Goal: Task Accomplishment & Management: Manage account settings

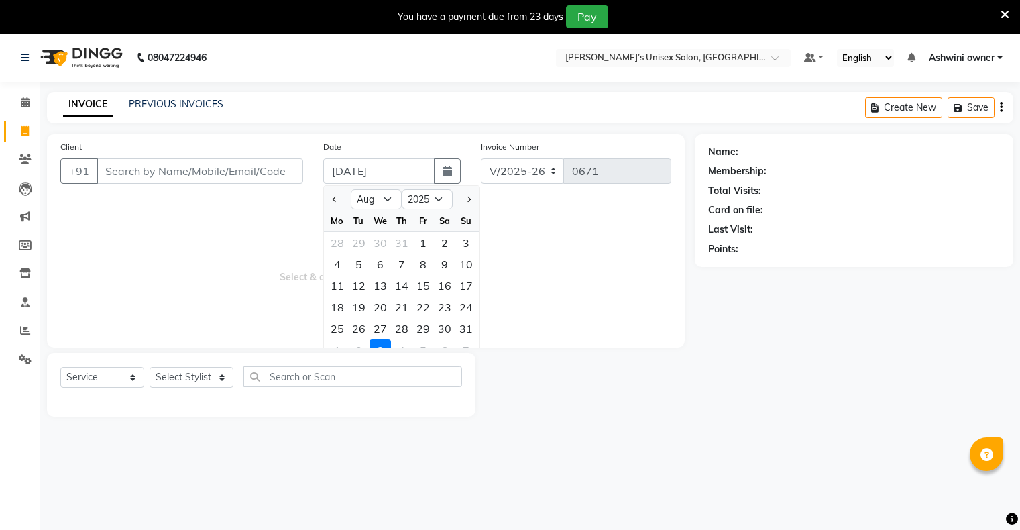
select select "8"
select select "2025"
select select "8735"
select select "service"
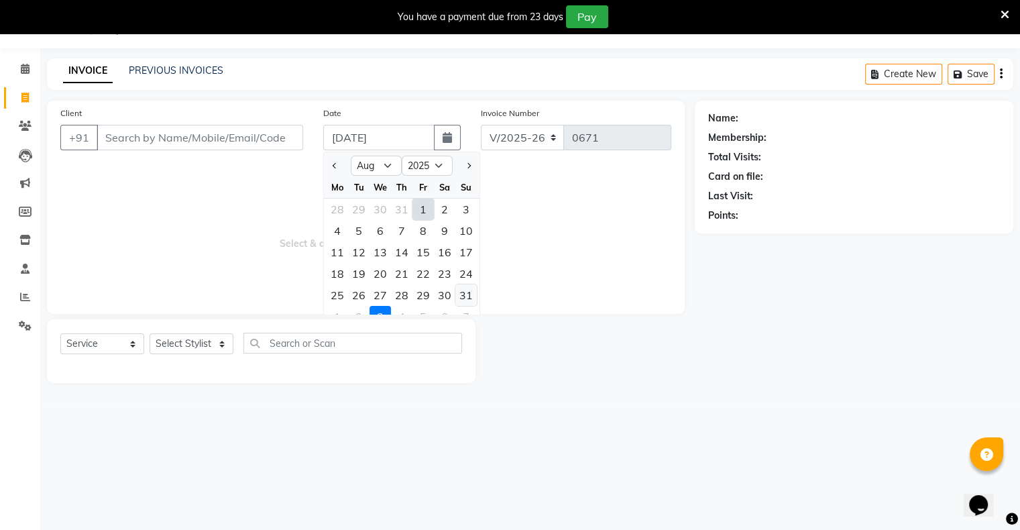
click at [467, 294] on div "31" at bounding box center [465, 294] width 21 height 21
type input "[DATE]"
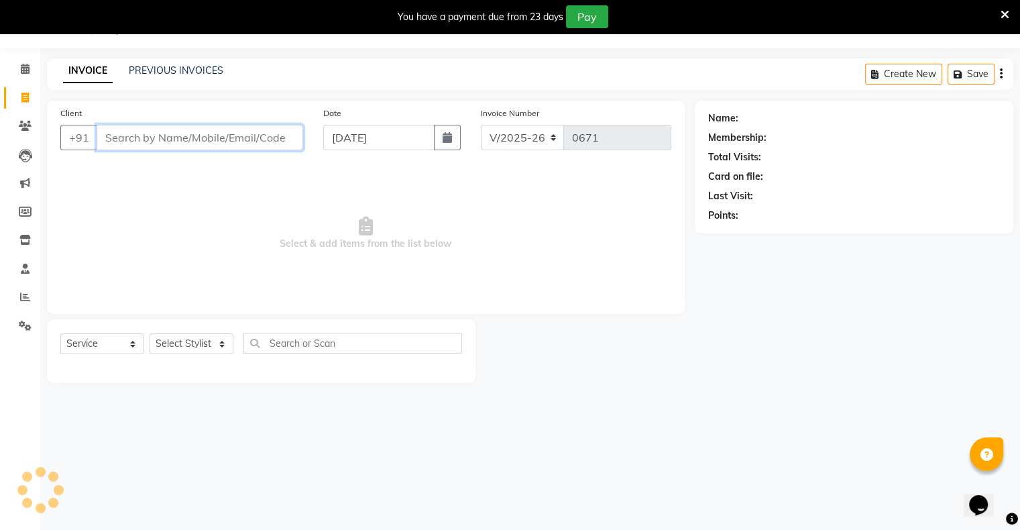
click at [241, 143] on input "Client" at bounding box center [200, 137] width 206 height 25
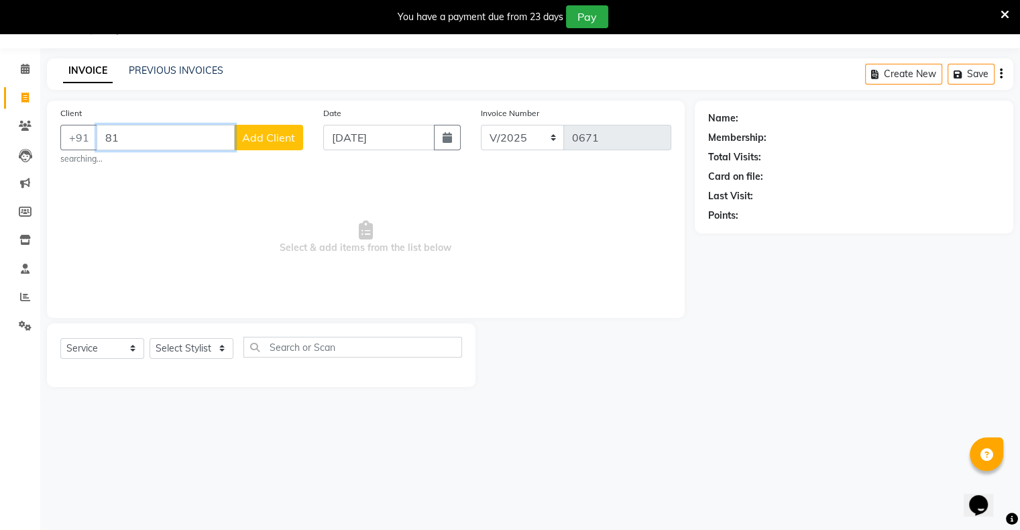
type input "8"
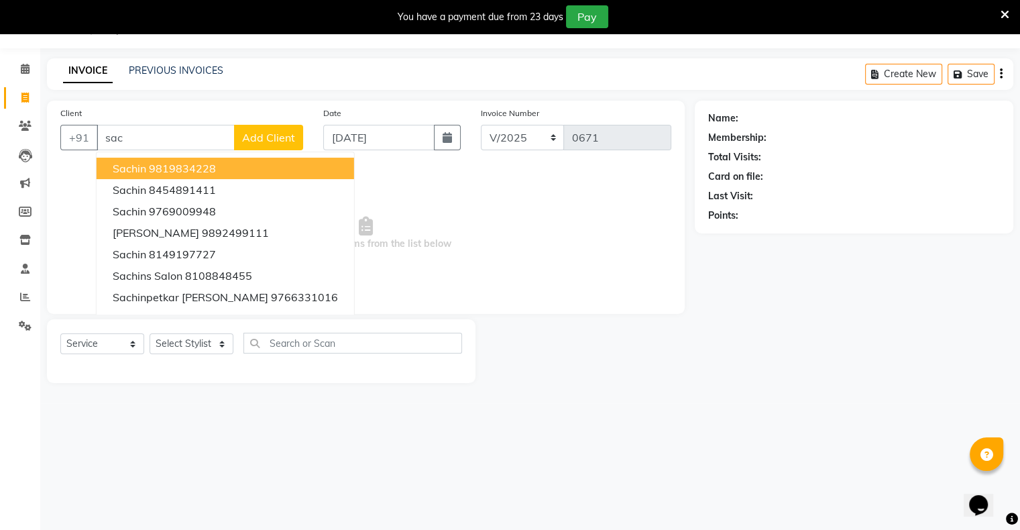
click at [424, 523] on div "08047224946 Select Location × [PERSON_NAME]’s Unisex Salon, Runwal Gardens Defa…" at bounding box center [510, 265] width 1020 height 530
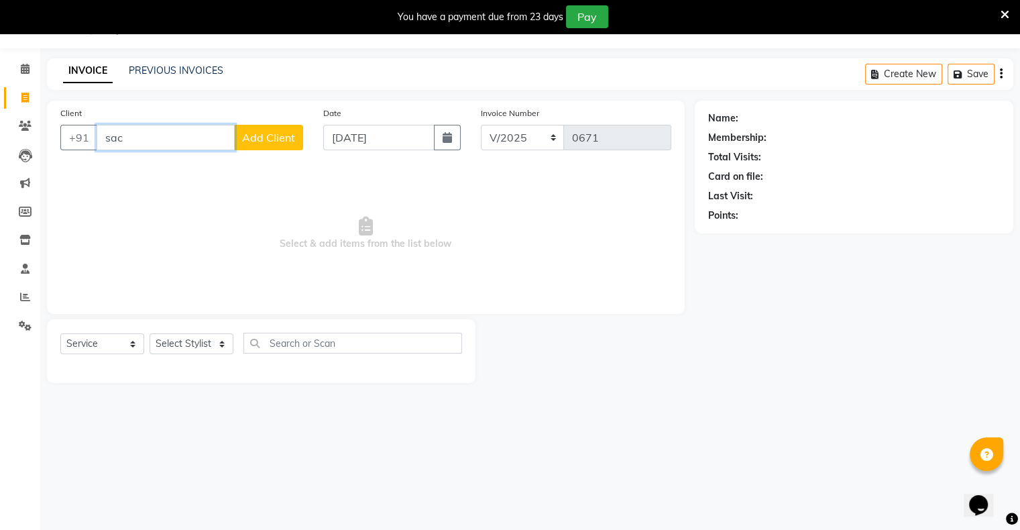
click at [209, 130] on input "sac" at bounding box center [166, 137] width 138 height 25
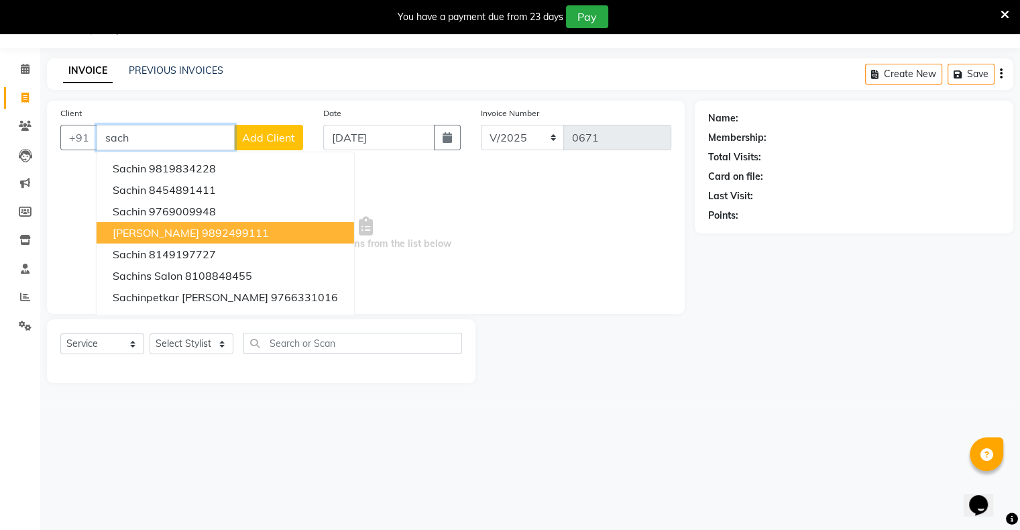
click at [202, 241] on button "[PERSON_NAME] 9892499111" at bounding box center [225, 232] width 257 height 21
type input "9892499111"
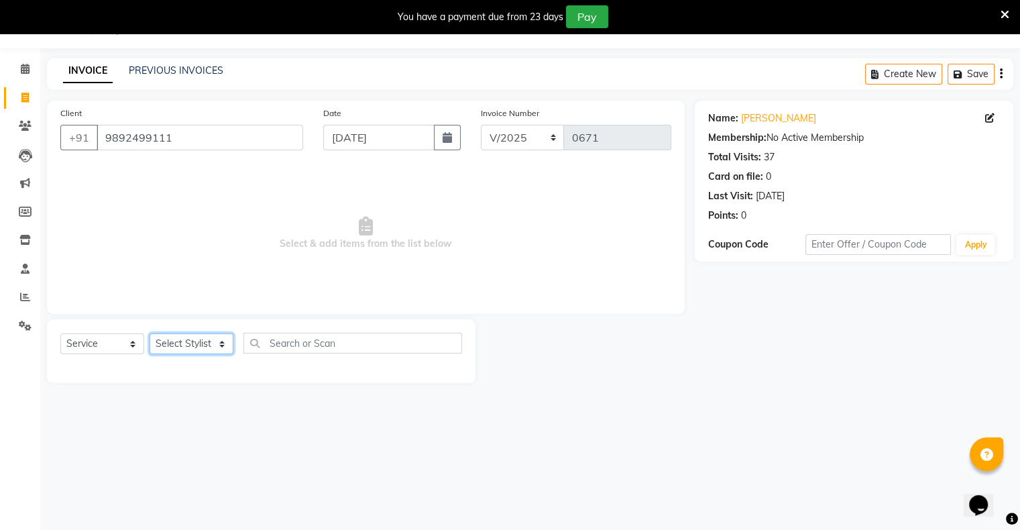
click at [187, 352] on select "Select Stylist [PERSON_NAME] owner Mohit [PERSON_NAME] [PERSON_NAME]" at bounding box center [191, 343] width 84 height 21
select select "88698"
click at [149, 334] on select "Select Stylist [PERSON_NAME] owner Mohit [PERSON_NAME] [PERSON_NAME]" at bounding box center [191, 343] width 84 height 21
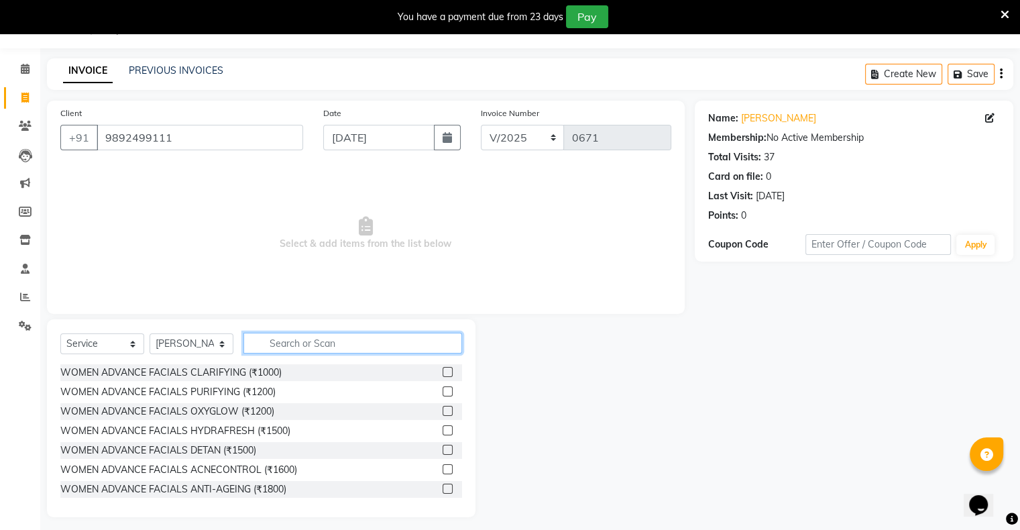
click at [314, 342] on input "text" at bounding box center [352, 342] width 219 height 21
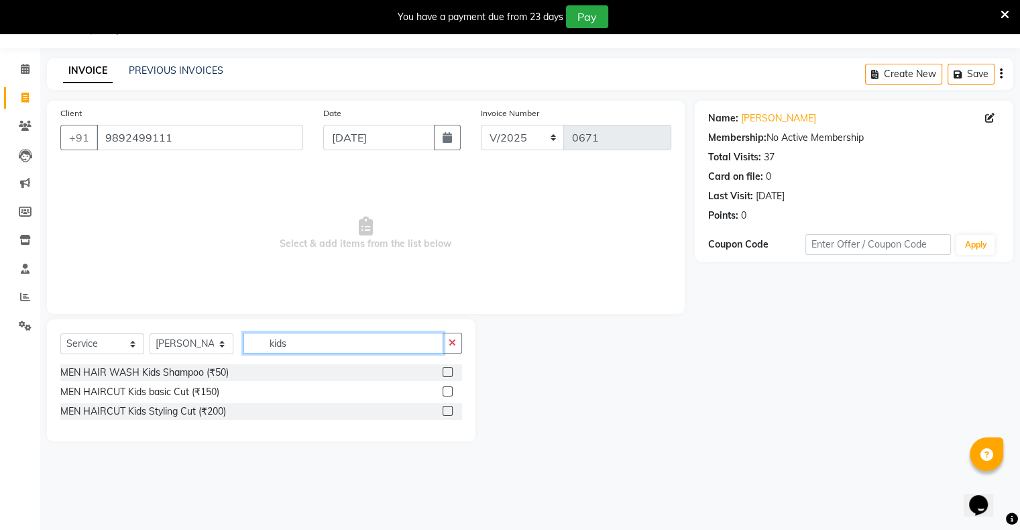
type input "kids"
click at [441, 393] on div "MEN HAIRCUT Kids basic Cut (₹150)" at bounding box center [261, 391] width 402 height 17
click at [449, 390] on label at bounding box center [447, 391] width 10 height 10
click at [449, 390] on input "checkbox" at bounding box center [446, 391] width 9 height 9
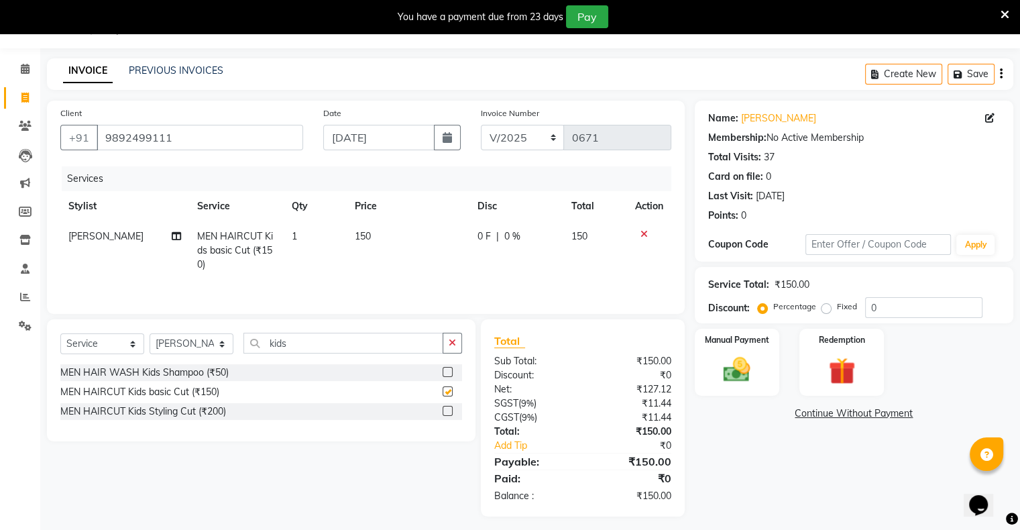
checkbox input "false"
click at [721, 342] on label "Manual Payment" at bounding box center [736, 338] width 67 height 13
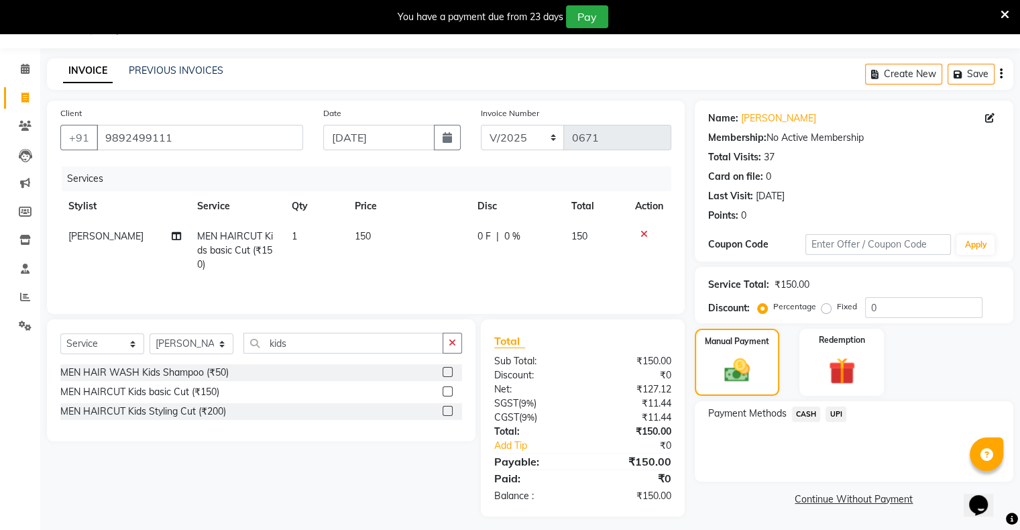
drag, startPoint x: 833, startPoint y: 417, endPoint x: 839, endPoint y: 422, distance: 7.6
click at [834, 417] on span "UPI" at bounding box center [835, 413] width 21 height 15
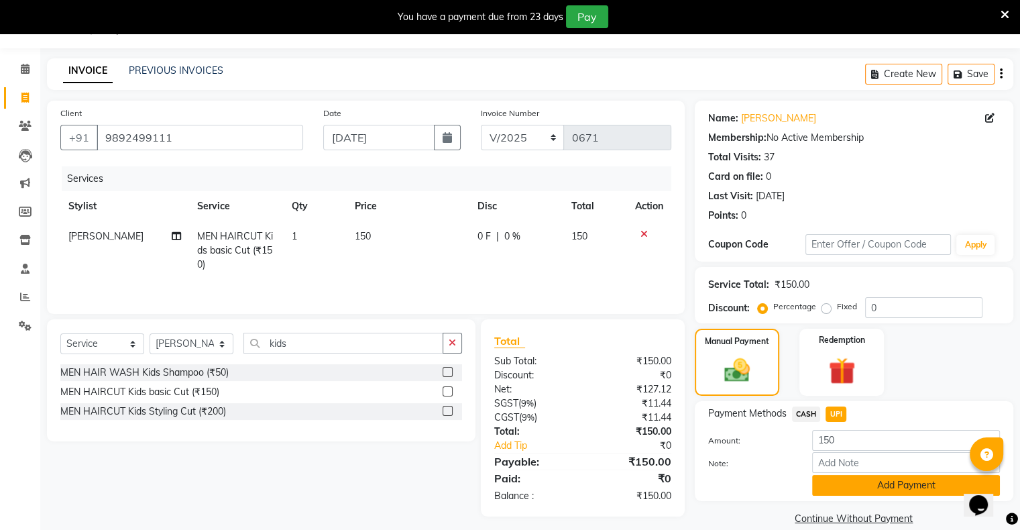
click at [857, 486] on button "Add Payment" at bounding box center [906, 485] width 188 height 21
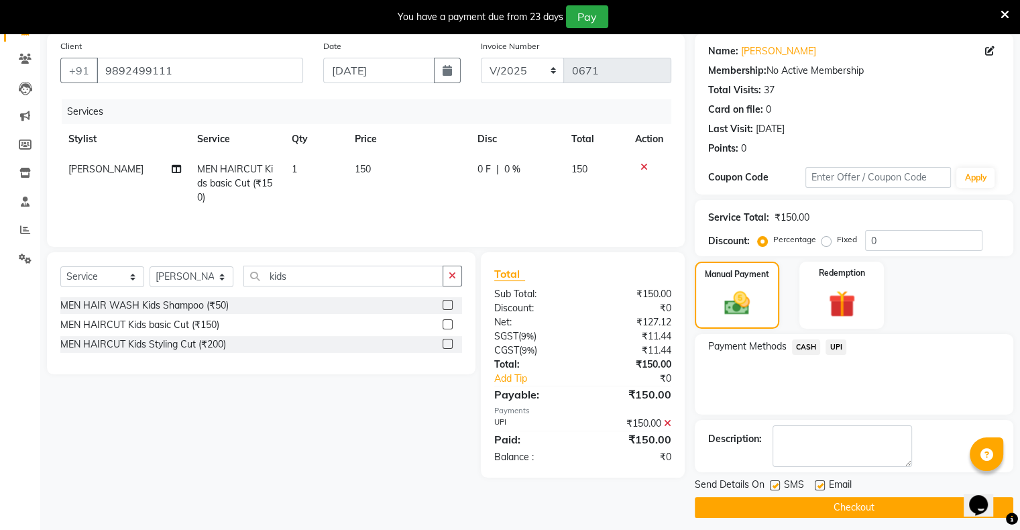
scroll to position [107, 0]
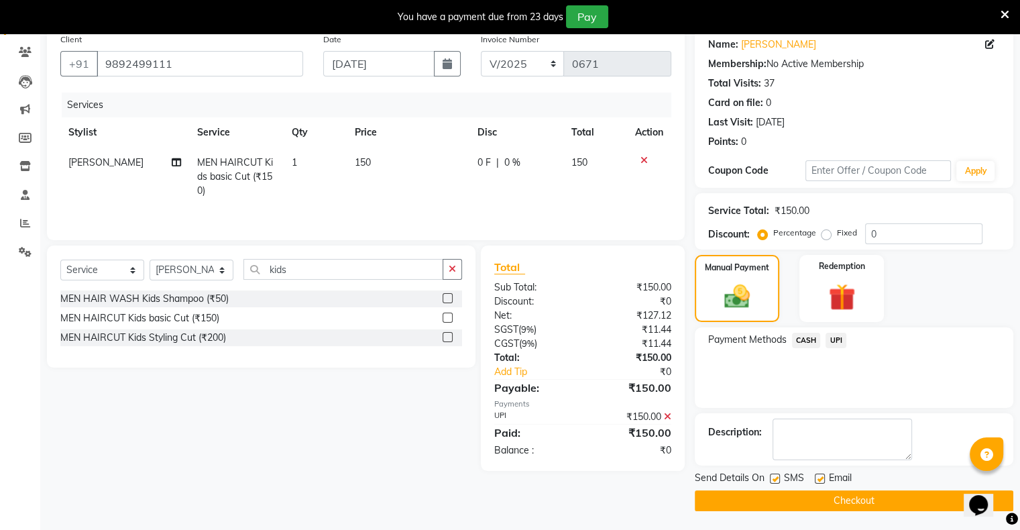
click at [852, 505] on button "Checkout" at bounding box center [853, 500] width 318 height 21
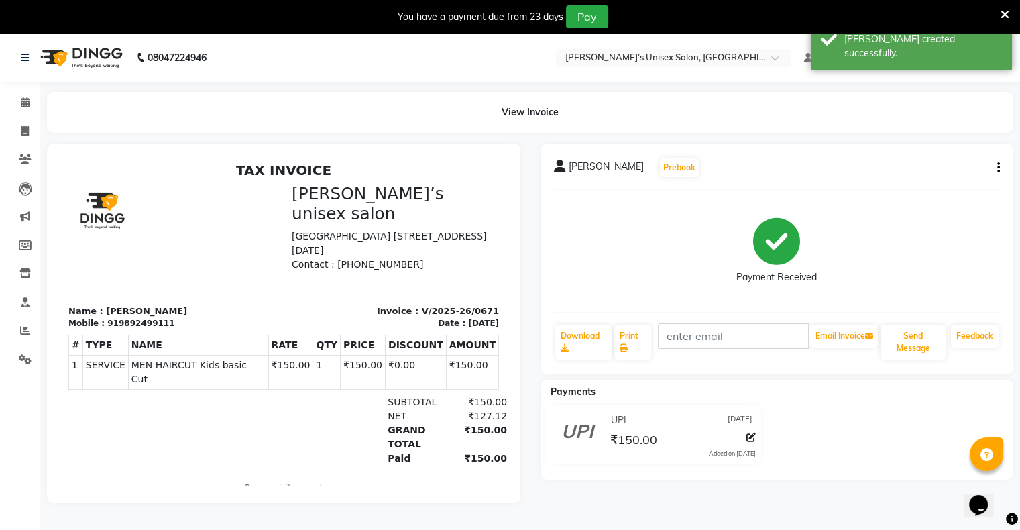
click at [23, 142] on li "Invoice" at bounding box center [20, 131] width 40 height 29
drag, startPoint x: 21, startPoint y: 128, endPoint x: 29, endPoint y: 136, distance: 11.9
click at [21, 129] on span at bounding box center [24, 131] width 23 height 15
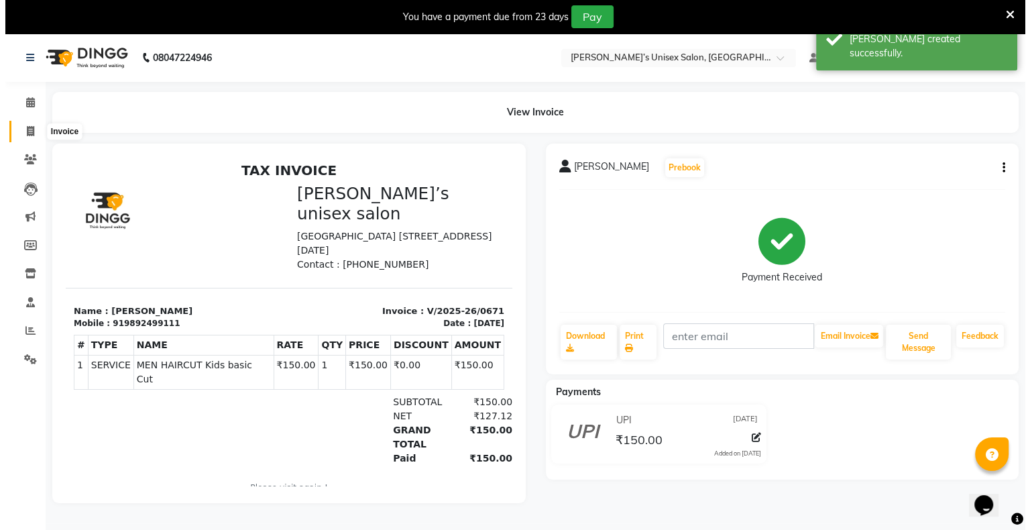
scroll to position [34, 0]
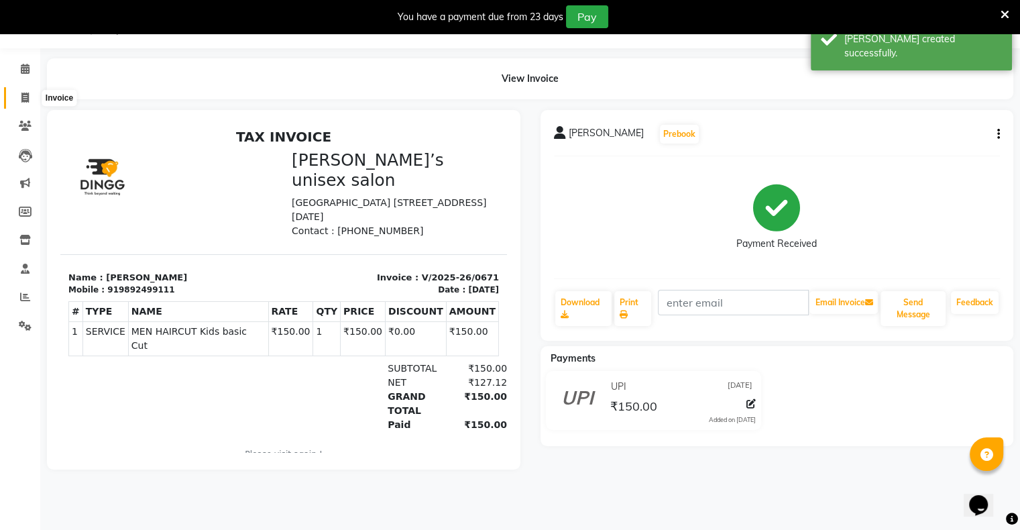
select select "8735"
select select "service"
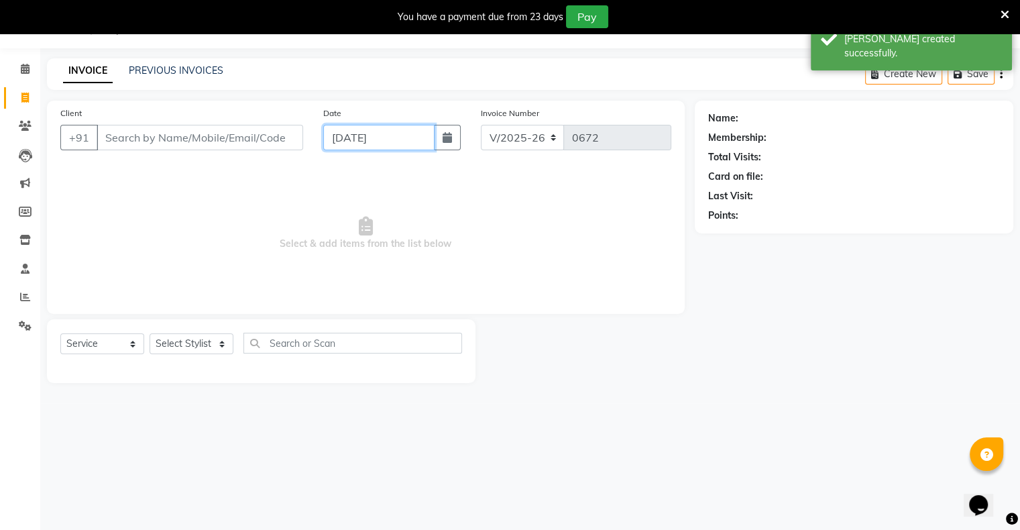
click at [360, 136] on input "[DATE]" at bounding box center [378, 137] width 111 height 25
select select "9"
select select "2025"
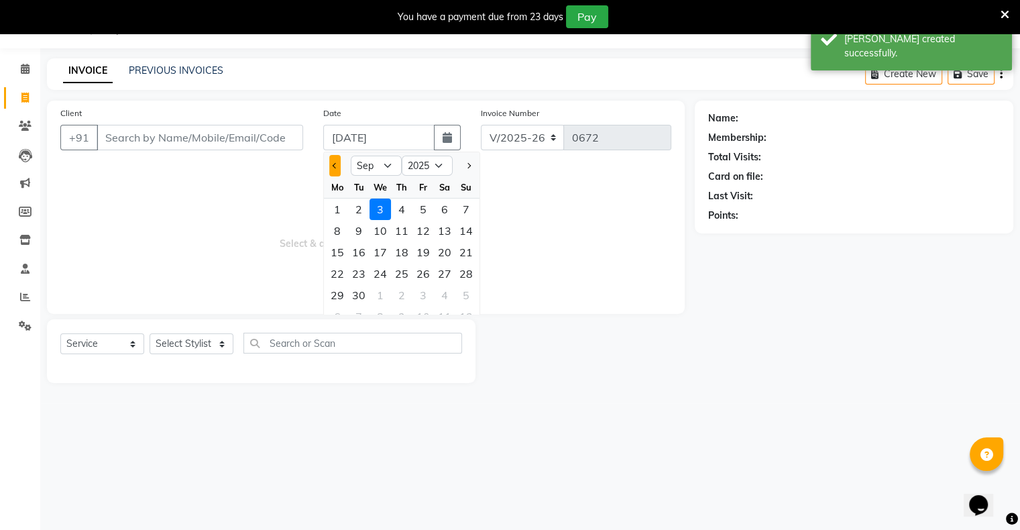
click at [335, 161] on button "Previous month" at bounding box center [334, 165] width 11 height 21
select select "8"
click at [467, 297] on div "31" at bounding box center [465, 294] width 21 height 21
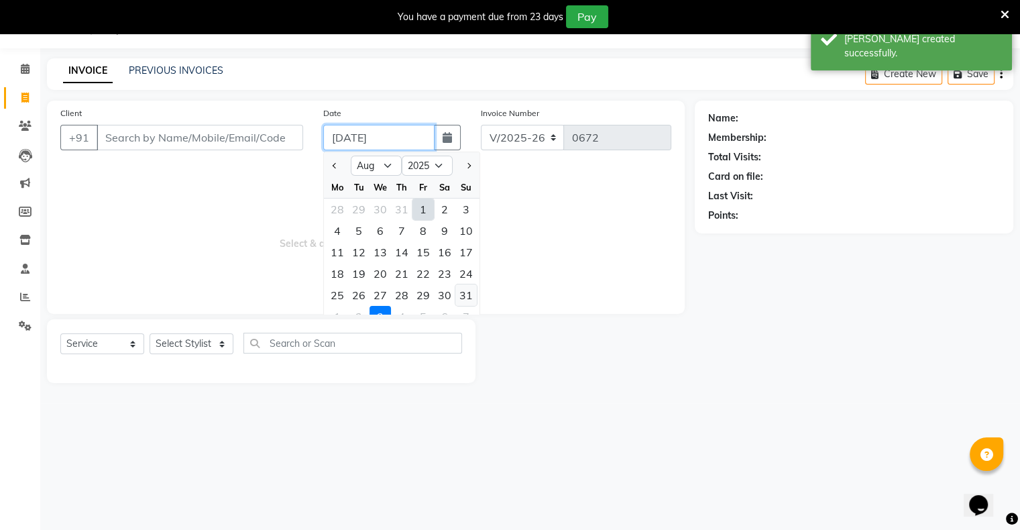
type input "[DATE]"
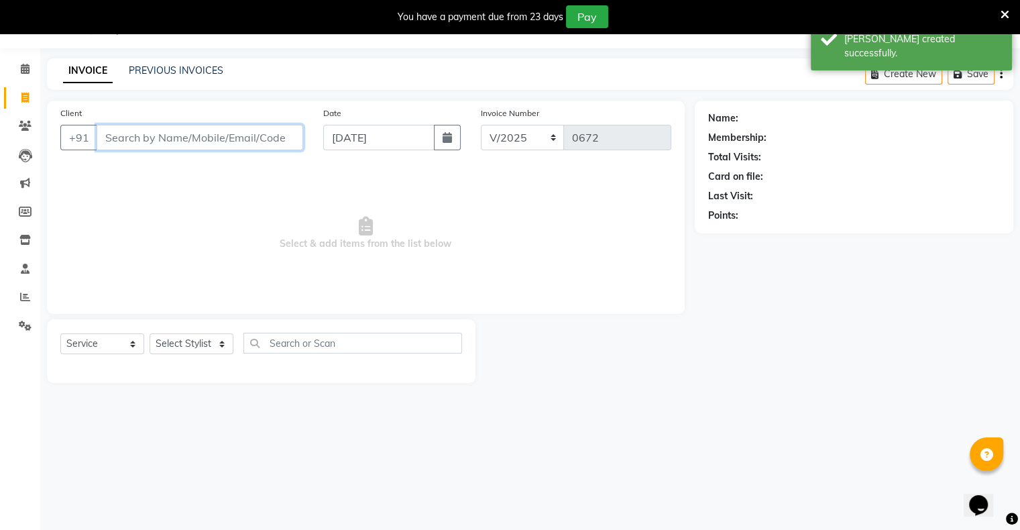
click at [251, 137] on input "Client" at bounding box center [200, 137] width 206 height 25
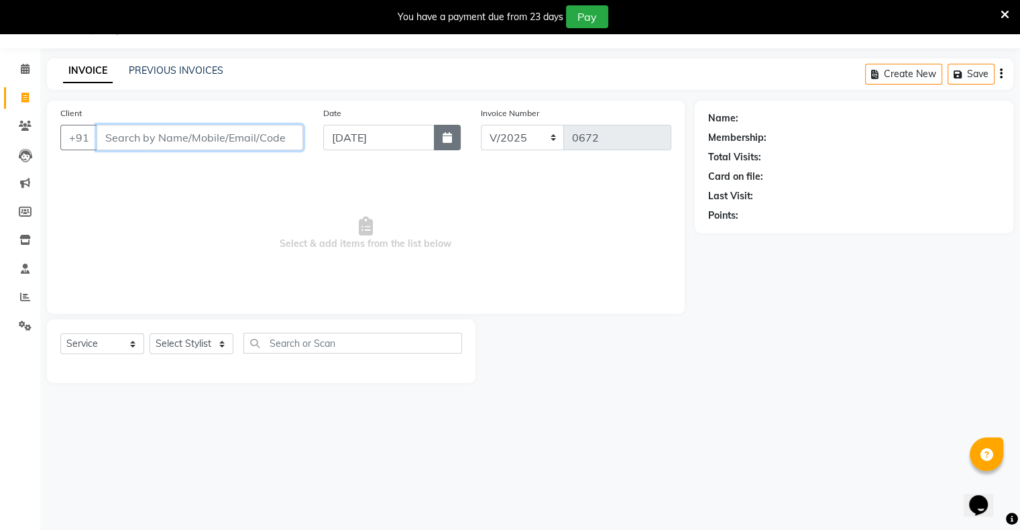
type input "5"
type input "8595074809"
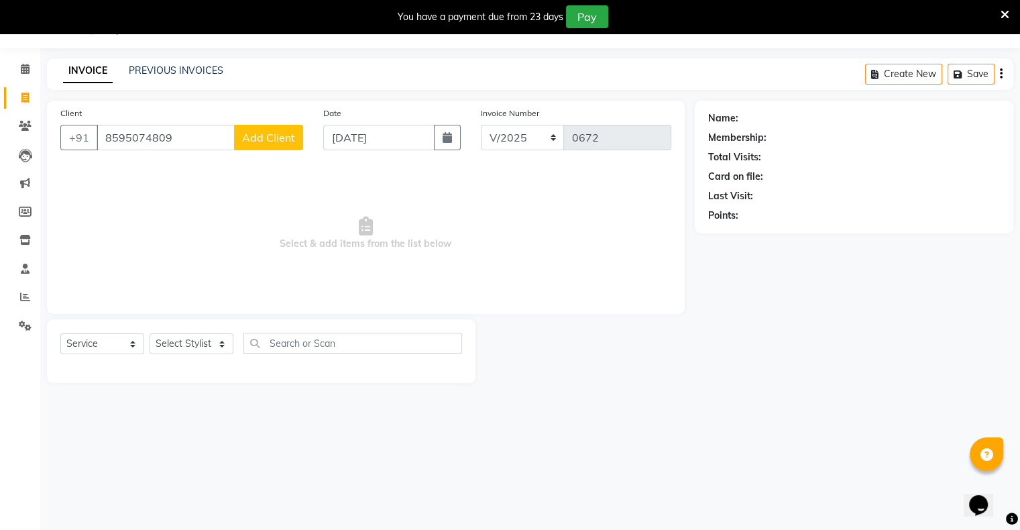
click at [263, 145] on button "Add Client" at bounding box center [268, 137] width 69 height 25
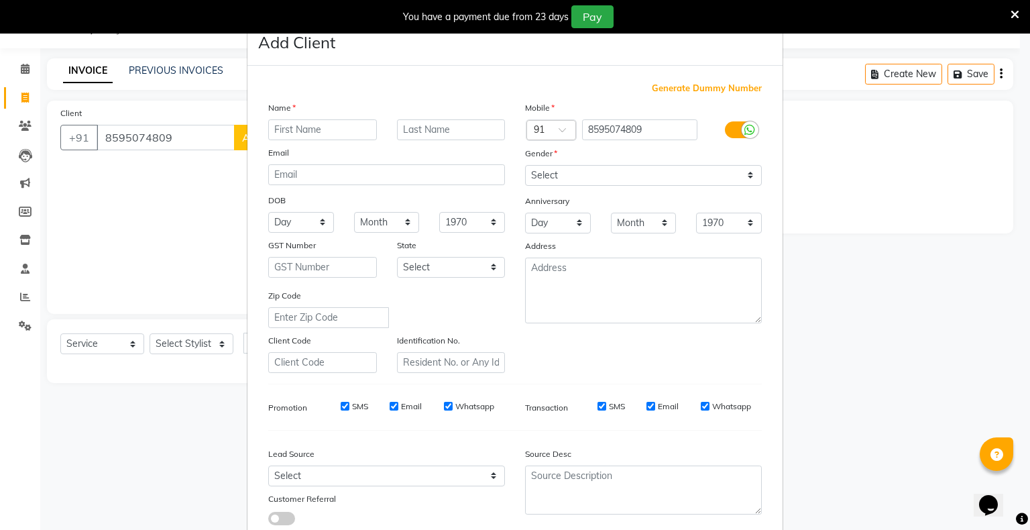
click at [291, 131] on input "text" at bounding box center [322, 129] width 109 height 21
type input "dr [PERSON_NAME]"
click at [548, 178] on select "Select [DEMOGRAPHIC_DATA] [DEMOGRAPHIC_DATA] Other Prefer Not To Say" at bounding box center [643, 175] width 237 height 21
select select "[DEMOGRAPHIC_DATA]"
click at [525, 166] on select "Select [DEMOGRAPHIC_DATA] [DEMOGRAPHIC_DATA] Other Prefer Not To Say" at bounding box center [643, 175] width 237 height 21
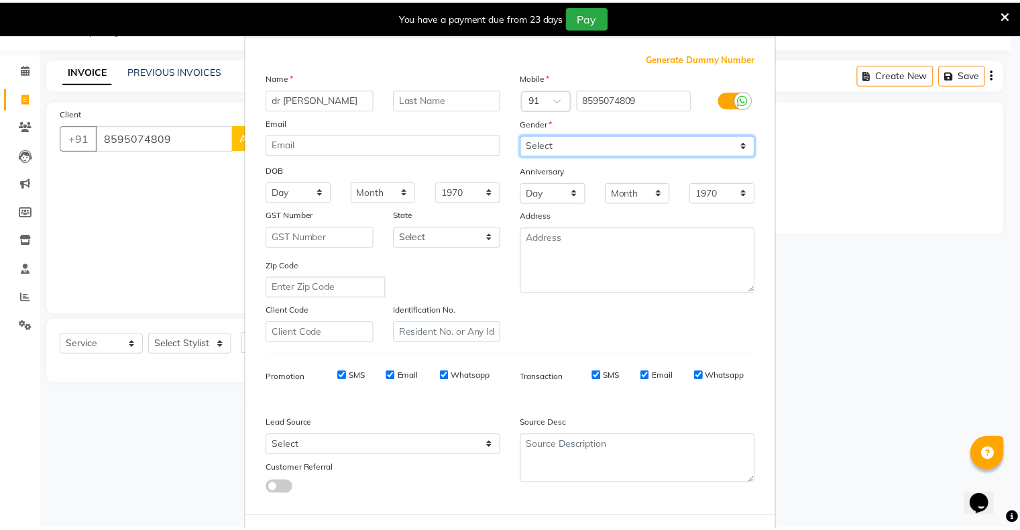
scroll to position [95, 0]
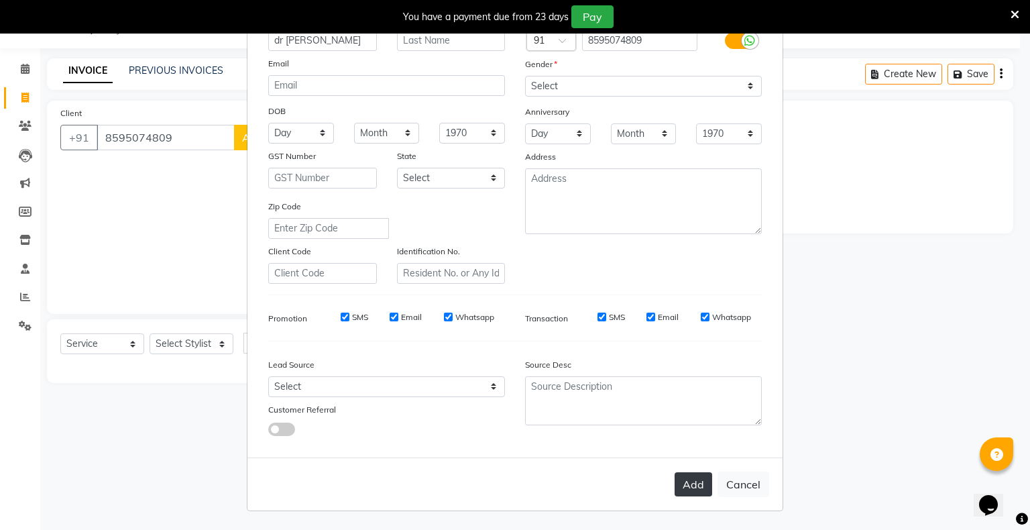
click at [686, 486] on button "Add" at bounding box center [693, 484] width 38 height 24
select select
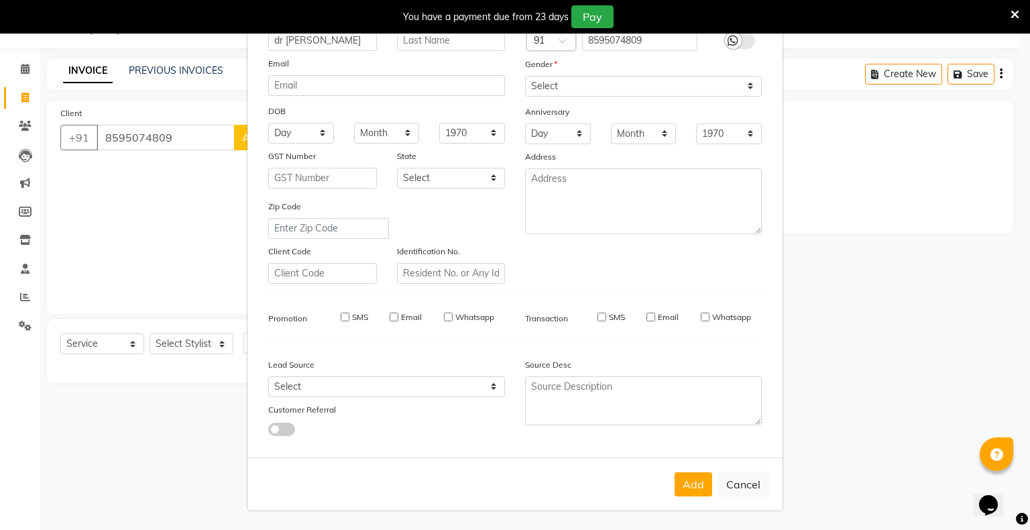
select select
checkbox input "false"
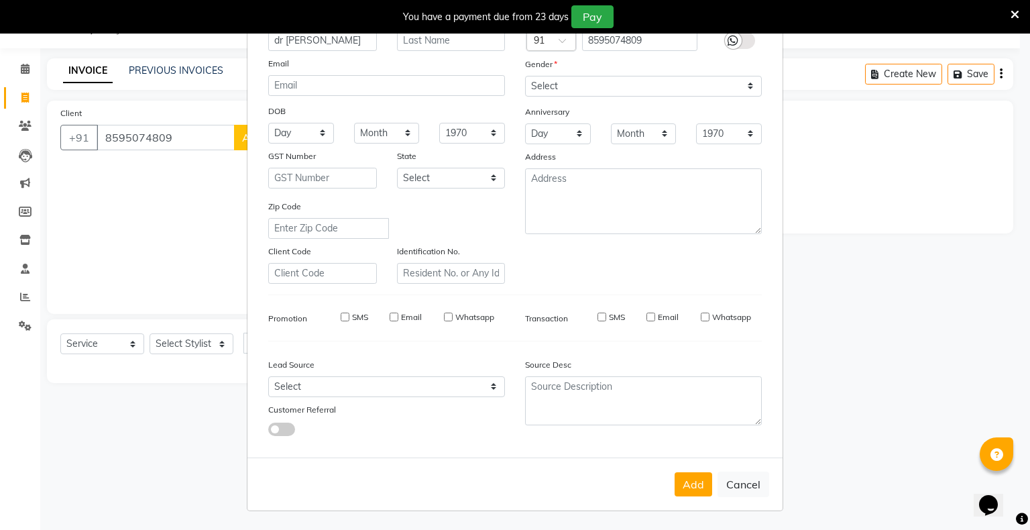
checkbox input "false"
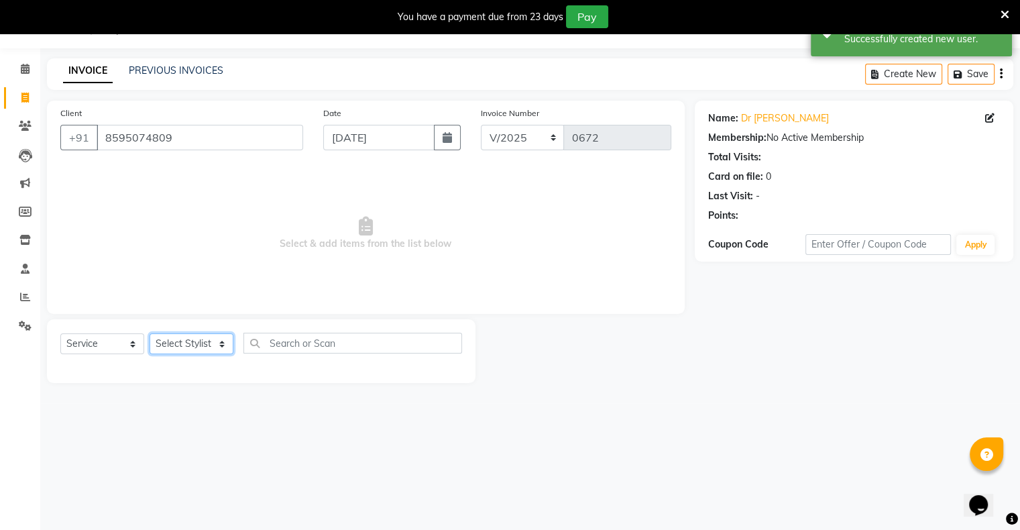
click at [184, 338] on select "Select Stylist [PERSON_NAME] owner Mohit [PERSON_NAME] [PERSON_NAME]" at bounding box center [191, 343] width 84 height 21
select select "88697"
click at [149, 334] on select "Select Stylist [PERSON_NAME] owner Mohit [PERSON_NAME] [PERSON_NAME]" at bounding box center [191, 343] width 84 height 21
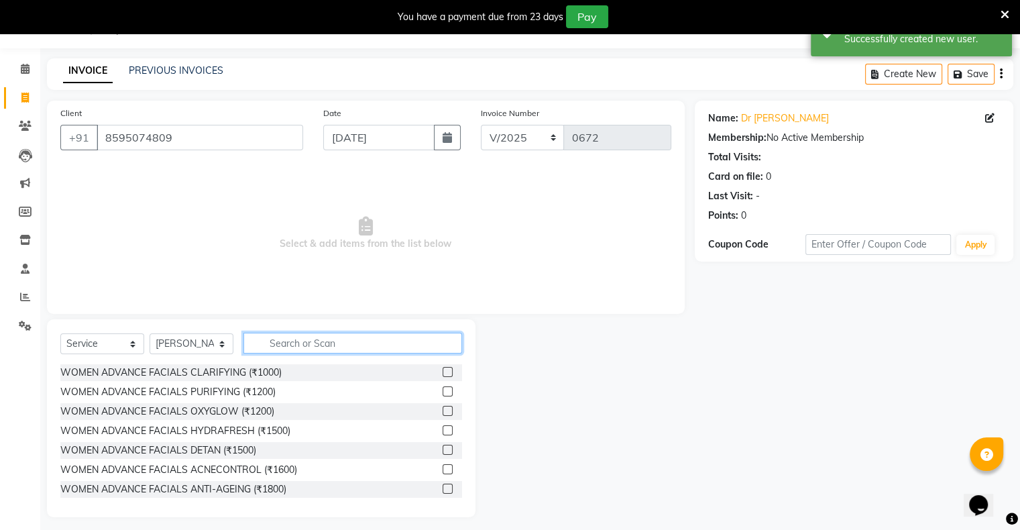
click at [335, 350] on input "text" at bounding box center [352, 342] width 219 height 21
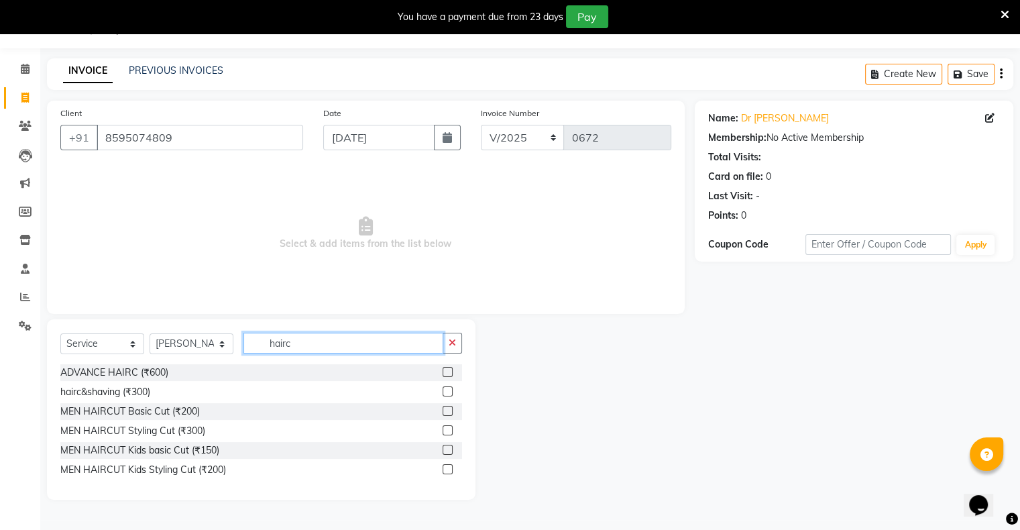
type input "hairc"
click at [450, 414] on label at bounding box center [447, 411] width 10 height 10
click at [450, 414] on input "checkbox" at bounding box center [446, 411] width 9 height 9
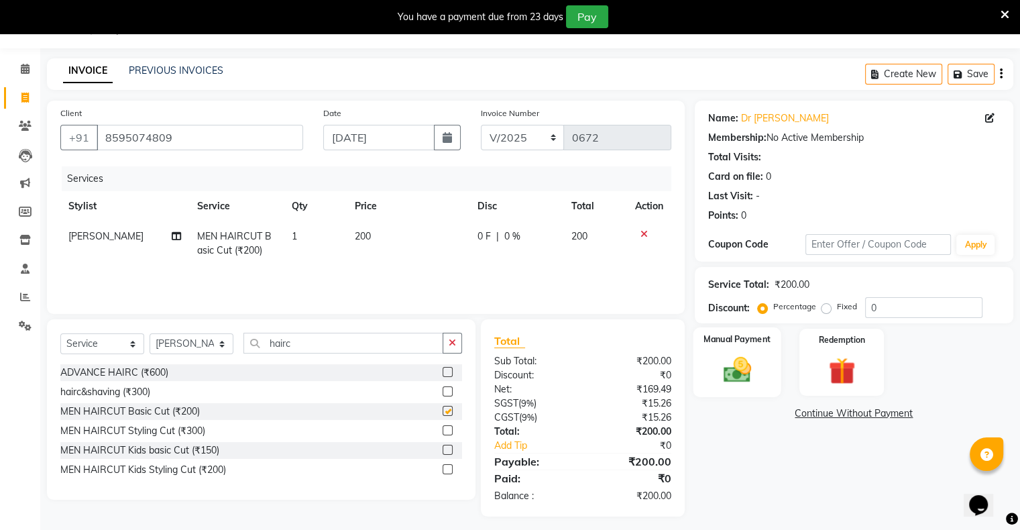
checkbox input "false"
click at [765, 369] on div "Manual Payment" at bounding box center [736, 361] width 88 height 69
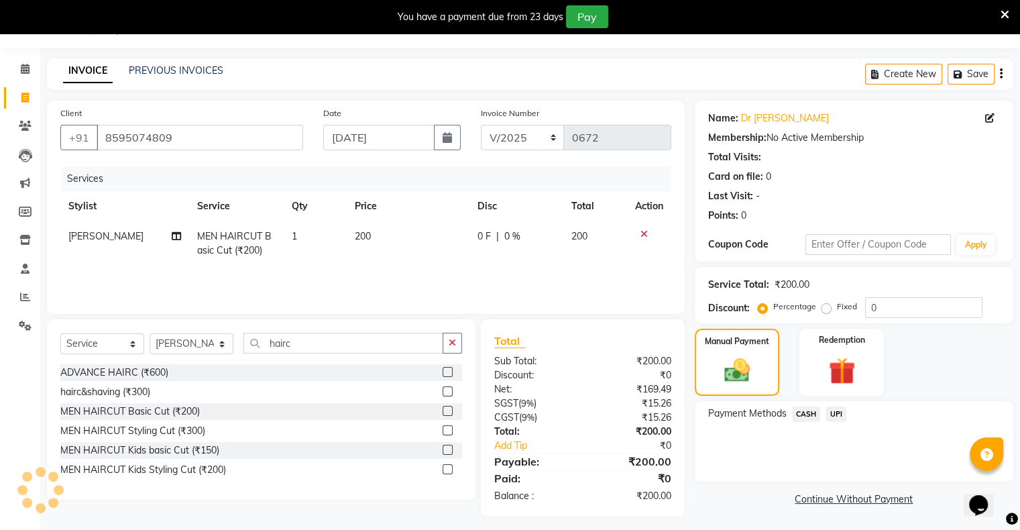
click at [835, 414] on span "UPI" at bounding box center [835, 413] width 21 height 15
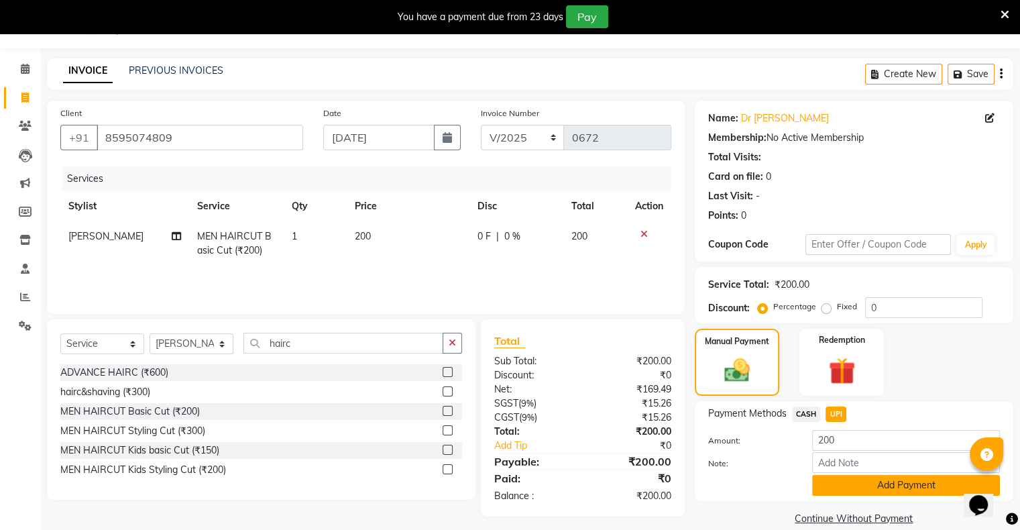
click at [863, 493] on button "Add Payment" at bounding box center [906, 485] width 188 height 21
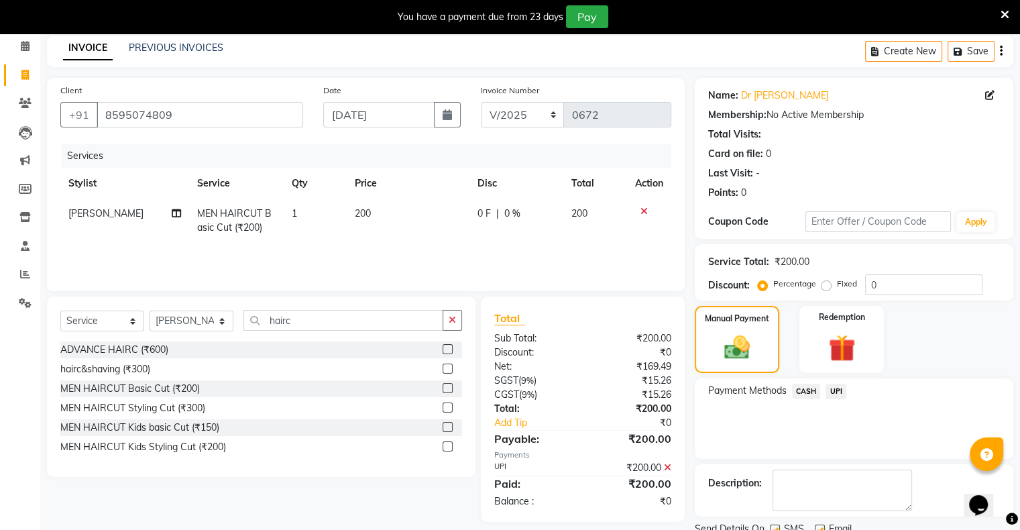
scroll to position [107, 0]
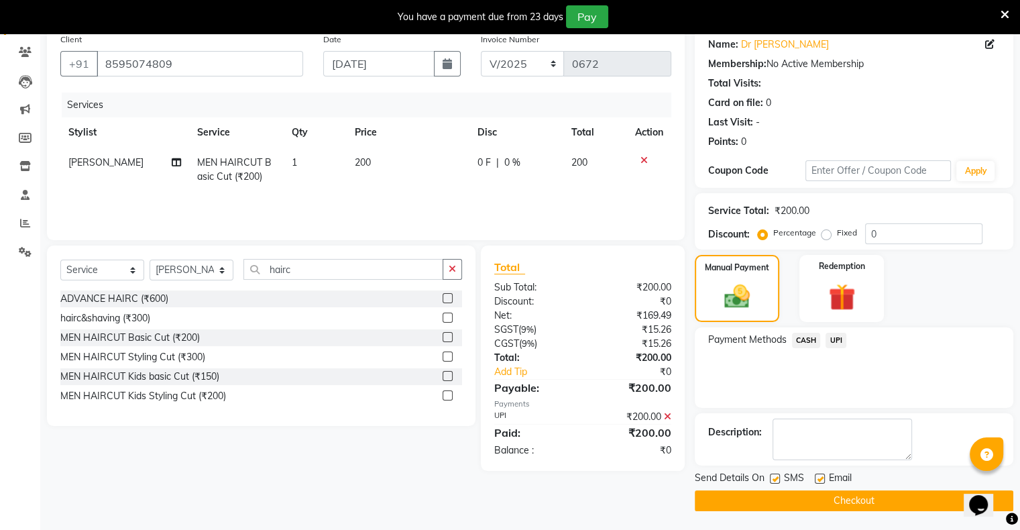
click at [844, 503] on button "Checkout" at bounding box center [853, 500] width 318 height 21
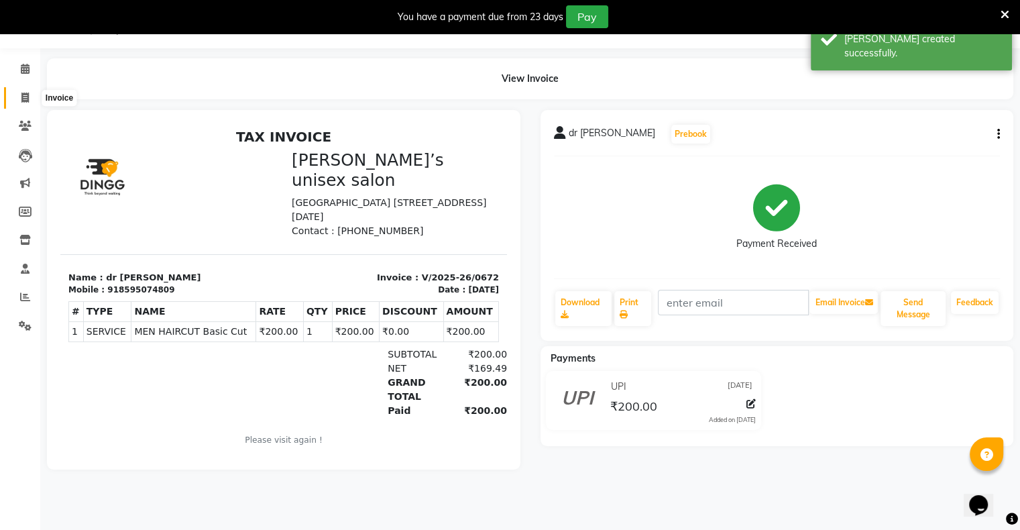
drag, startPoint x: 21, startPoint y: 102, endPoint x: 29, endPoint y: 111, distance: 11.9
click at [21, 102] on icon at bounding box center [24, 98] width 7 height 10
select select "8735"
select select "service"
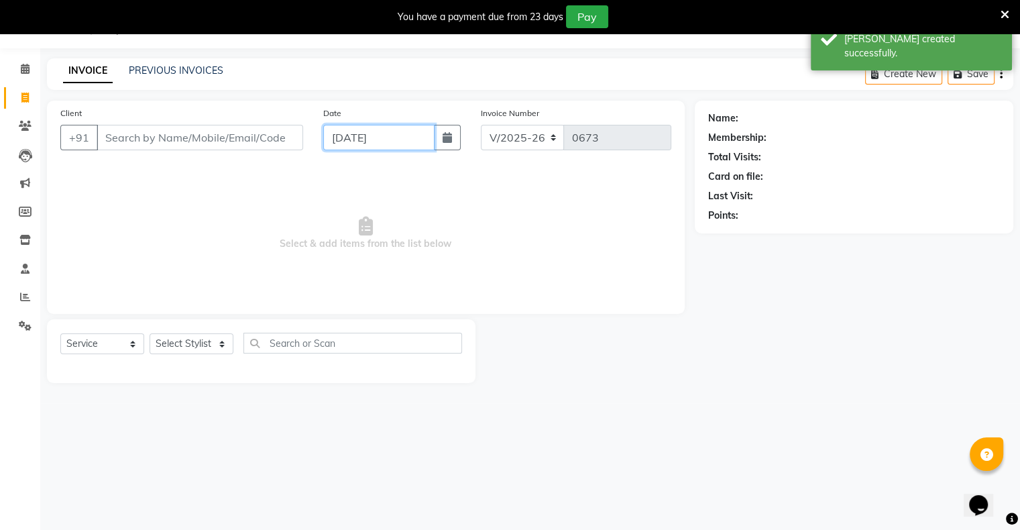
click at [343, 136] on input "[DATE]" at bounding box center [378, 137] width 111 height 25
select select "9"
select select "2025"
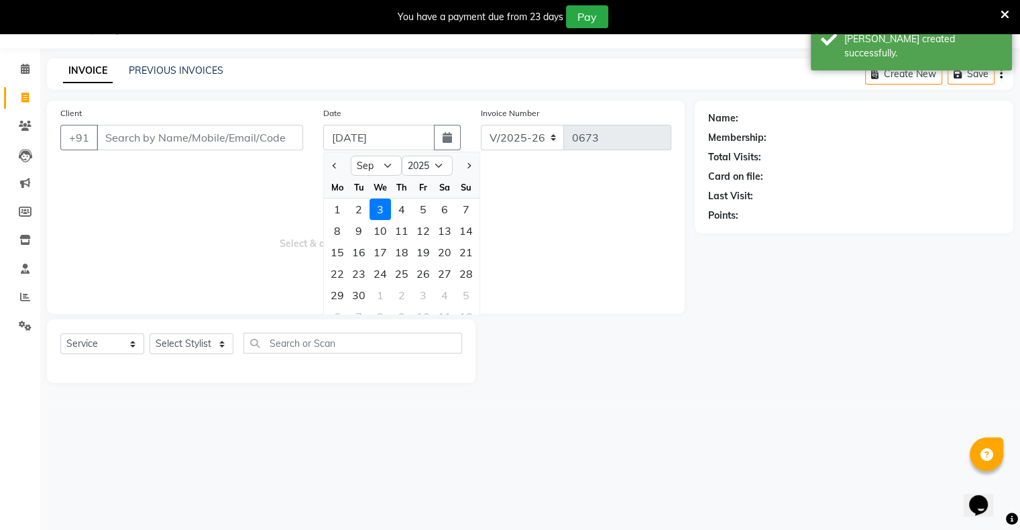
click at [346, 166] on div at bounding box center [337, 165] width 27 height 21
click at [337, 162] on button "Previous month" at bounding box center [334, 165] width 11 height 21
select select "8"
click at [463, 295] on div "31" at bounding box center [465, 294] width 21 height 21
type input "[DATE]"
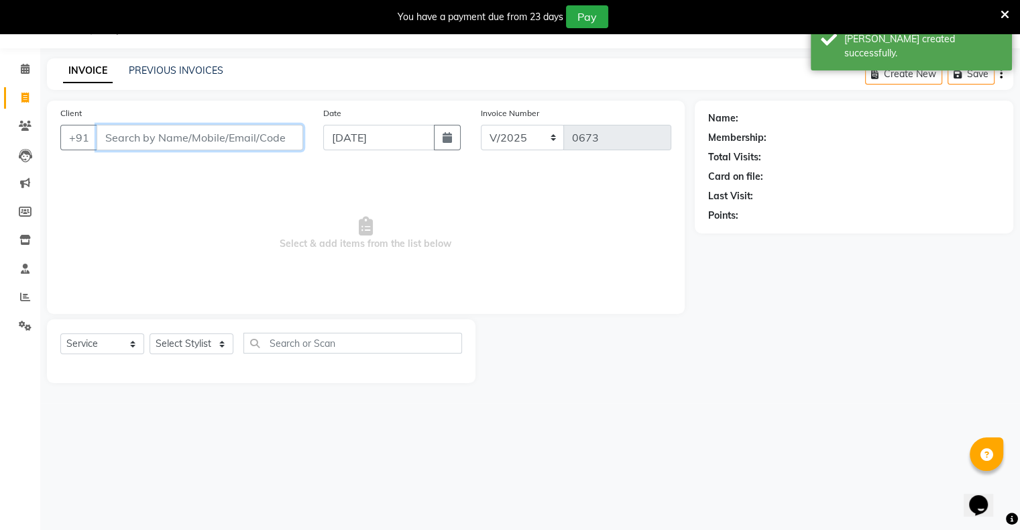
click at [268, 138] on input "Client" at bounding box center [200, 137] width 206 height 25
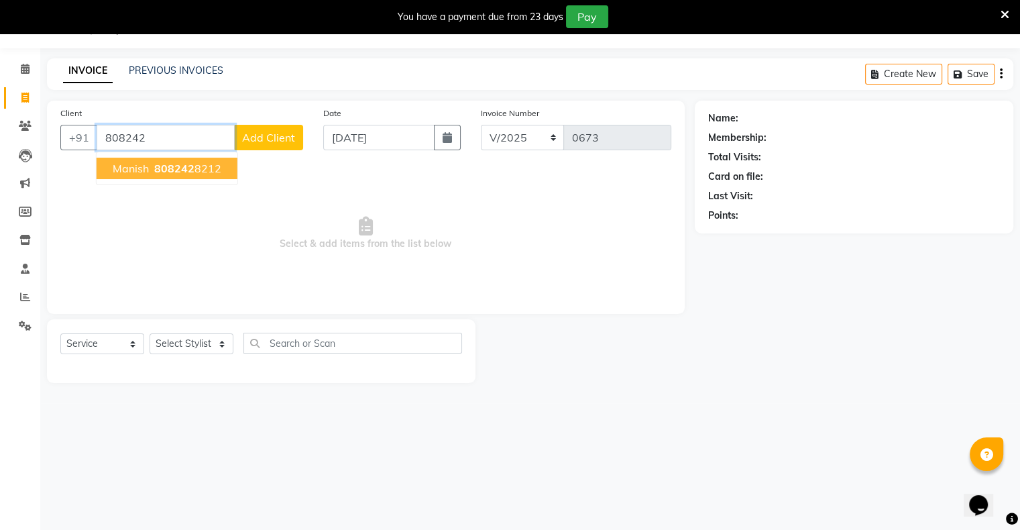
click at [205, 176] on button "Manish 808242 8212" at bounding box center [167, 168] width 141 height 21
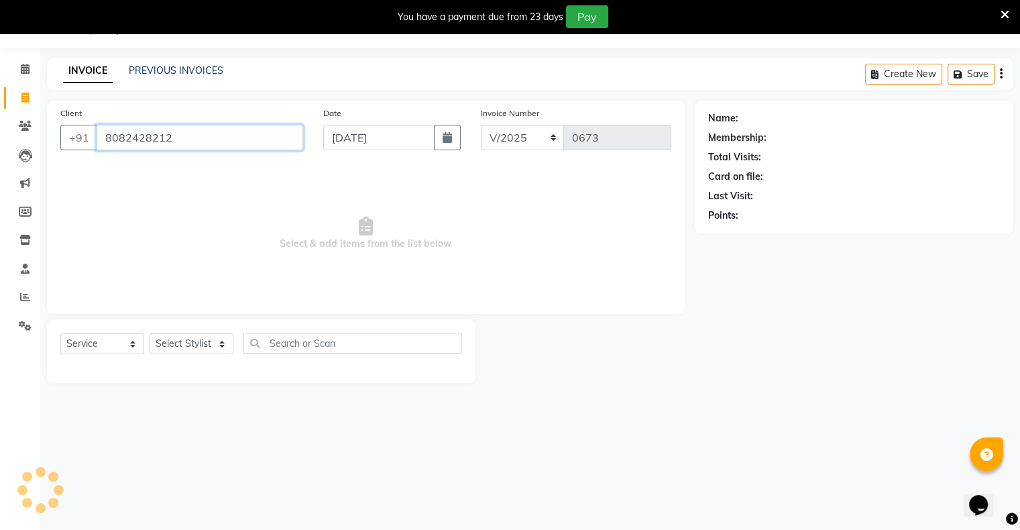
type input "8082428212"
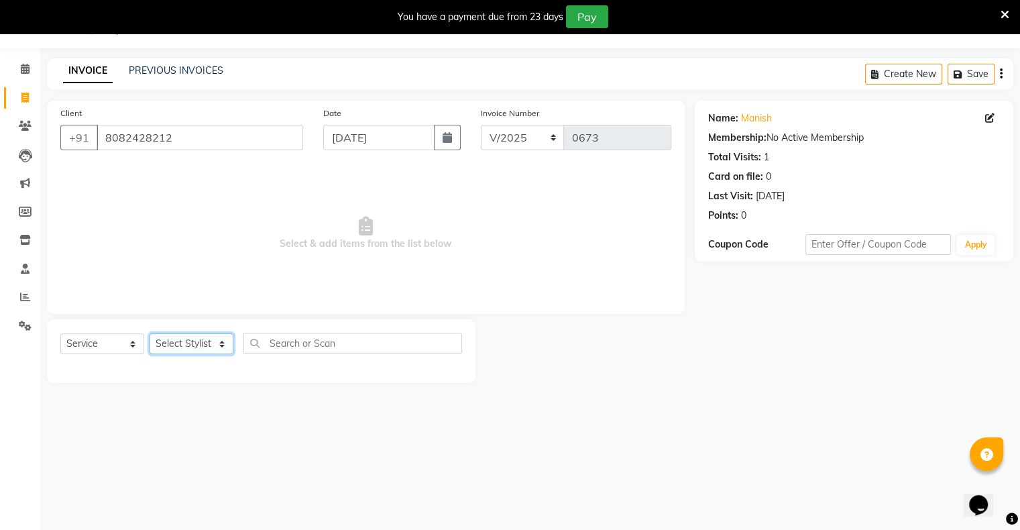
click at [195, 337] on select "Select Stylist [PERSON_NAME] owner Mohit [PERSON_NAME] [PERSON_NAME]" at bounding box center [191, 343] width 84 height 21
select select "88698"
click at [149, 334] on select "Select Stylist [PERSON_NAME] owner Mohit [PERSON_NAME] [PERSON_NAME]" at bounding box center [191, 343] width 84 height 21
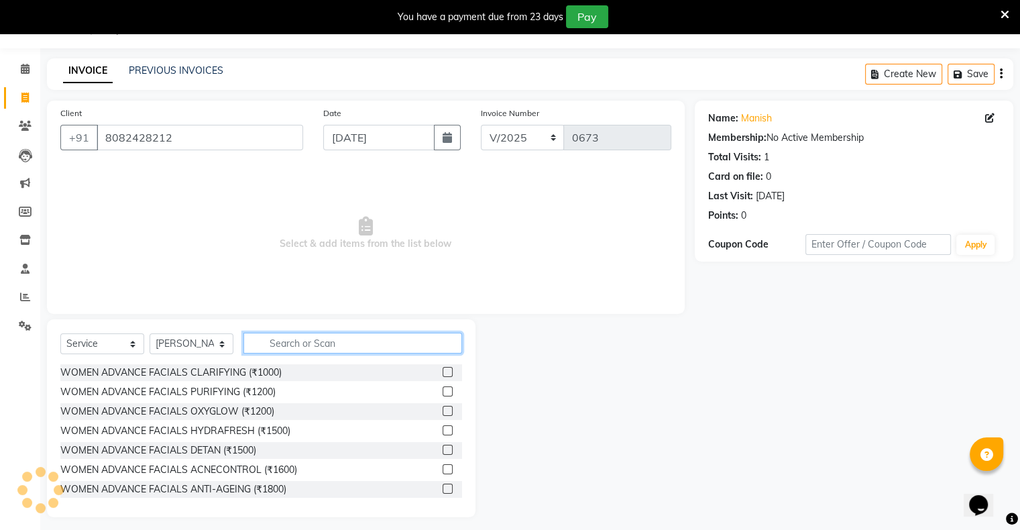
click at [290, 347] on input "text" at bounding box center [352, 342] width 219 height 21
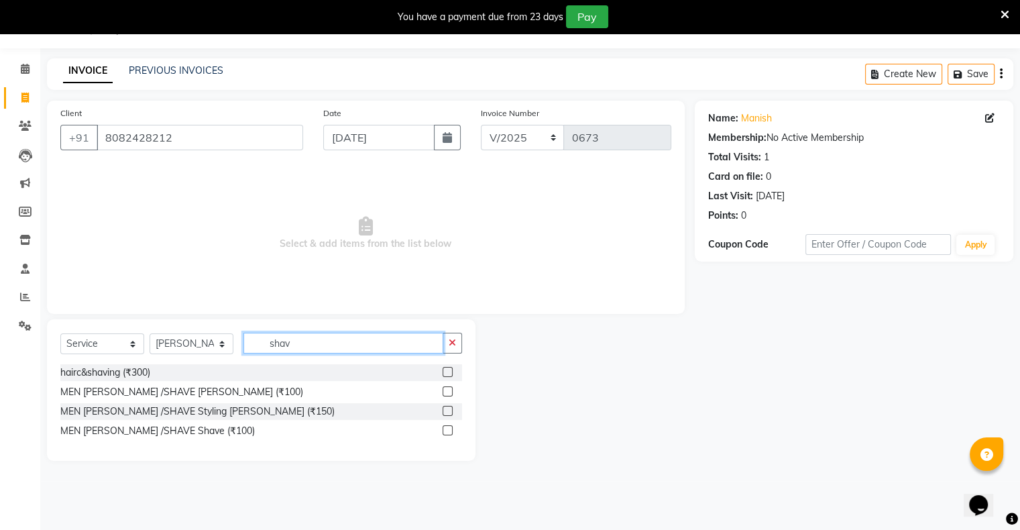
type input "shav"
click at [440, 390] on div "MEN [PERSON_NAME] /SHAVE [PERSON_NAME] (₹100)" at bounding box center [261, 391] width 402 height 17
click at [448, 391] on label at bounding box center [447, 391] width 10 height 10
click at [448, 391] on input "checkbox" at bounding box center [446, 391] width 9 height 9
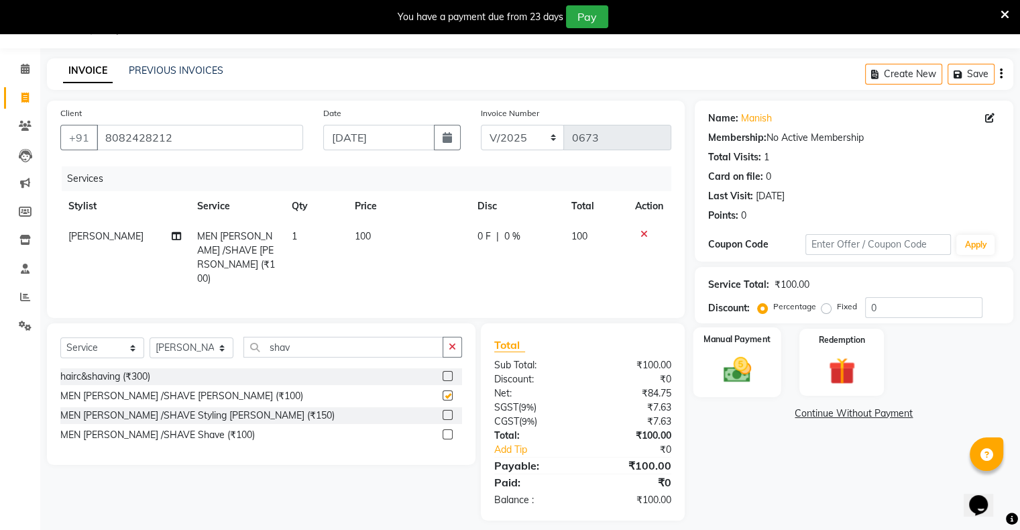
checkbox input "false"
click at [748, 369] on img at bounding box center [736, 370] width 45 height 32
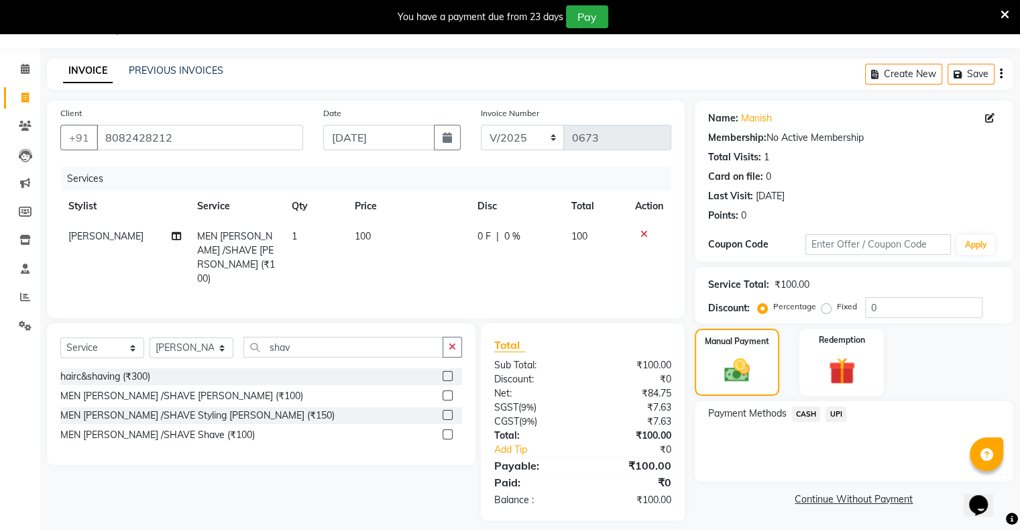
click at [835, 414] on span "UPI" at bounding box center [835, 413] width 21 height 15
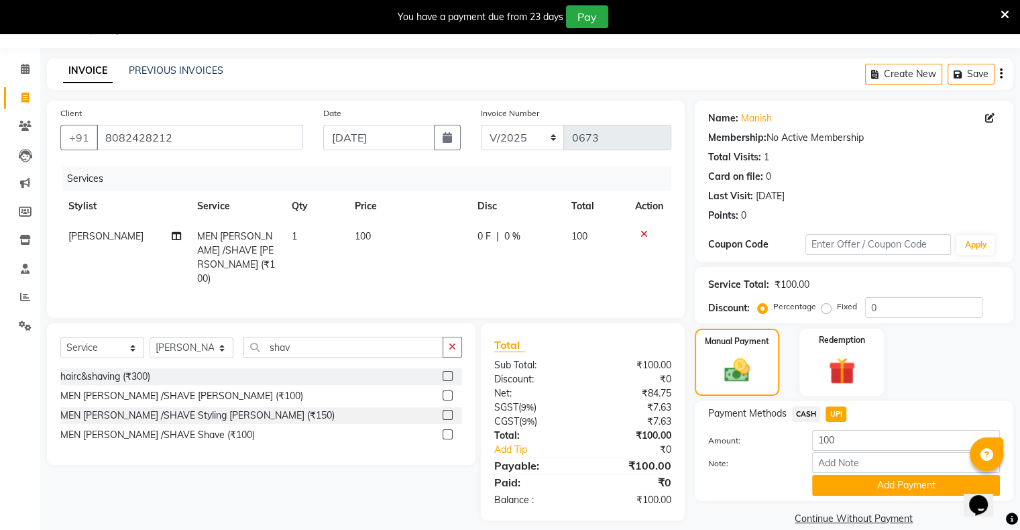
click at [853, 483] on button "Add Payment" at bounding box center [906, 485] width 188 height 21
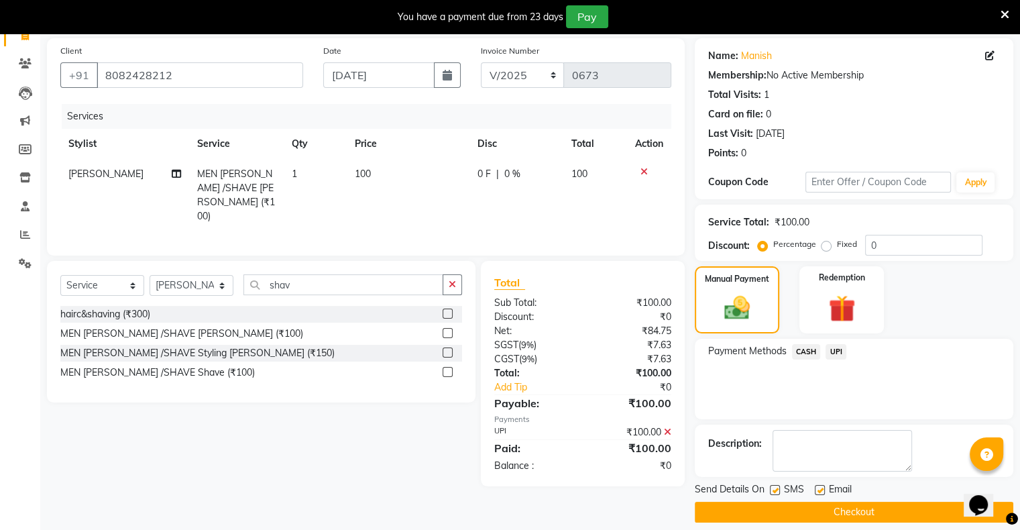
scroll to position [107, 0]
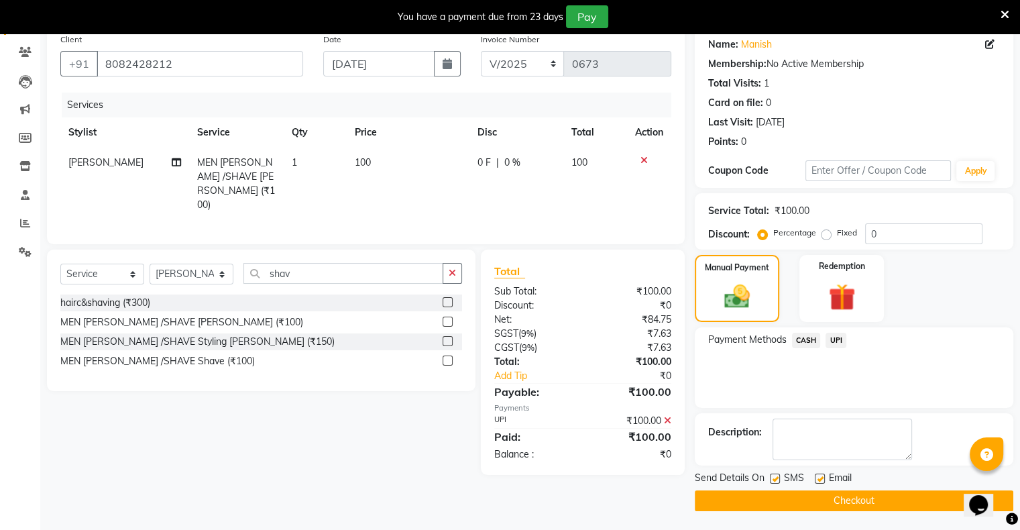
click at [860, 497] on button "Checkout" at bounding box center [853, 500] width 318 height 21
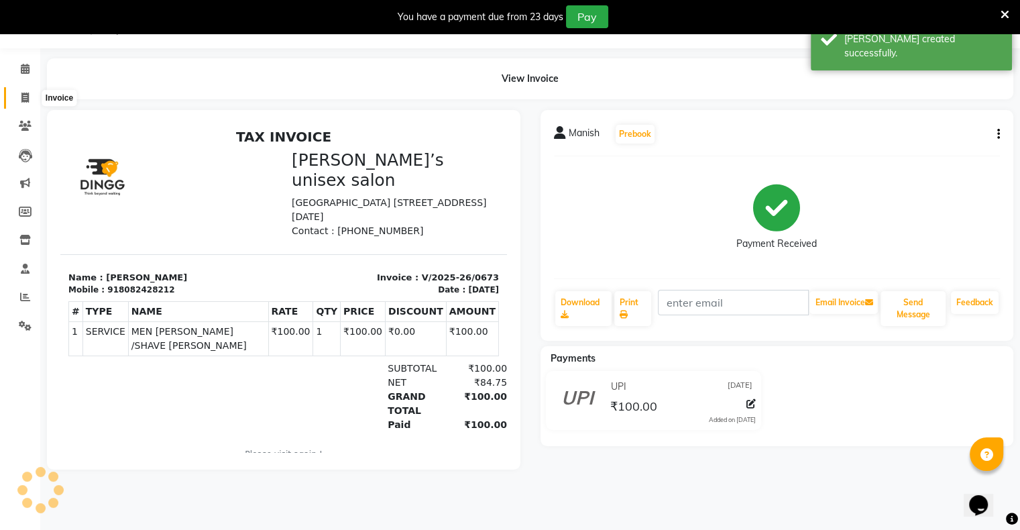
click at [30, 97] on span at bounding box center [24, 97] width 23 height 15
select select "service"
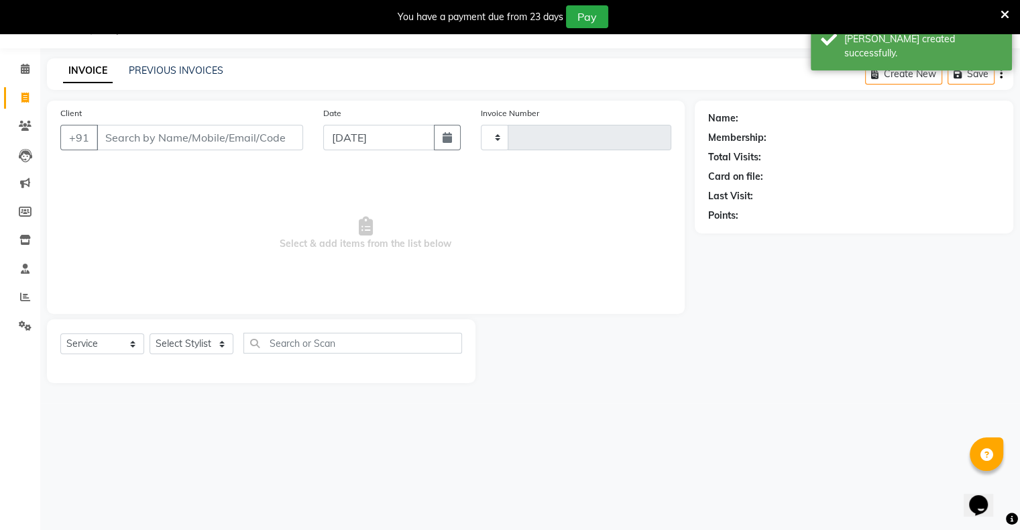
type input "0674"
select select "8735"
click at [332, 146] on input "[DATE]" at bounding box center [378, 137] width 111 height 25
select select "9"
select select "2025"
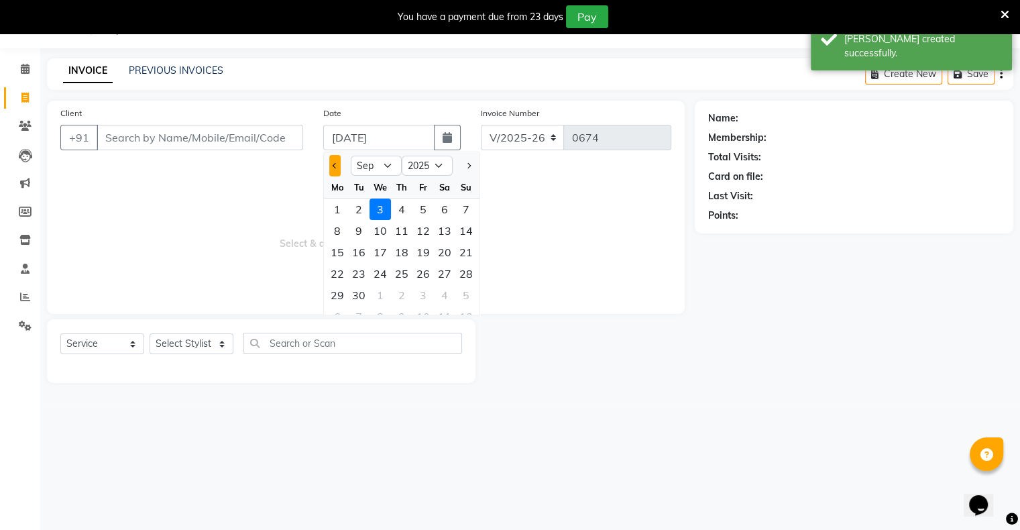
drag, startPoint x: 332, startPoint y: 167, endPoint x: 361, endPoint y: 197, distance: 41.3
click at [332, 168] on button "Previous month" at bounding box center [334, 165] width 11 height 21
select select "8"
click at [463, 299] on div "31" at bounding box center [465, 294] width 21 height 21
type input "[DATE]"
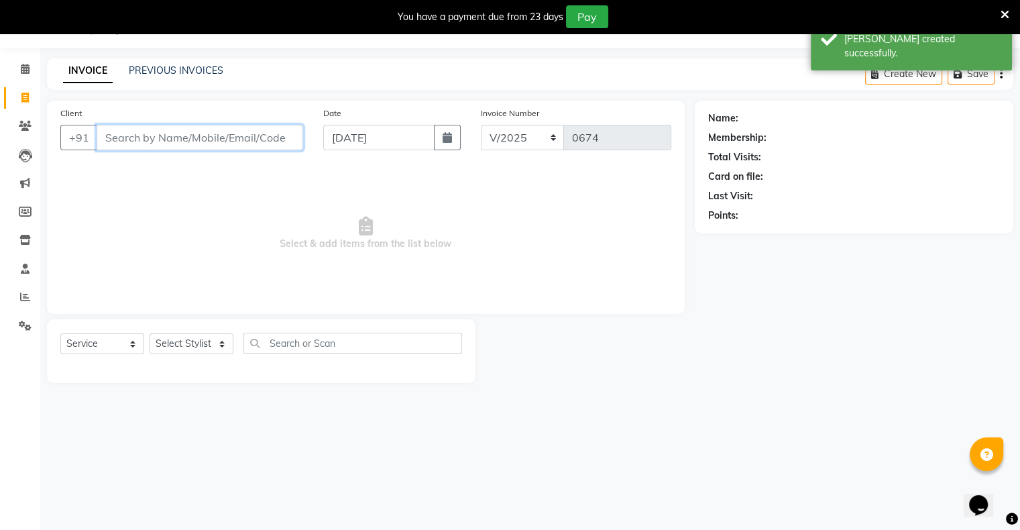
click at [243, 144] on input "Client" at bounding box center [200, 137] width 206 height 25
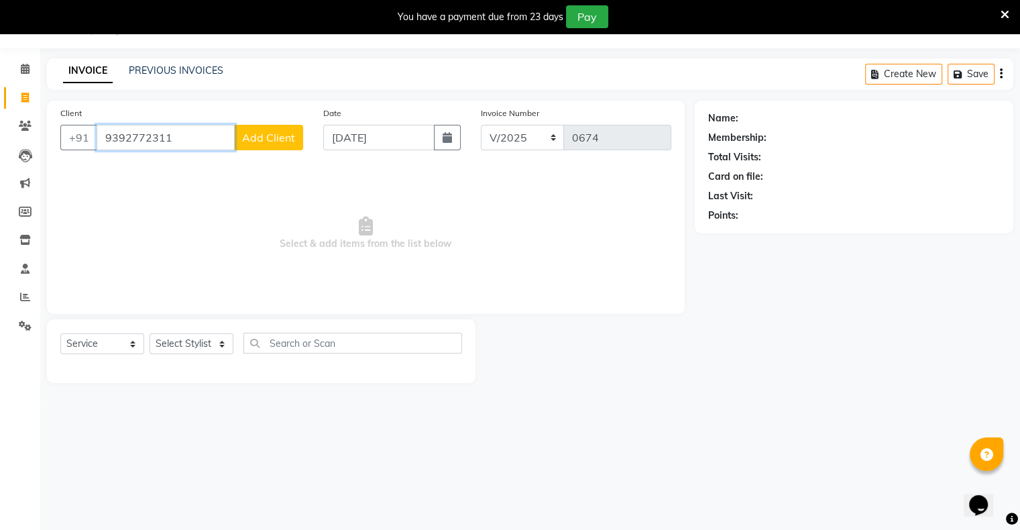
type input "9392772311"
click at [266, 136] on span "Add Client" at bounding box center [268, 137] width 53 height 13
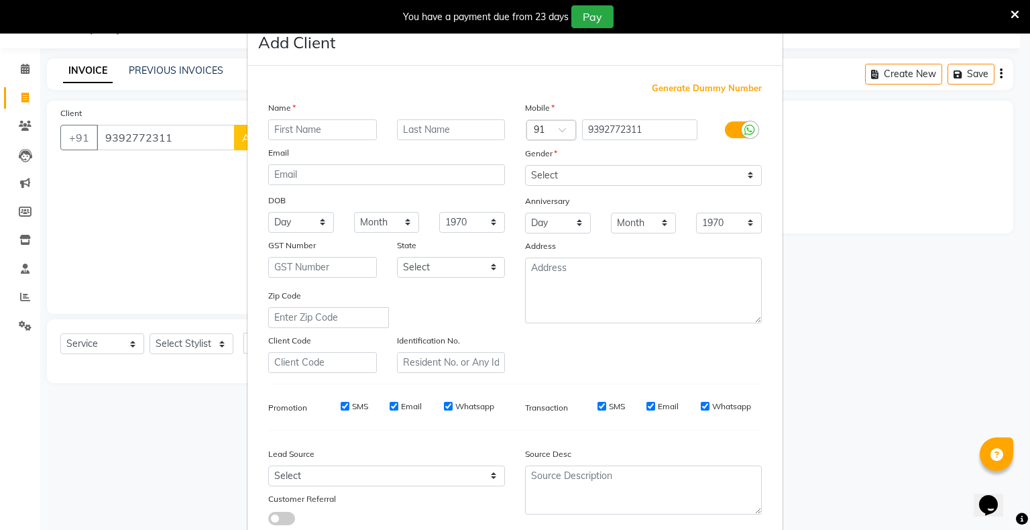
click at [306, 133] on input "text" at bounding box center [322, 129] width 109 height 21
type input "kanchi"
click at [559, 177] on select "Select [DEMOGRAPHIC_DATA] [DEMOGRAPHIC_DATA] Other Prefer Not To Say" at bounding box center [643, 175] width 237 height 21
select select "[DEMOGRAPHIC_DATA]"
click at [525, 166] on select "Select [DEMOGRAPHIC_DATA] [DEMOGRAPHIC_DATA] Other Prefer Not To Say" at bounding box center [643, 175] width 237 height 21
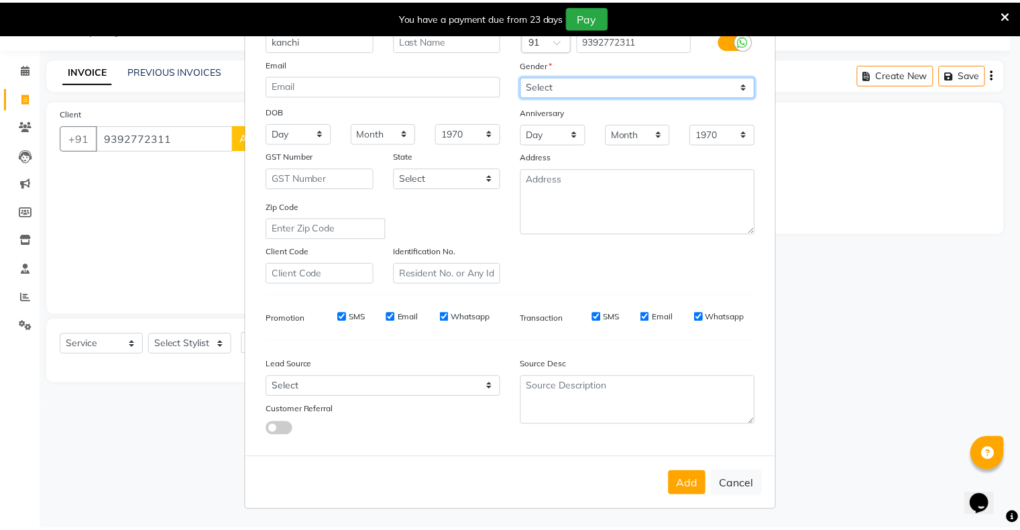
scroll to position [95, 0]
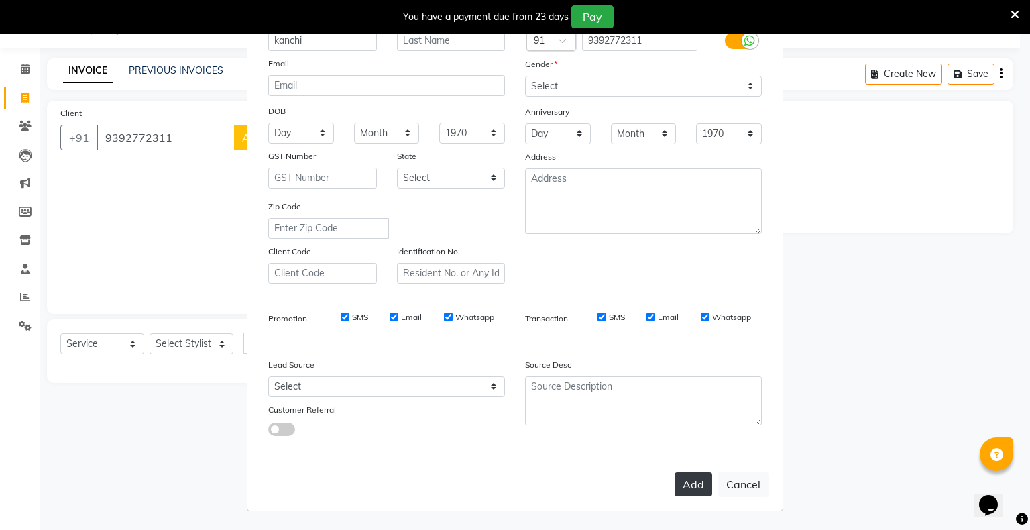
click at [674, 483] on button "Add" at bounding box center [693, 484] width 38 height 24
select select
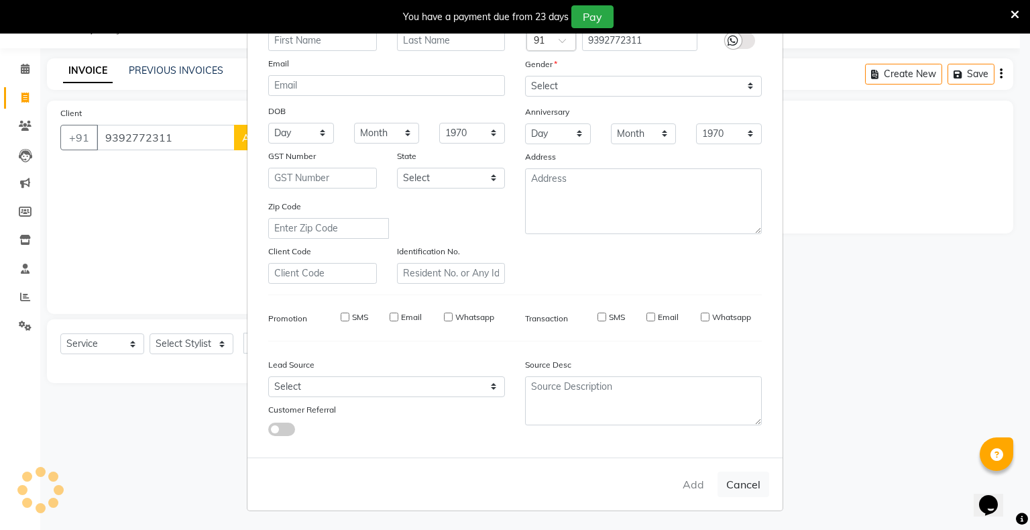
select select
checkbox input "false"
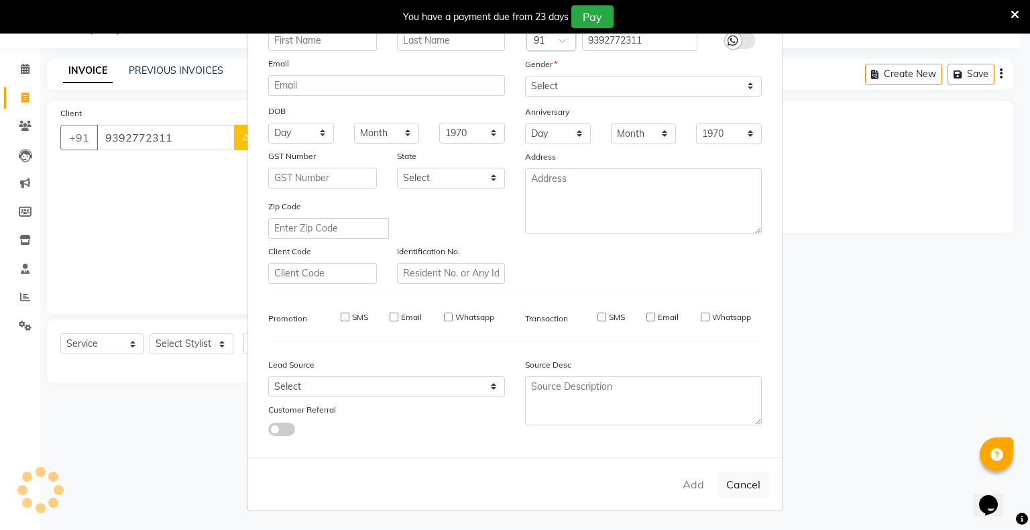
checkbox input "false"
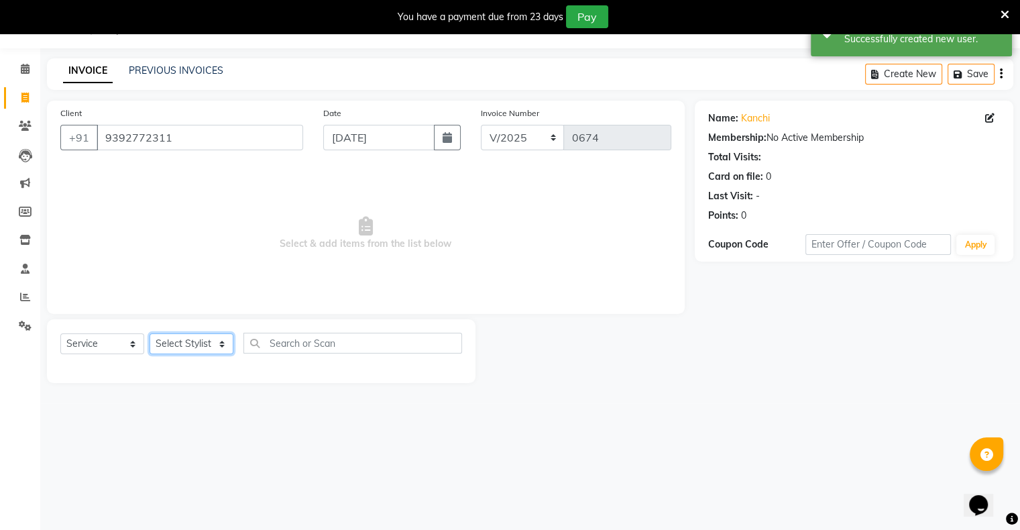
click at [205, 343] on select "Select Stylist [PERSON_NAME] owner Mohit [PERSON_NAME] [PERSON_NAME]" at bounding box center [191, 343] width 84 height 21
select select "88700"
click at [149, 334] on select "Select Stylist [PERSON_NAME] owner Mohit [PERSON_NAME] [PERSON_NAME]" at bounding box center [191, 343] width 84 height 21
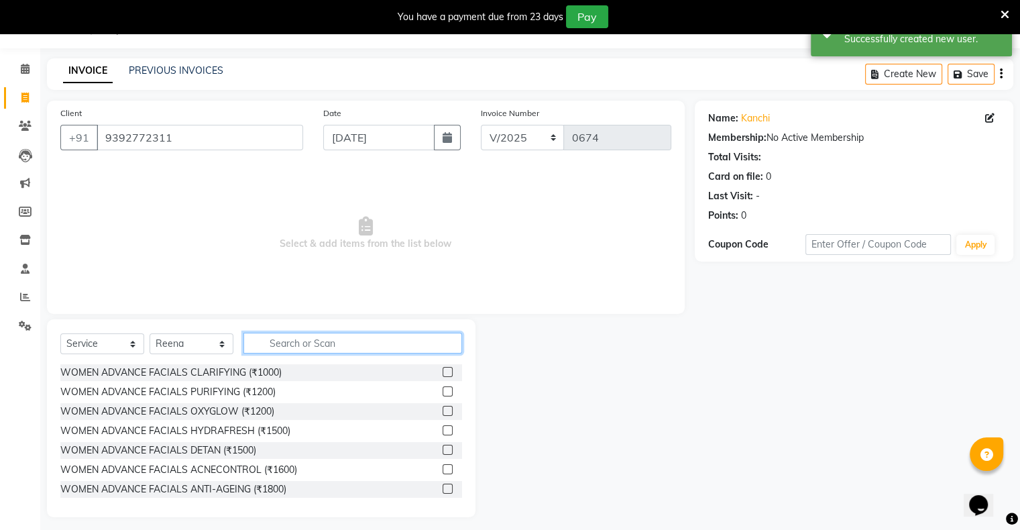
click at [308, 349] on input "text" at bounding box center [352, 342] width 219 height 21
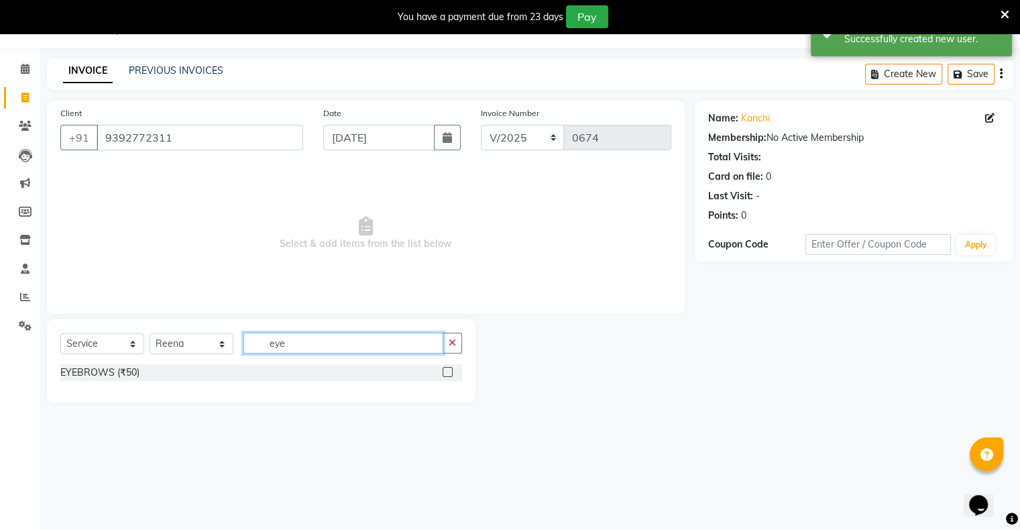
type input "eye"
click at [450, 374] on label at bounding box center [447, 372] width 10 height 10
click at [450, 374] on input "checkbox" at bounding box center [446, 372] width 9 height 9
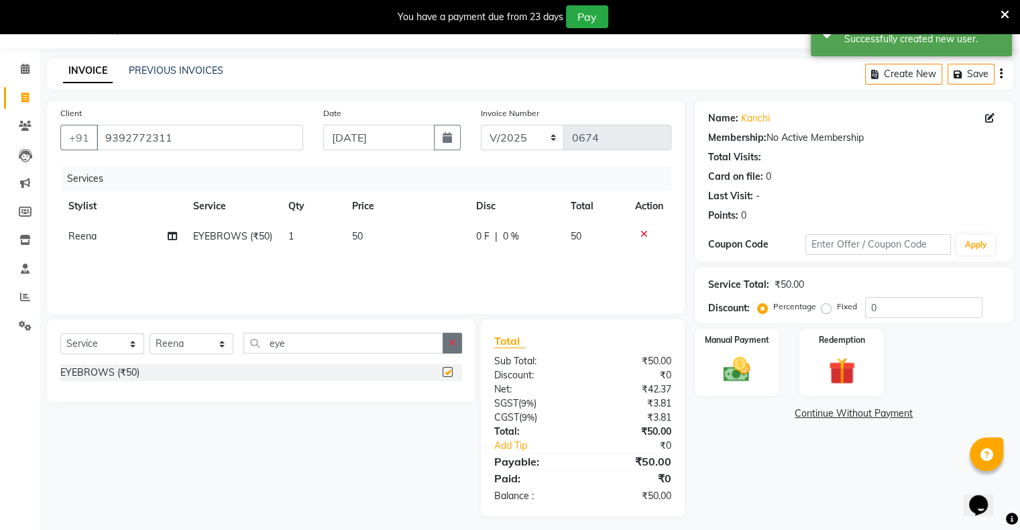
checkbox input "false"
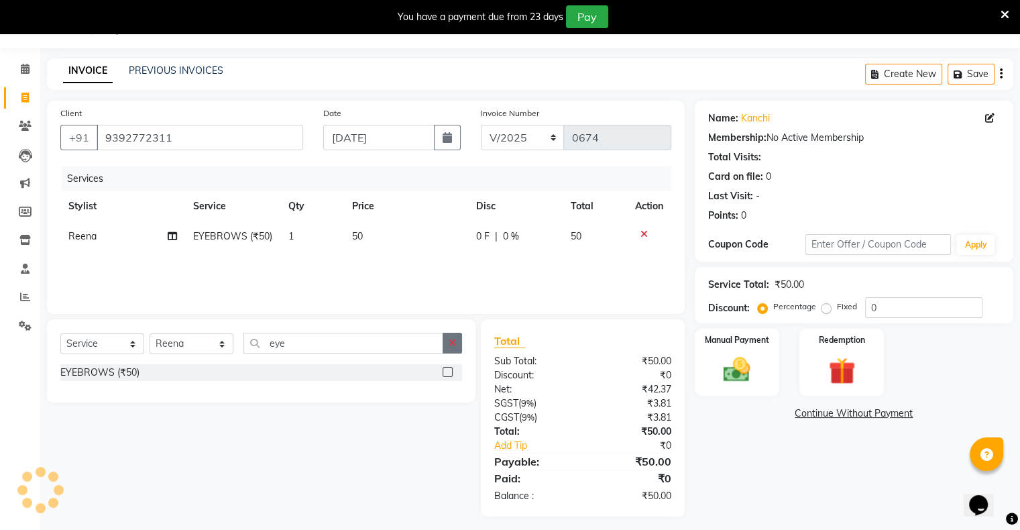
click at [451, 349] on button "button" at bounding box center [451, 342] width 19 height 21
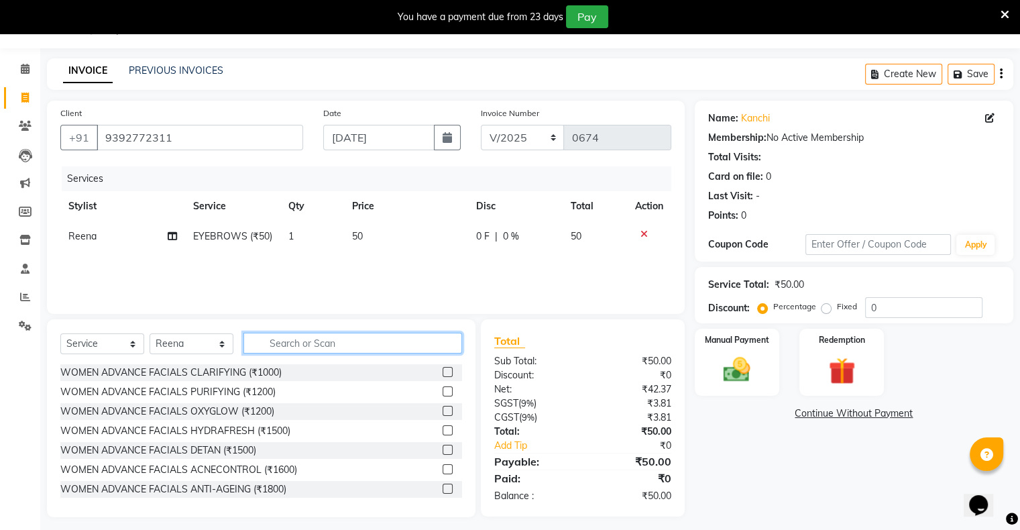
click at [432, 344] on input "text" at bounding box center [352, 342] width 219 height 21
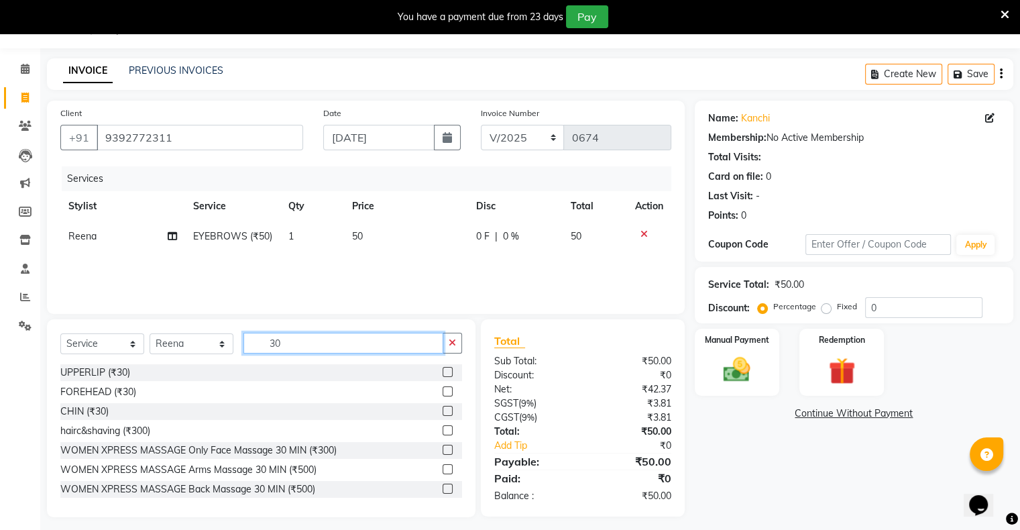
type input "30"
click at [430, 374] on div "UPPERLIP (₹30)" at bounding box center [261, 372] width 402 height 17
click at [442, 373] on label at bounding box center [447, 372] width 10 height 10
click at [442, 373] on input "checkbox" at bounding box center [446, 372] width 9 height 9
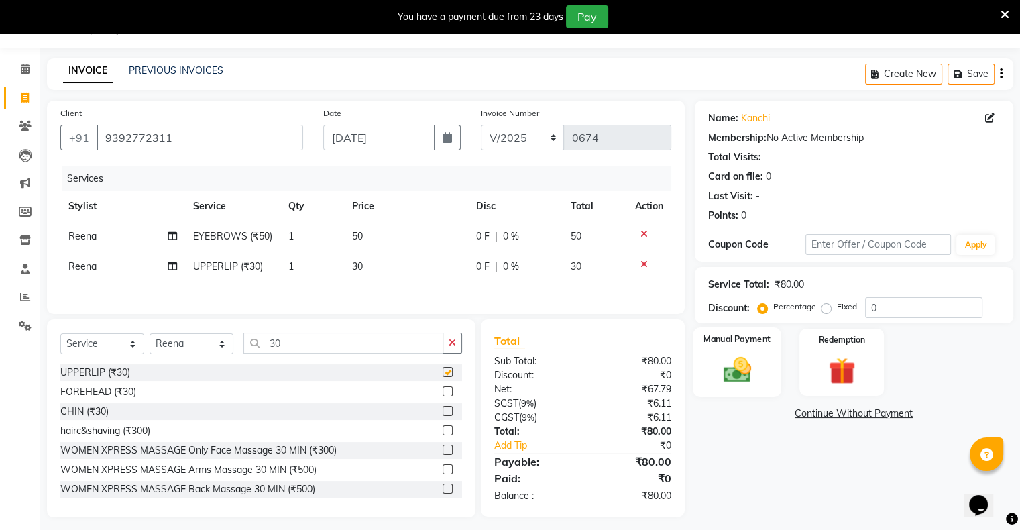
checkbox input "false"
click at [768, 387] on div "Manual Payment" at bounding box center [736, 361] width 88 height 69
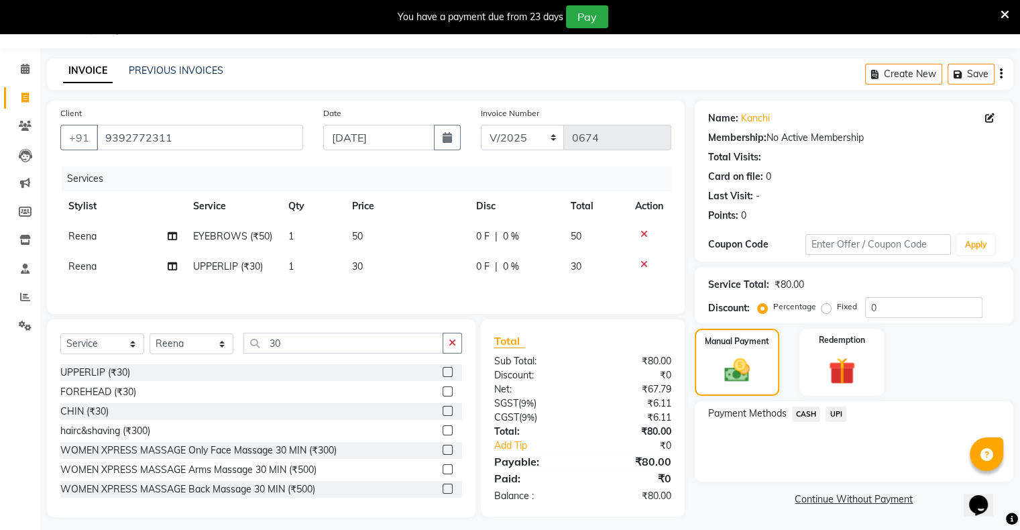
click at [839, 404] on div "Payment Methods CASH UPI" at bounding box center [853, 441] width 318 height 80
click at [838, 417] on span "UPI" at bounding box center [835, 413] width 21 height 15
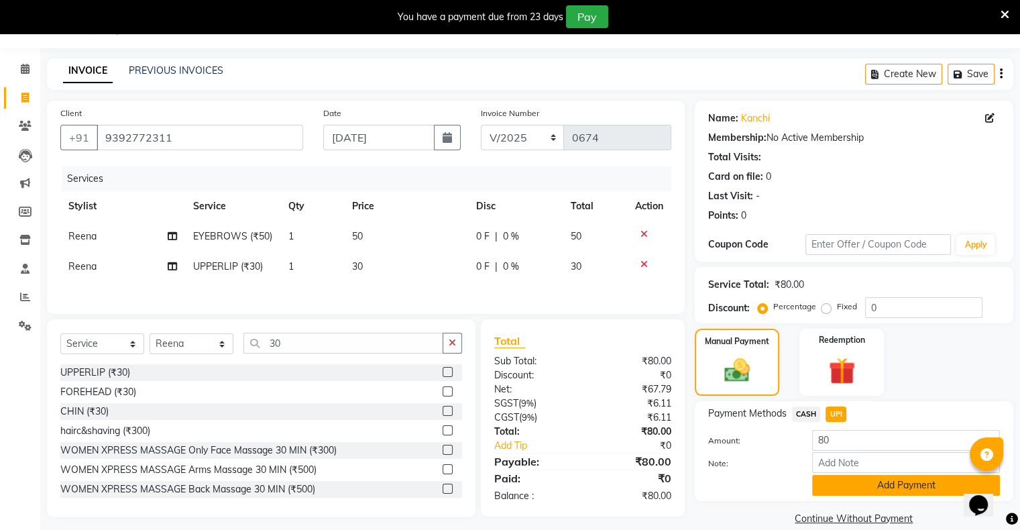
click at [869, 493] on button "Add Payment" at bounding box center [906, 485] width 188 height 21
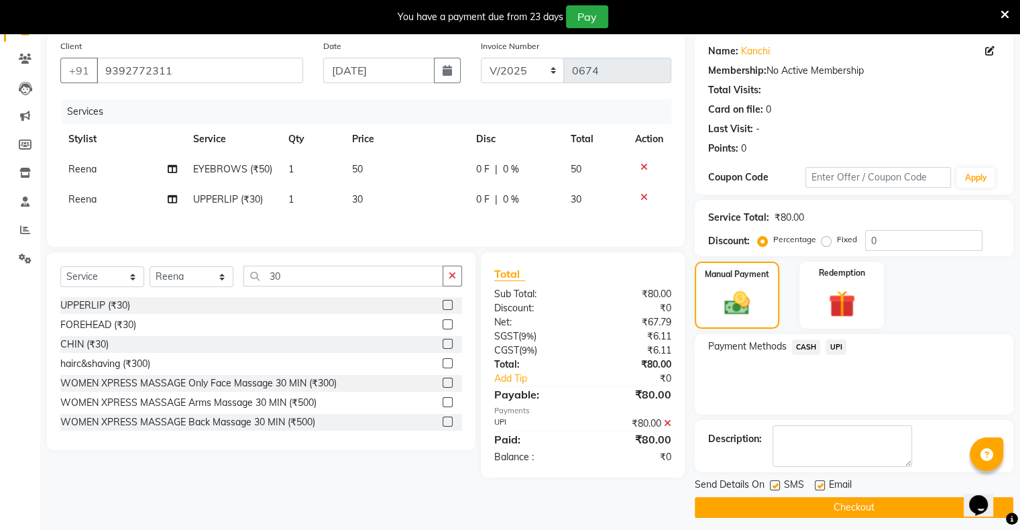
scroll to position [107, 0]
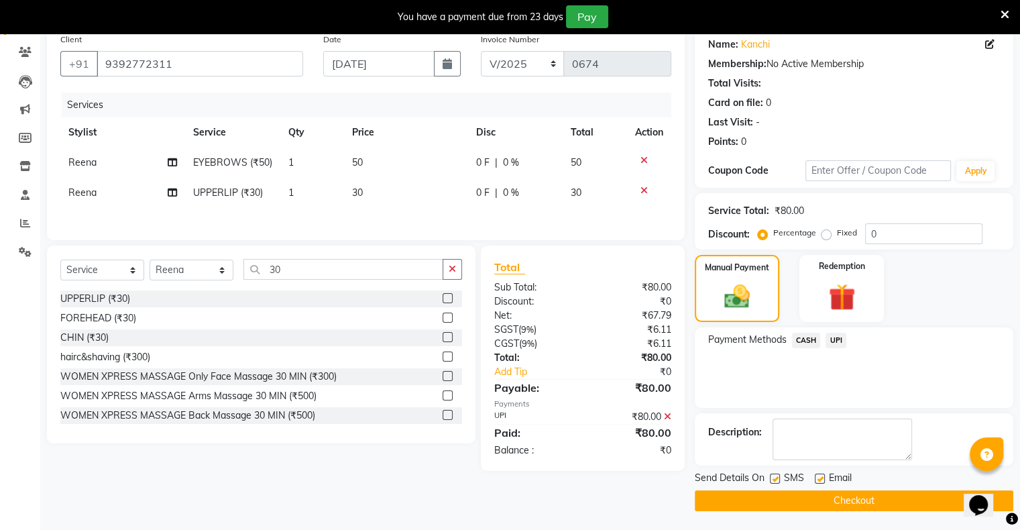
click at [863, 498] on button "Checkout" at bounding box center [853, 500] width 318 height 21
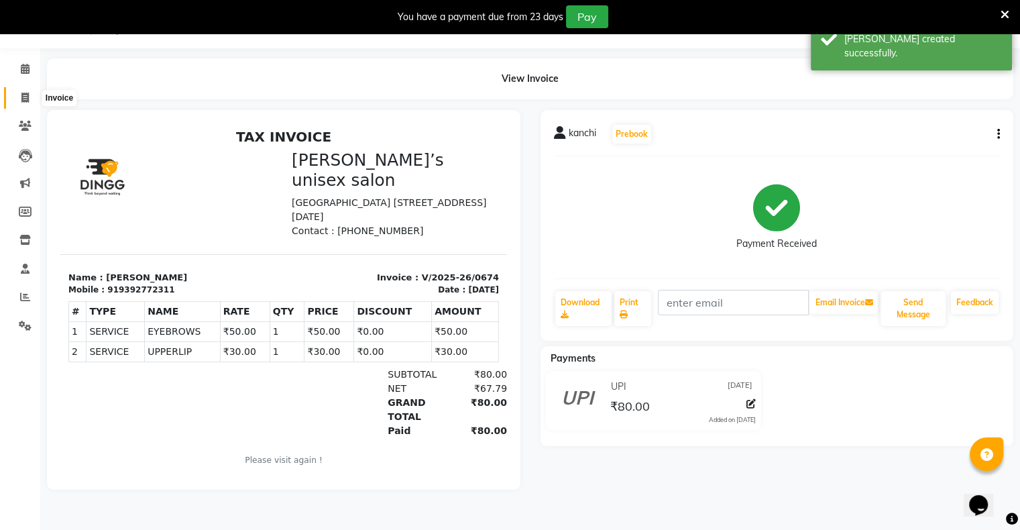
drag, startPoint x: 34, startPoint y: 96, endPoint x: 19, endPoint y: 102, distance: 15.9
click at [34, 97] on span at bounding box center [24, 97] width 23 height 15
select select "service"
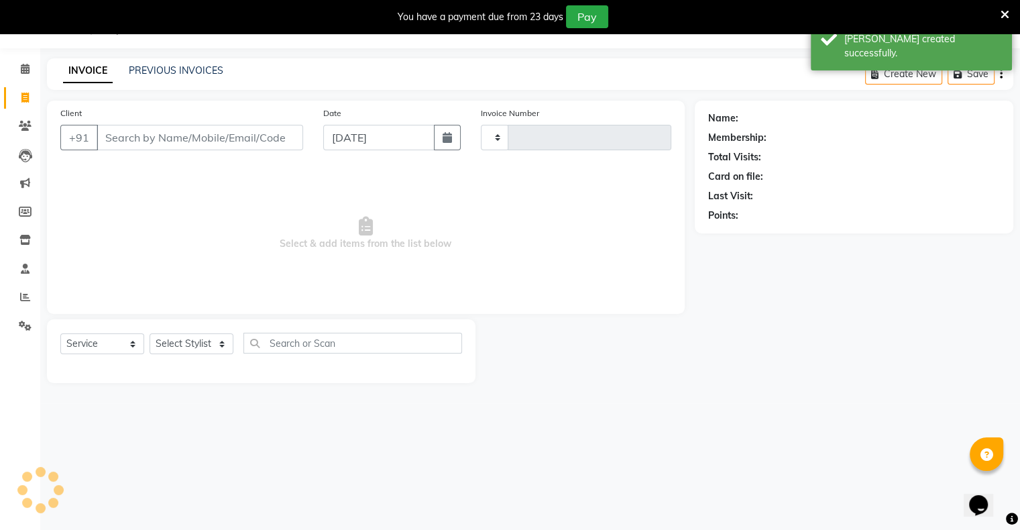
type input "0675"
select select "8735"
click at [19, 101] on span at bounding box center [24, 97] width 23 height 15
select select "8735"
select select "service"
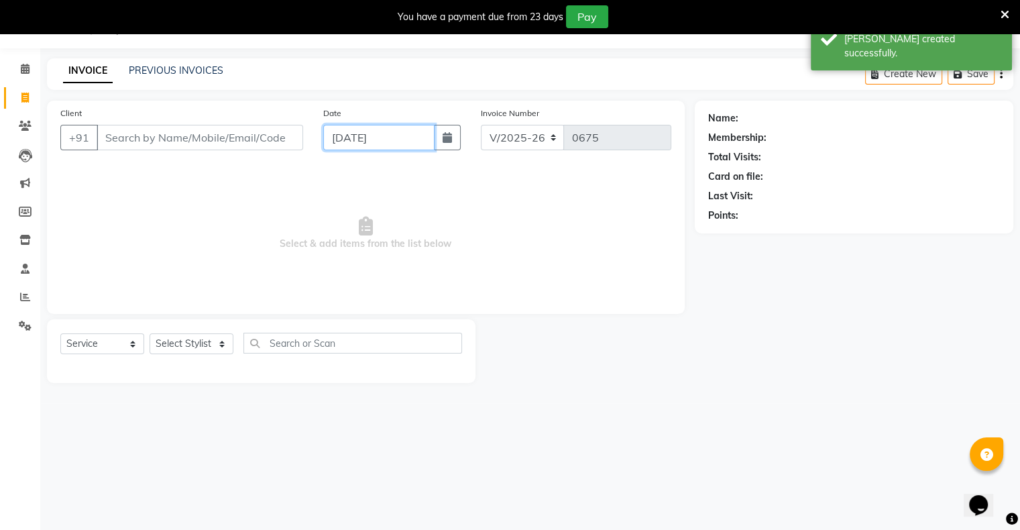
click at [343, 144] on input "[DATE]" at bounding box center [378, 137] width 111 height 25
select select "9"
select select "2025"
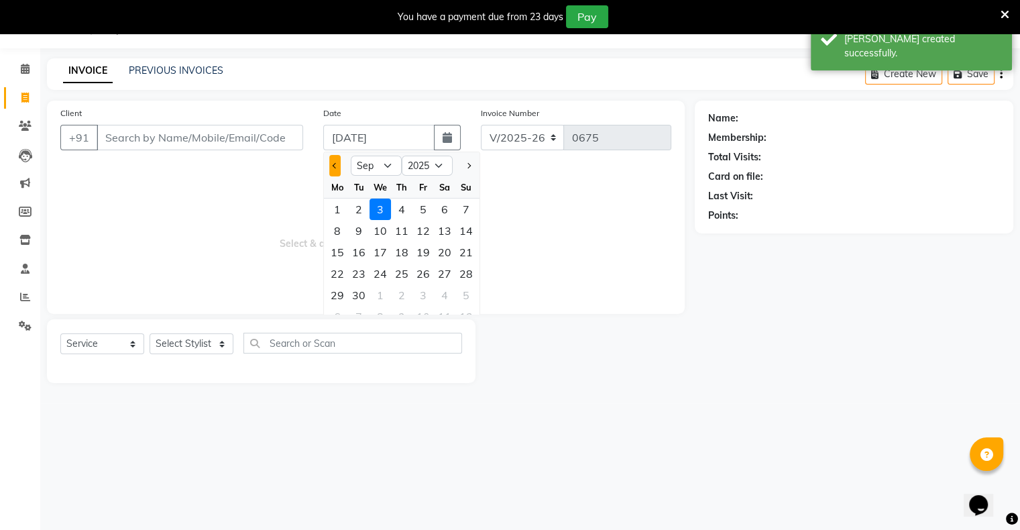
click at [332, 162] on button "Previous month" at bounding box center [334, 165] width 11 height 21
select select "8"
click at [465, 298] on div "31" at bounding box center [465, 294] width 21 height 21
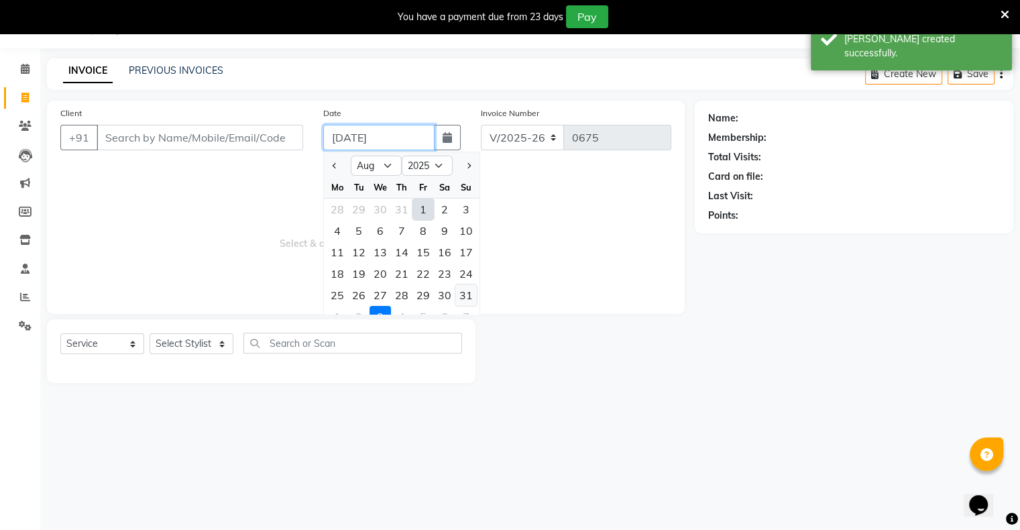
type input "[DATE]"
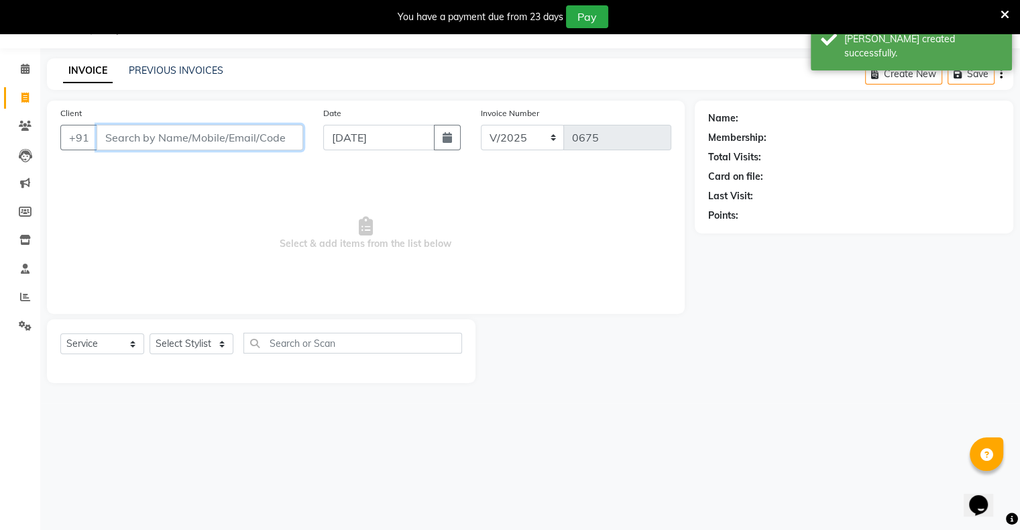
click at [257, 141] on input "Client" at bounding box center [200, 137] width 206 height 25
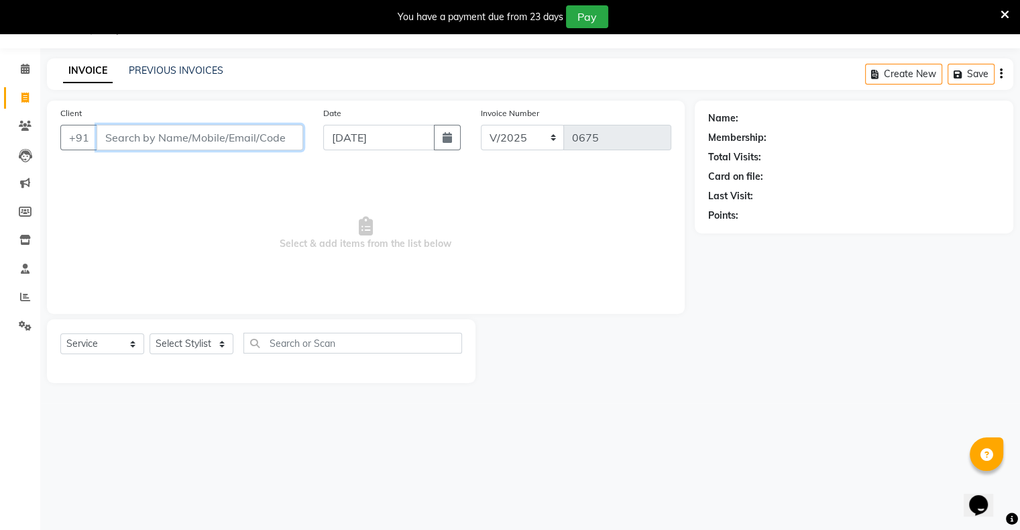
click at [204, 143] on input "Client" at bounding box center [200, 137] width 206 height 25
click at [198, 135] on input "Client" at bounding box center [200, 137] width 206 height 25
click at [211, 127] on input "Client" at bounding box center [200, 137] width 206 height 25
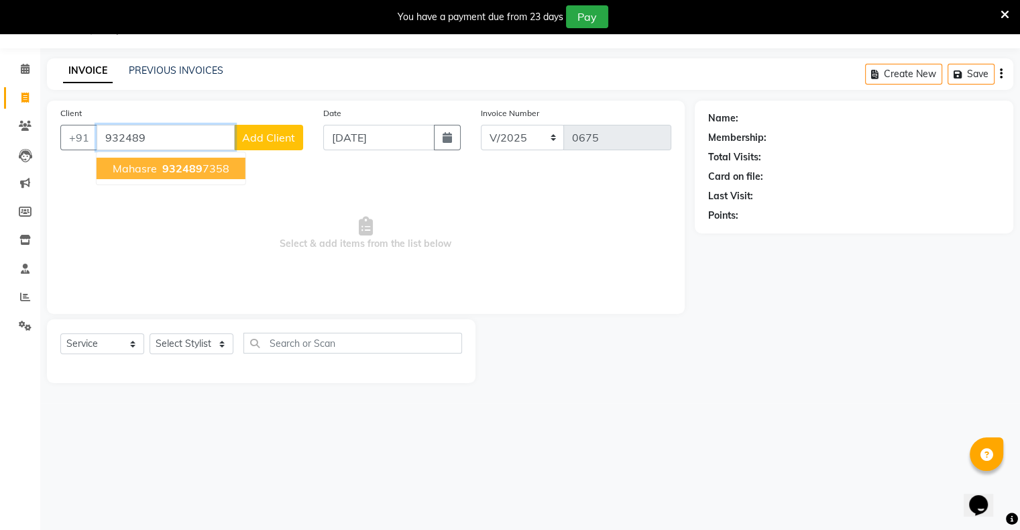
click at [180, 170] on span "932489" at bounding box center [182, 168] width 40 height 13
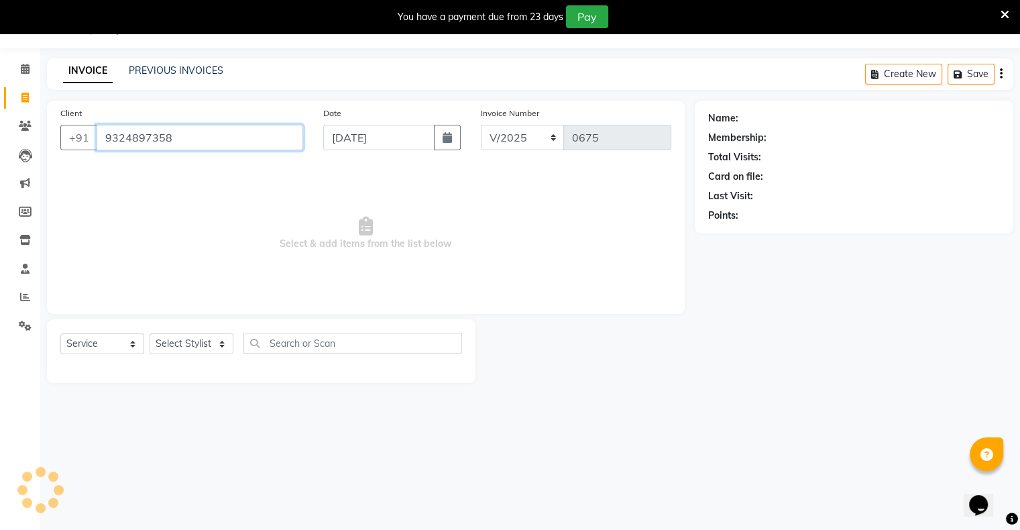
type input "9324897358"
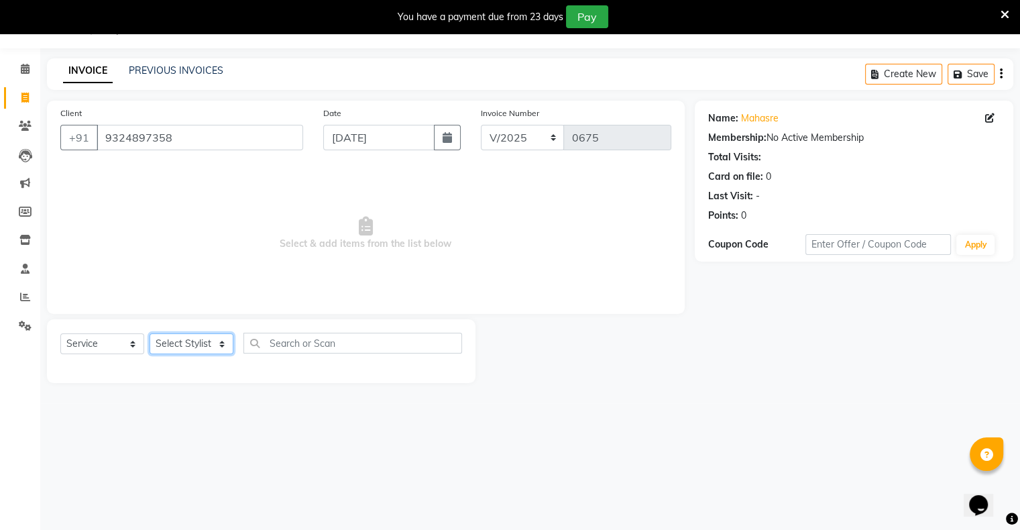
click at [194, 345] on select "Select Stylist [PERSON_NAME] owner Mohit [PERSON_NAME] [PERSON_NAME]" at bounding box center [191, 343] width 84 height 21
select select "88700"
click at [149, 334] on select "Select Stylist [PERSON_NAME] owner Mohit [PERSON_NAME] [PERSON_NAME]" at bounding box center [191, 343] width 84 height 21
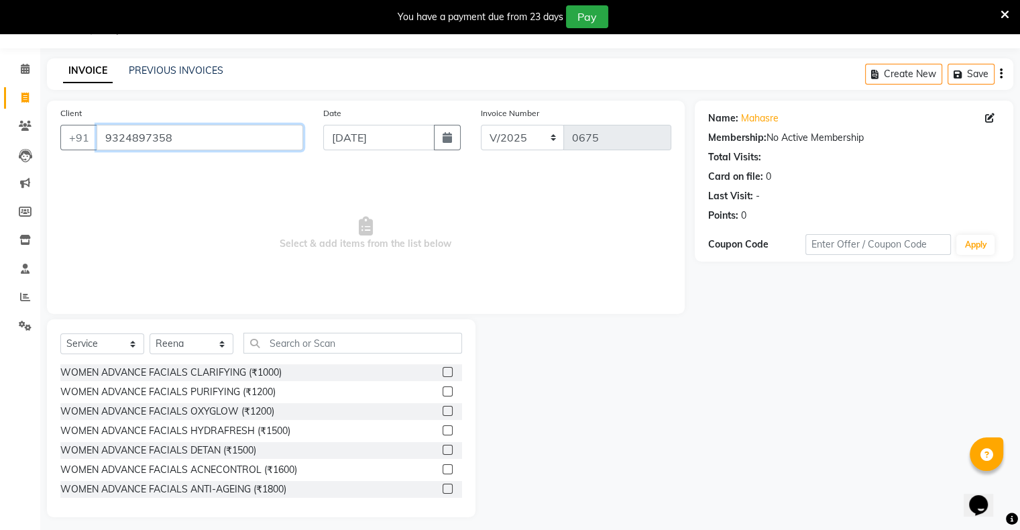
click at [261, 146] on input "9324897358" at bounding box center [200, 137] width 206 height 25
click at [278, 139] on input "9324897358" at bounding box center [200, 137] width 206 height 25
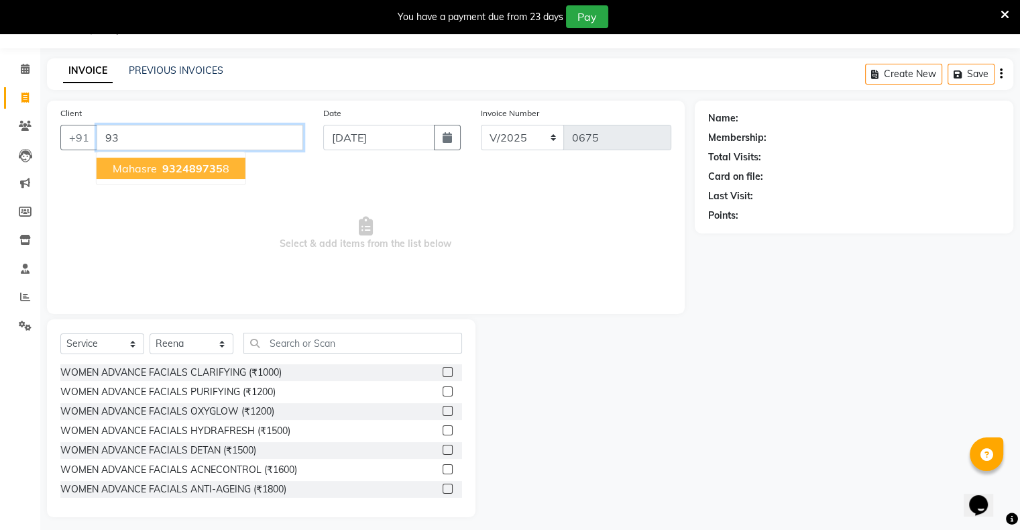
type input "9"
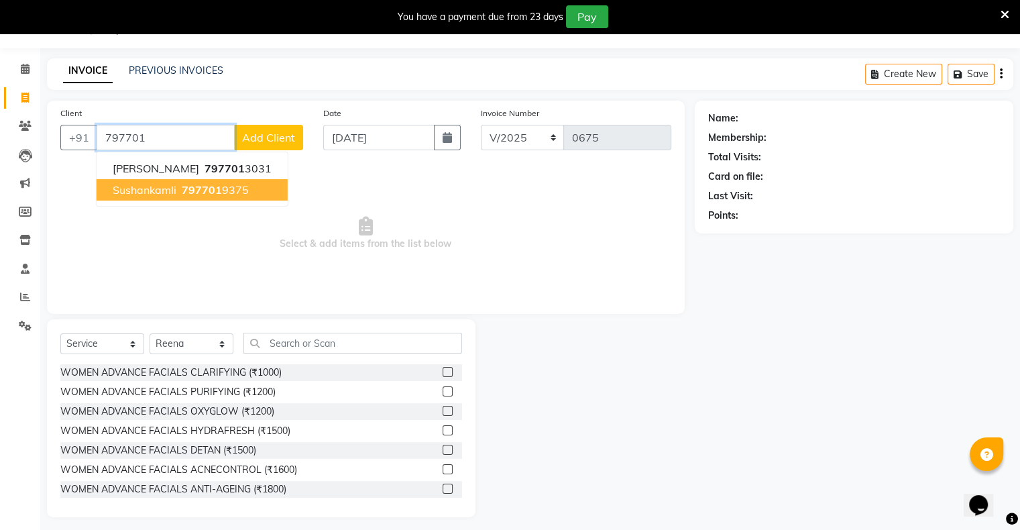
click at [224, 196] on ngb-highlight "797701 9375" at bounding box center [214, 189] width 70 height 13
type input "7977019375"
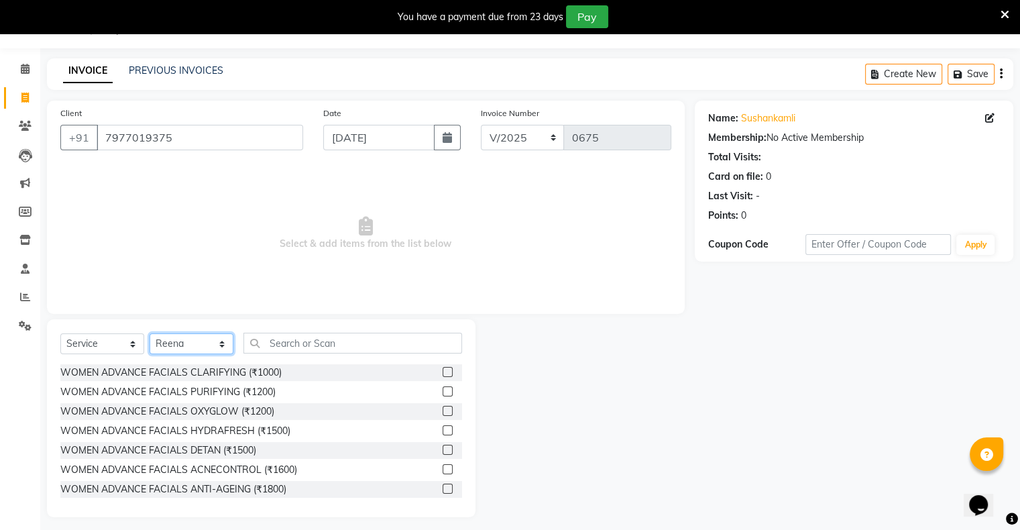
click at [164, 349] on select "Select Stylist [PERSON_NAME] owner Mohit [PERSON_NAME] [PERSON_NAME]" at bounding box center [191, 343] width 84 height 21
click at [196, 345] on select "Select Stylist [PERSON_NAME] owner Mohit [PERSON_NAME] [PERSON_NAME]" at bounding box center [191, 343] width 84 height 21
select select "88698"
click at [149, 334] on select "Select Stylist [PERSON_NAME] owner Mohit [PERSON_NAME] [PERSON_NAME]" at bounding box center [191, 343] width 84 height 21
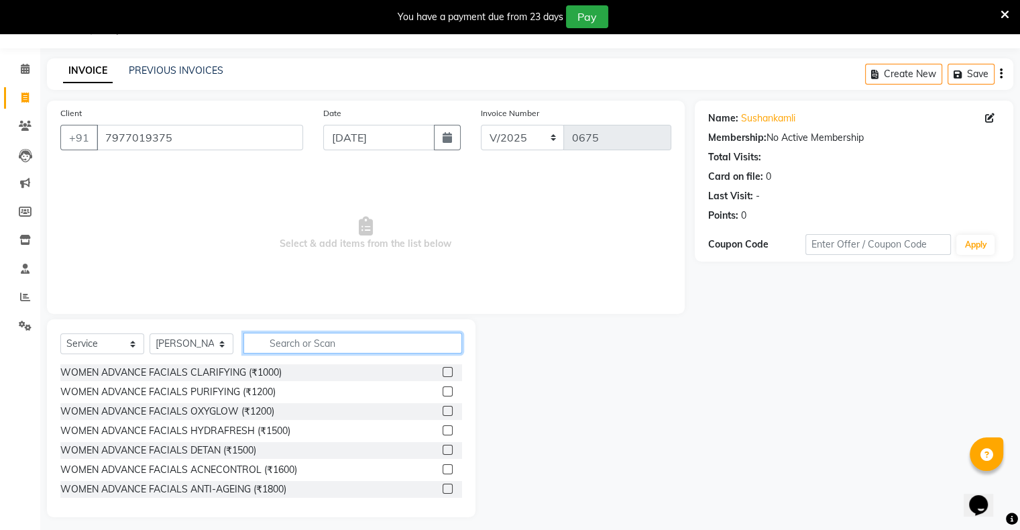
click at [292, 349] on input "text" at bounding box center [352, 342] width 219 height 21
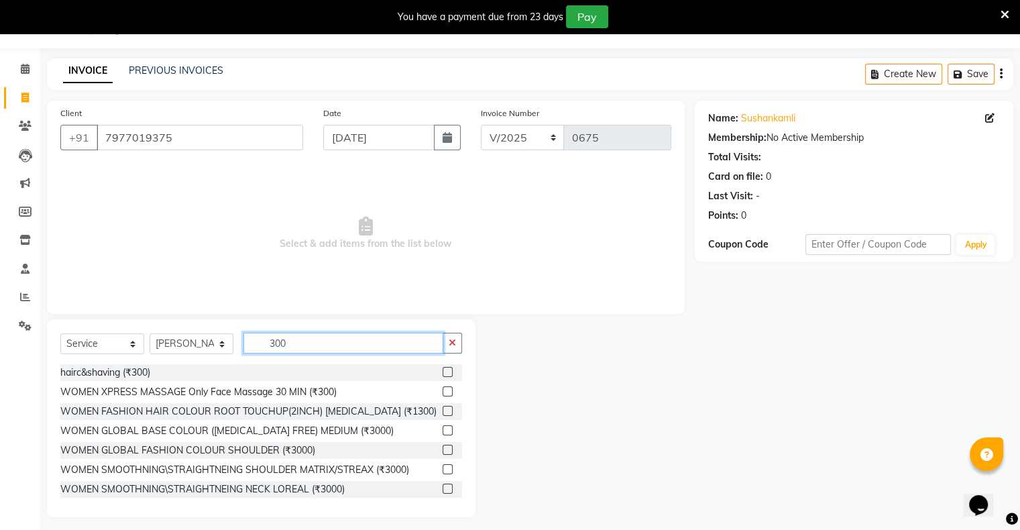
type input "300"
click at [442, 373] on label at bounding box center [447, 372] width 10 height 10
click at [442, 373] on input "checkbox" at bounding box center [446, 372] width 9 height 9
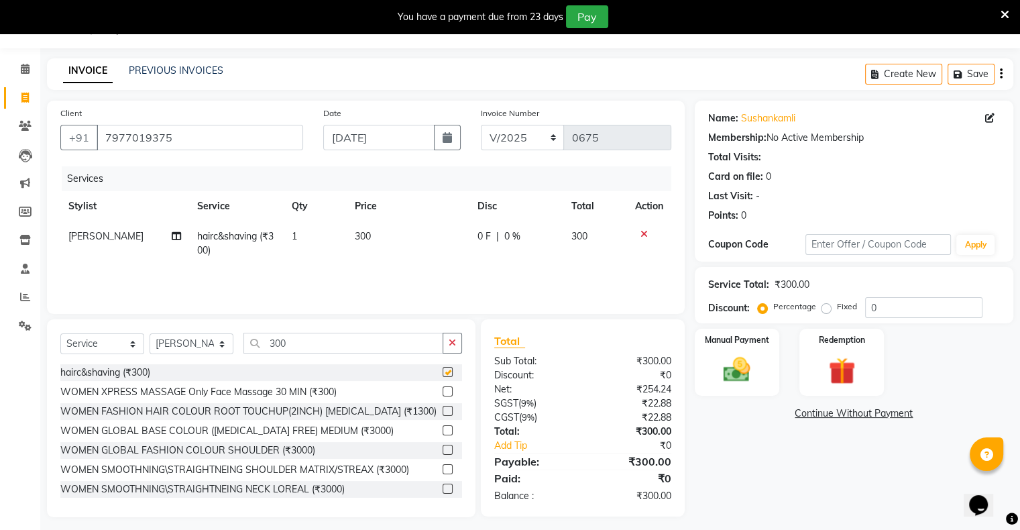
checkbox input "false"
click at [721, 375] on img at bounding box center [736, 370] width 45 height 32
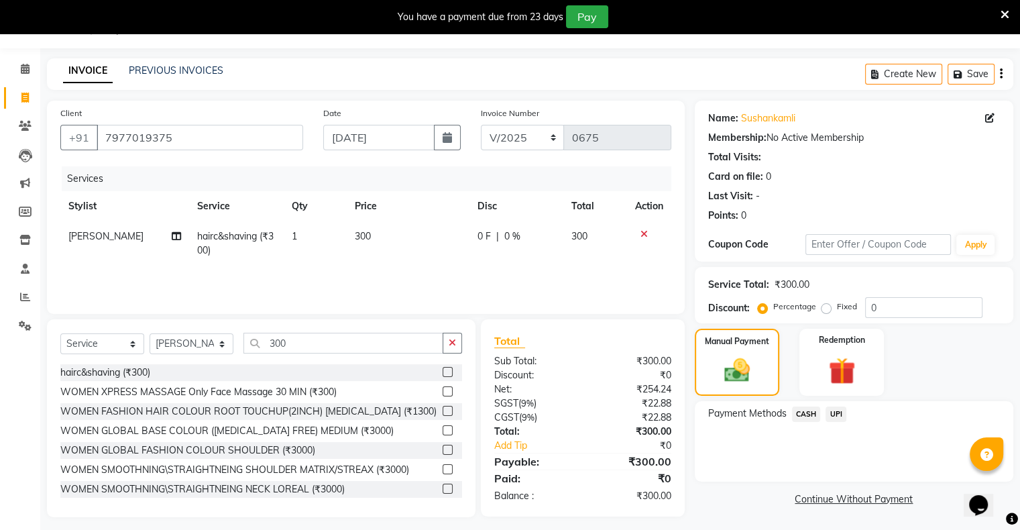
click at [831, 415] on span "UPI" at bounding box center [835, 413] width 21 height 15
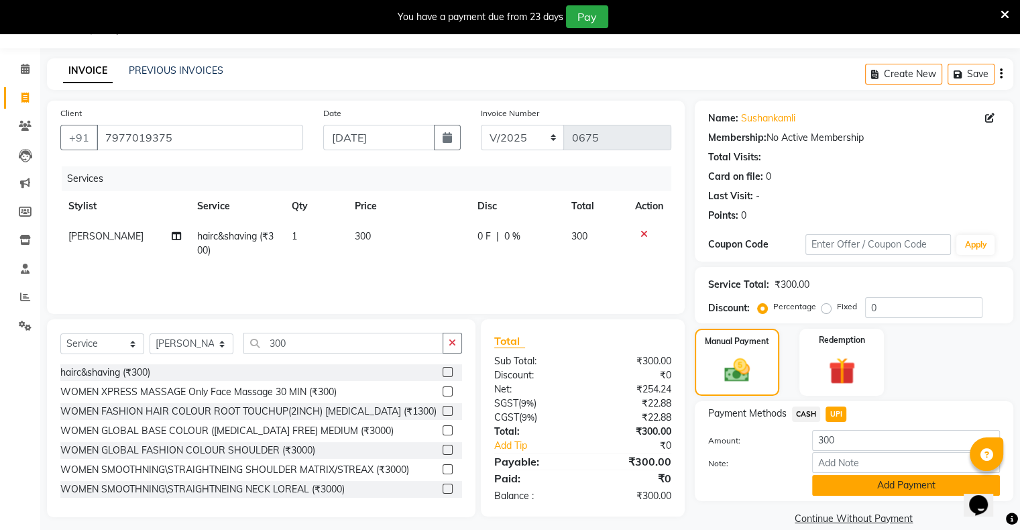
click at [847, 490] on button "Add Payment" at bounding box center [906, 485] width 188 height 21
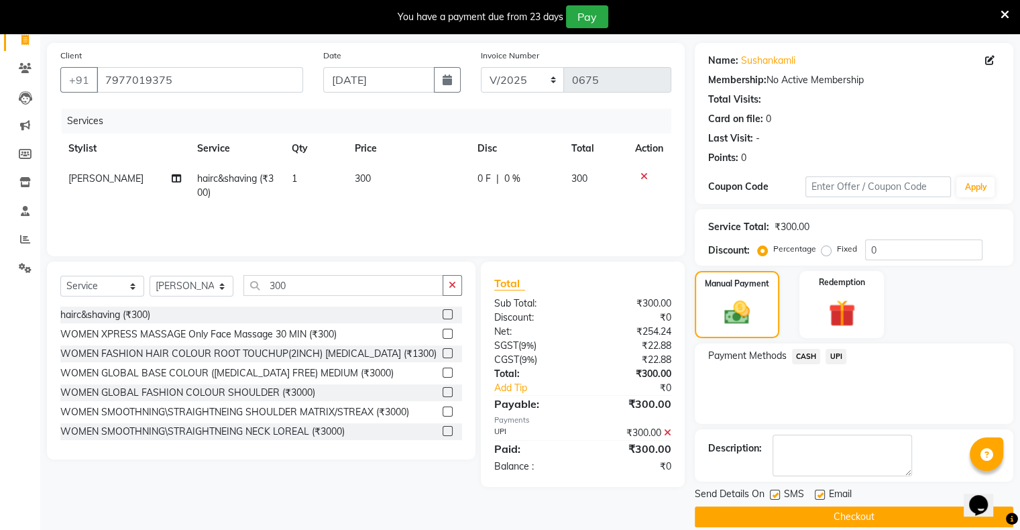
scroll to position [107, 0]
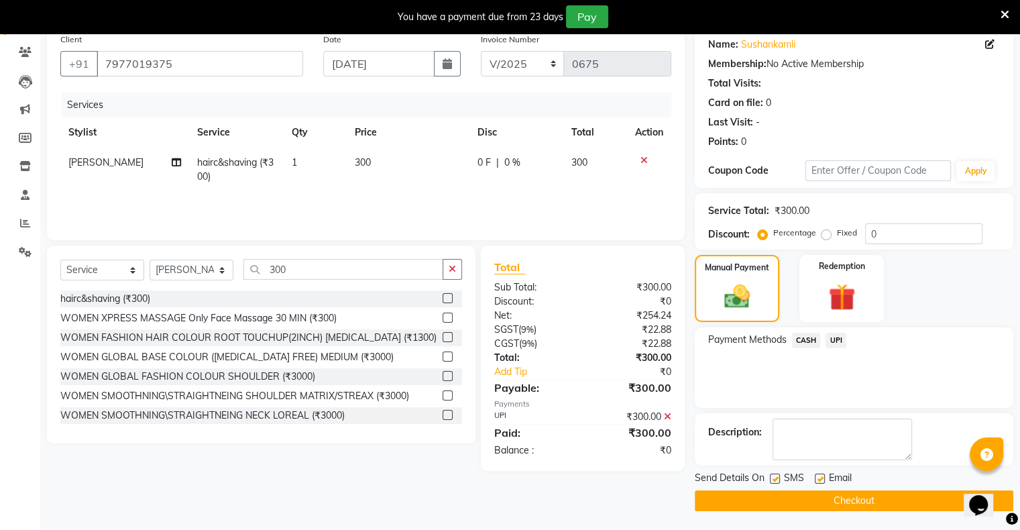
click at [844, 496] on button "Checkout" at bounding box center [853, 500] width 318 height 21
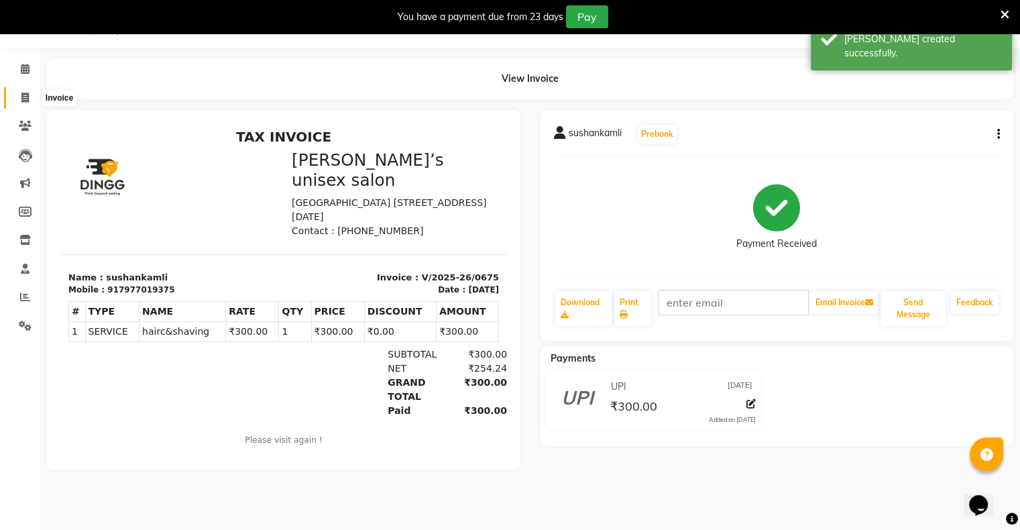
click at [31, 99] on span at bounding box center [24, 97] width 23 height 15
select select "8735"
select select "service"
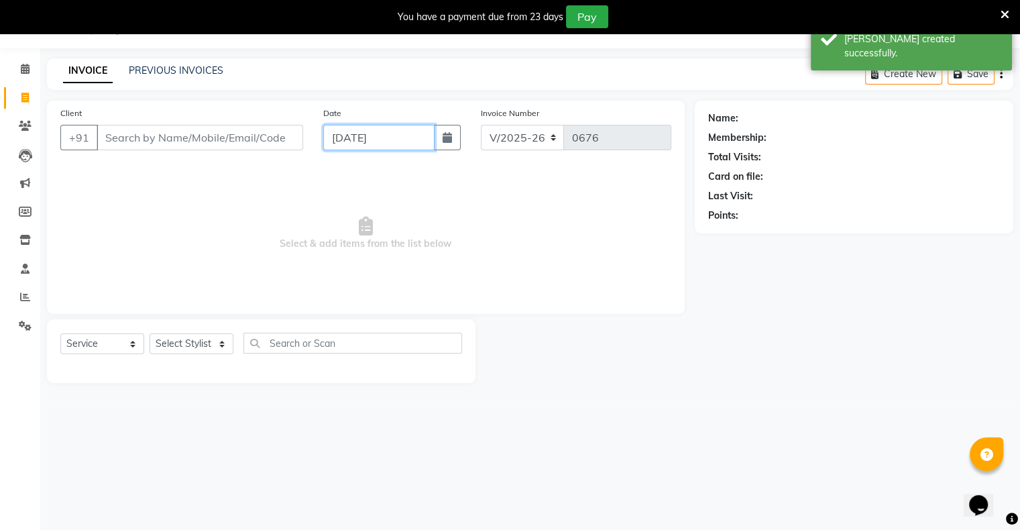
click at [333, 135] on input "[DATE]" at bounding box center [378, 137] width 111 height 25
select select "9"
select select "2025"
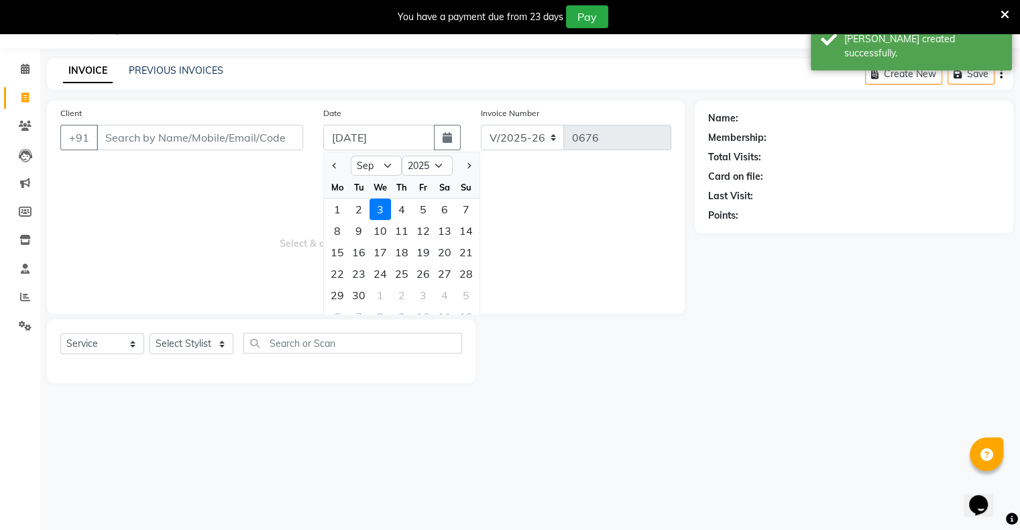
click at [343, 171] on div at bounding box center [337, 165] width 27 height 21
click at [337, 168] on button "Previous month" at bounding box center [334, 165] width 11 height 21
click at [469, 166] on span "Next month" at bounding box center [467, 165] width 5 height 5
click at [339, 168] on button "Previous month" at bounding box center [334, 165] width 11 height 21
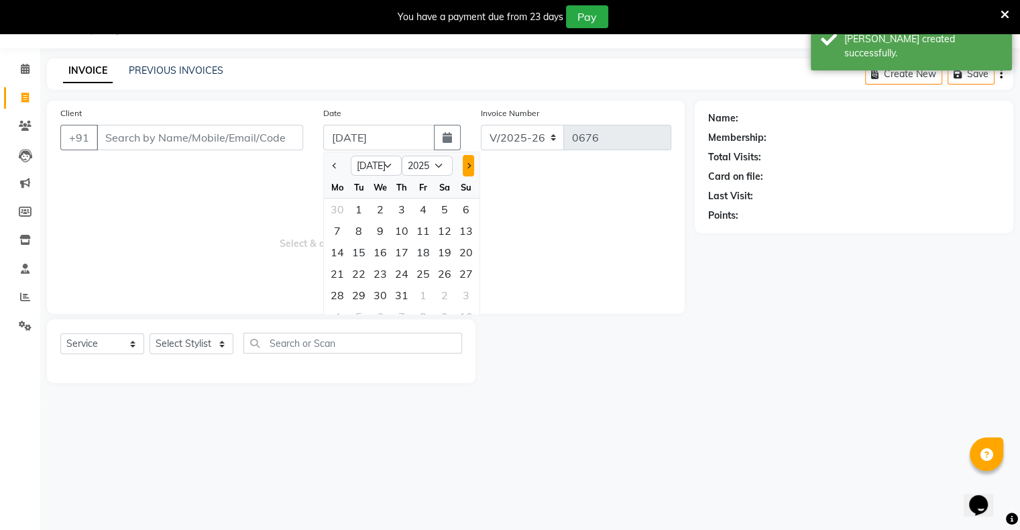
click at [464, 162] on button "Next month" at bounding box center [468, 165] width 11 height 21
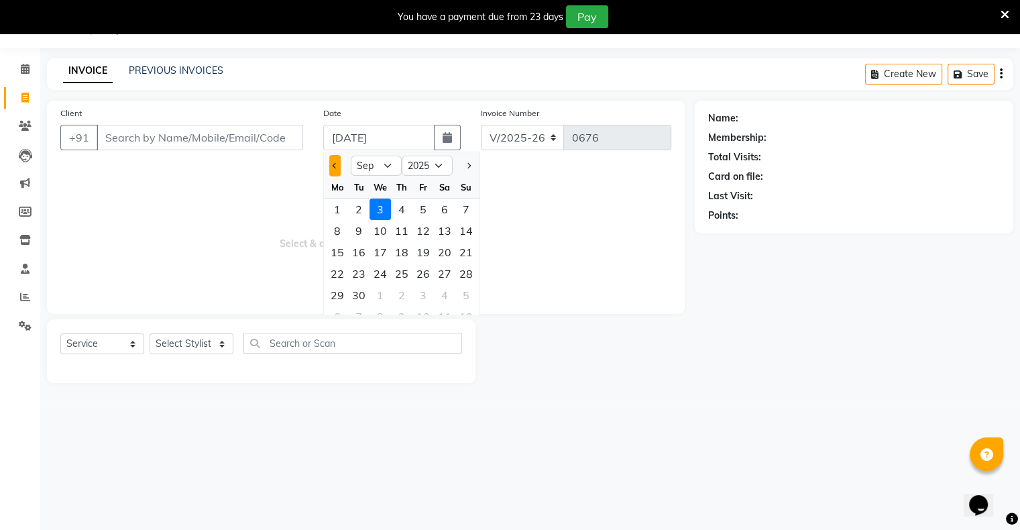
click at [330, 162] on button "Previous month" at bounding box center [334, 165] width 11 height 21
select select "8"
click at [466, 296] on div "31" at bounding box center [465, 294] width 21 height 21
type input "[DATE]"
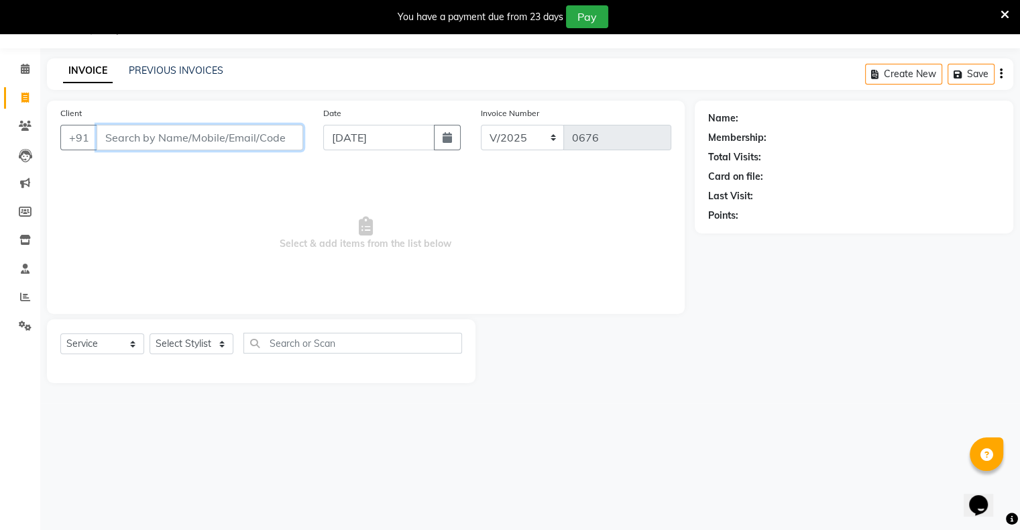
click at [244, 145] on input "Client" at bounding box center [200, 137] width 206 height 25
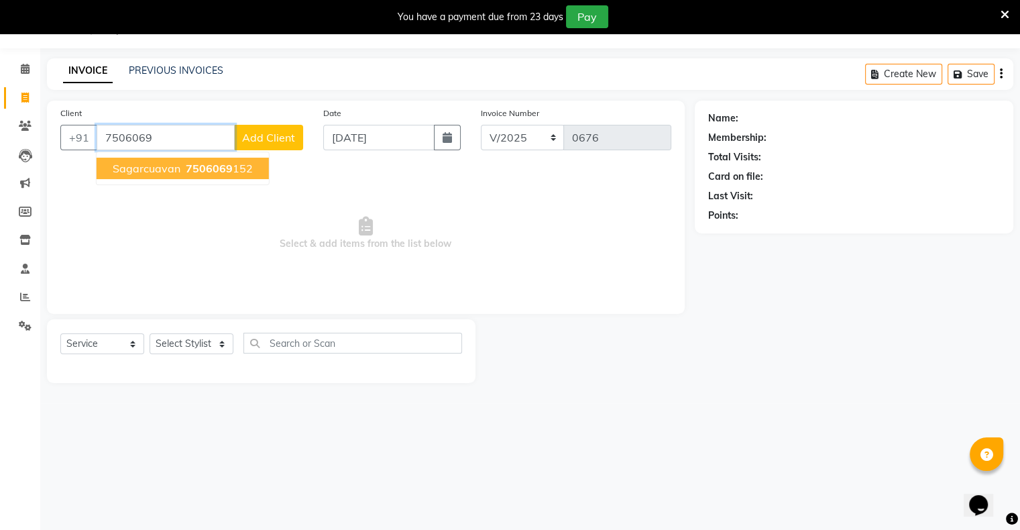
click at [210, 168] on span "7506069" at bounding box center [209, 168] width 47 height 13
type input "7506069152"
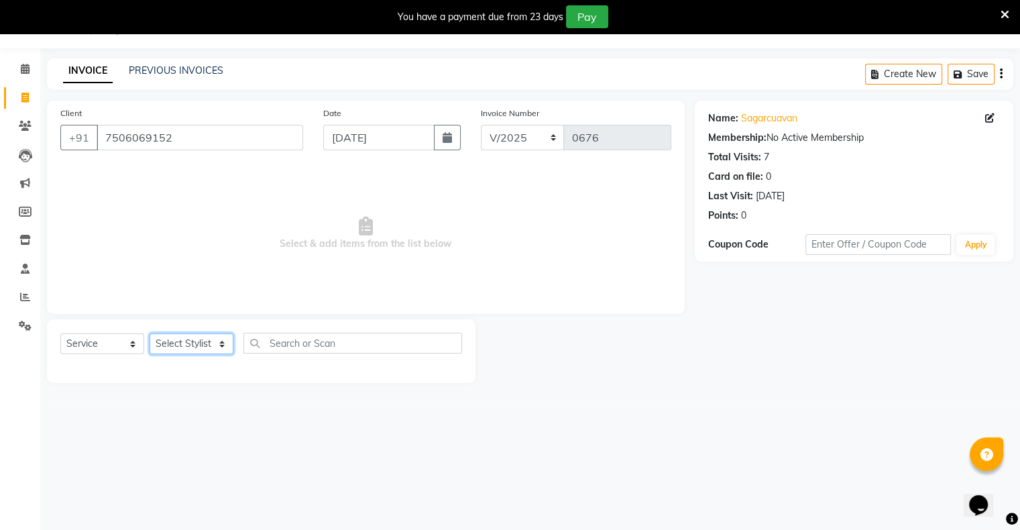
click at [188, 337] on select "Select Stylist [PERSON_NAME] owner Mohit [PERSON_NAME] [PERSON_NAME]" at bounding box center [191, 343] width 84 height 21
select select "88697"
click at [149, 334] on select "Select Stylist [PERSON_NAME] owner Mohit [PERSON_NAME] [PERSON_NAME]" at bounding box center [191, 343] width 84 height 21
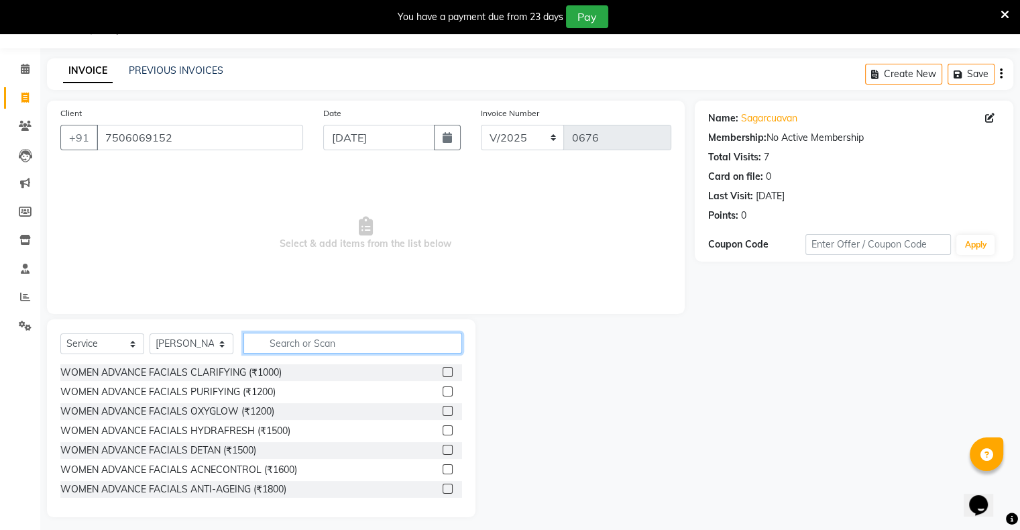
click at [290, 347] on input "text" at bounding box center [352, 342] width 219 height 21
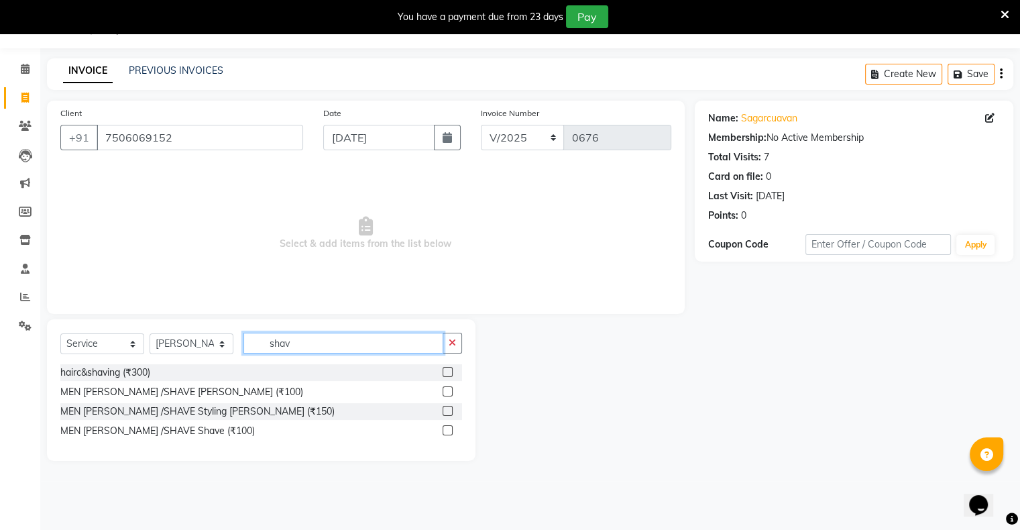
type input "shav"
click at [451, 391] on label at bounding box center [447, 391] width 10 height 10
click at [451, 391] on input "checkbox" at bounding box center [446, 391] width 9 height 9
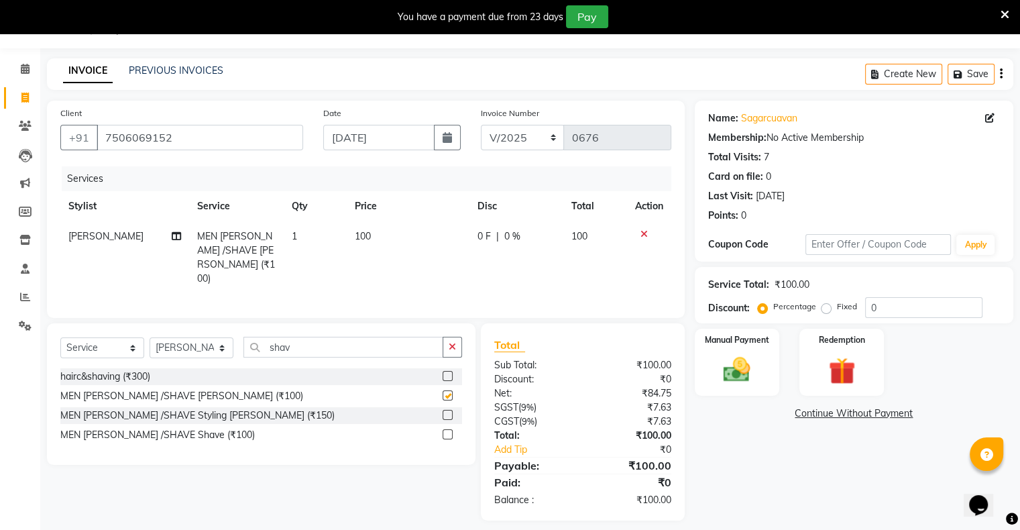
checkbox input "false"
click at [731, 377] on img at bounding box center [736, 370] width 45 height 32
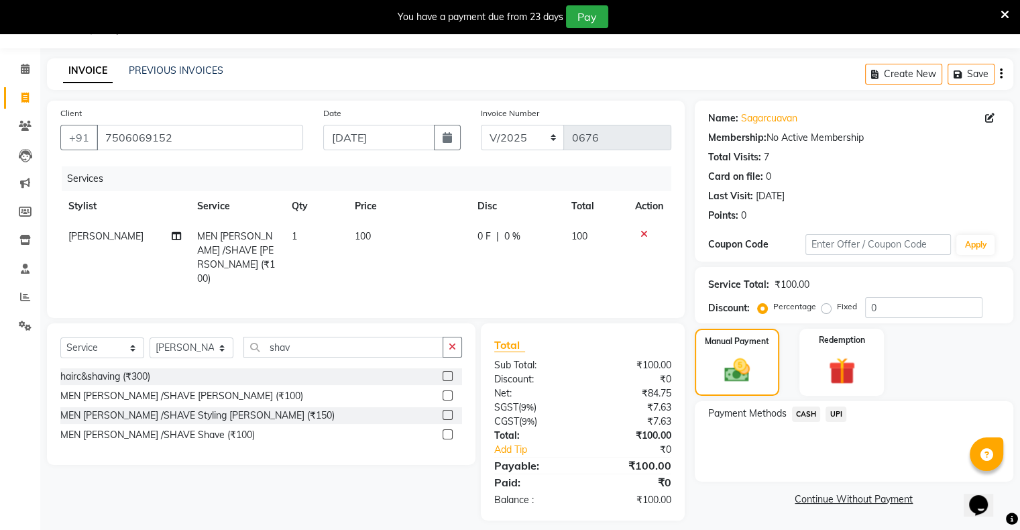
click at [811, 418] on span "CASH" at bounding box center [806, 413] width 29 height 15
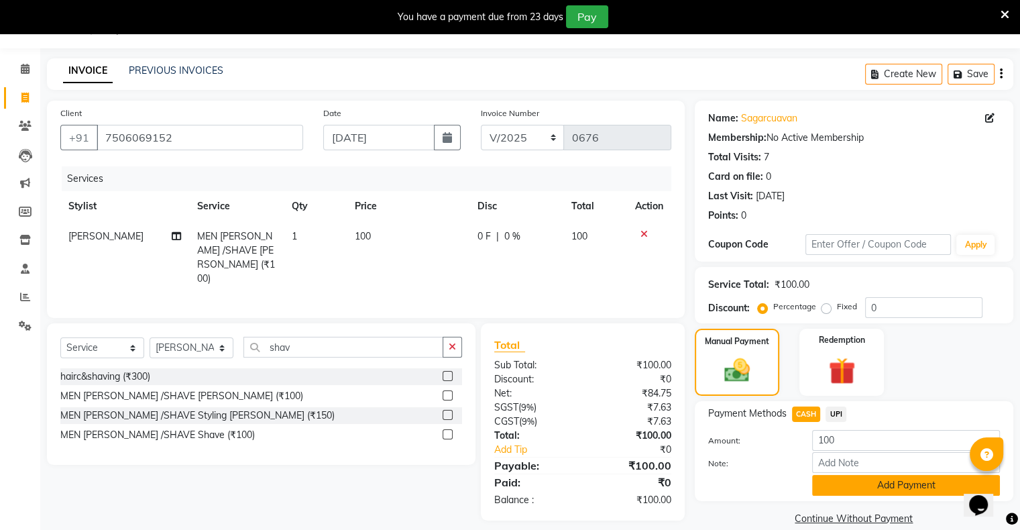
click at [871, 489] on button "Add Payment" at bounding box center [906, 485] width 188 height 21
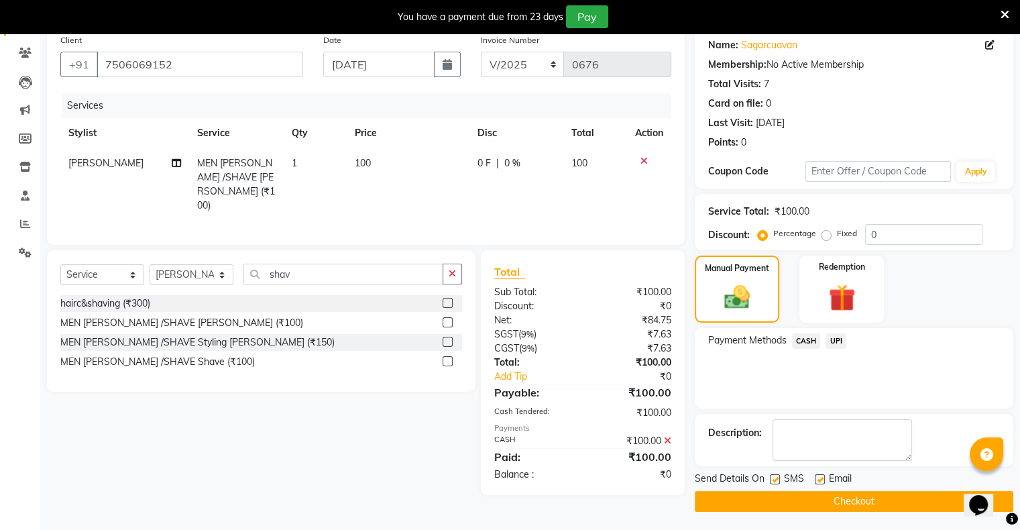
scroll to position [107, 0]
click at [866, 503] on button "Checkout" at bounding box center [853, 500] width 318 height 21
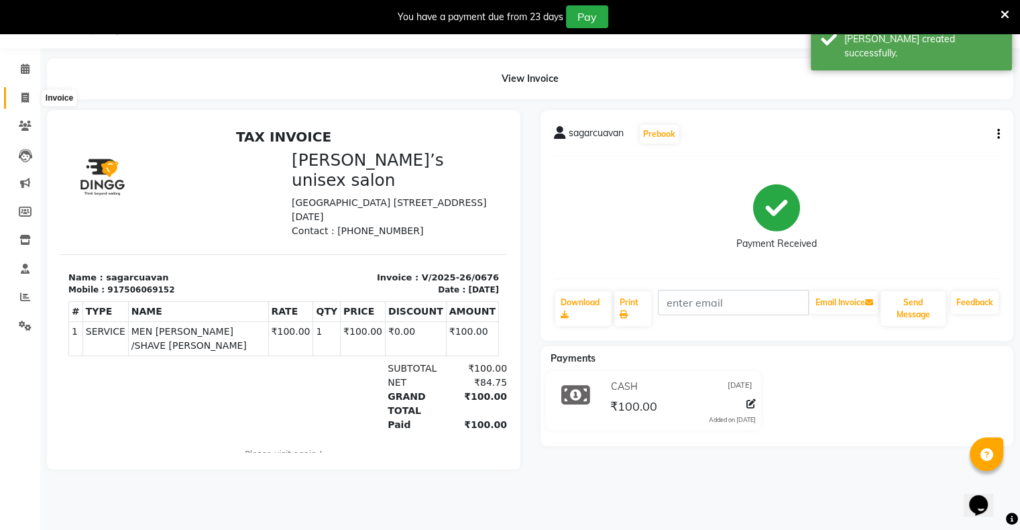
click at [22, 99] on icon at bounding box center [24, 98] width 7 height 10
select select "service"
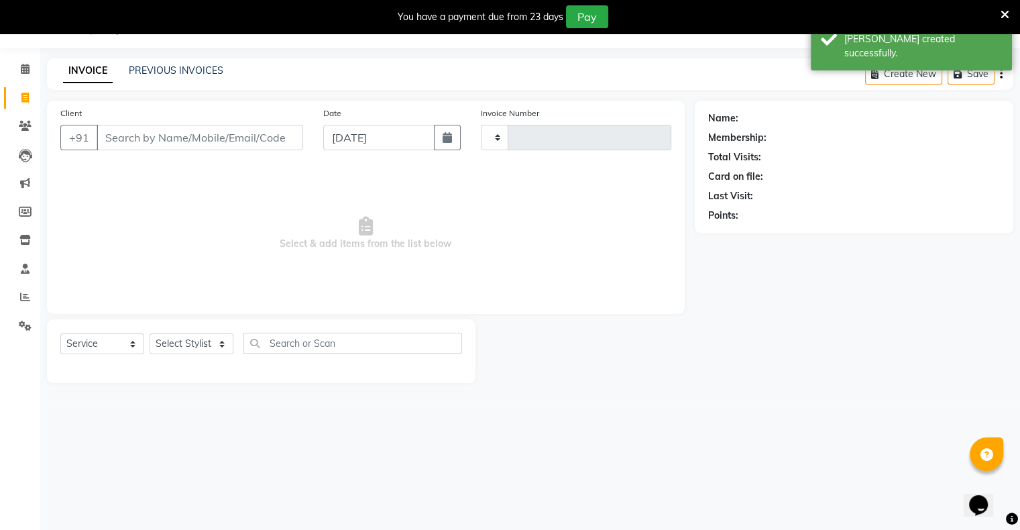
type input "0677"
select select "8735"
click at [326, 143] on input "[DATE]" at bounding box center [378, 137] width 111 height 25
select select "9"
select select "2025"
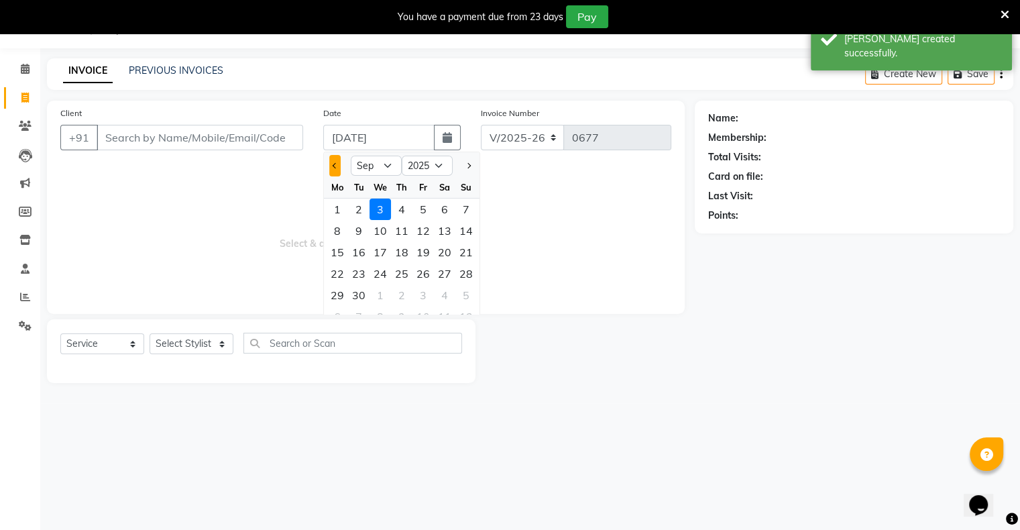
click at [337, 162] on button "Previous month" at bounding box center [334, 165] width 11 height 21
click at [469, 168] on button "Next month" at bounding box center [468, 165] width 11 height 21
select select "8"
click at [465, 288] on div "31" at bounding box center [465, 294] width 21 height 21
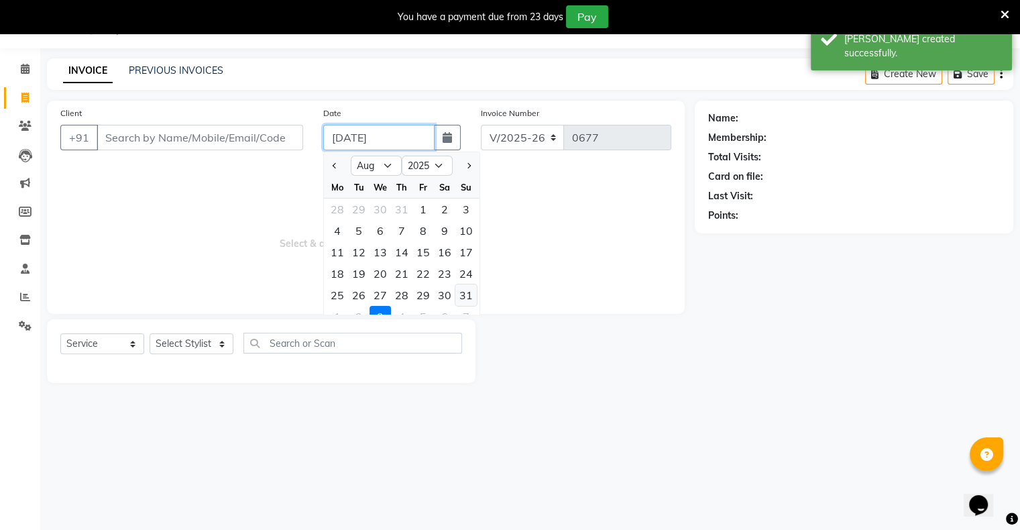
type input "[DATE]"
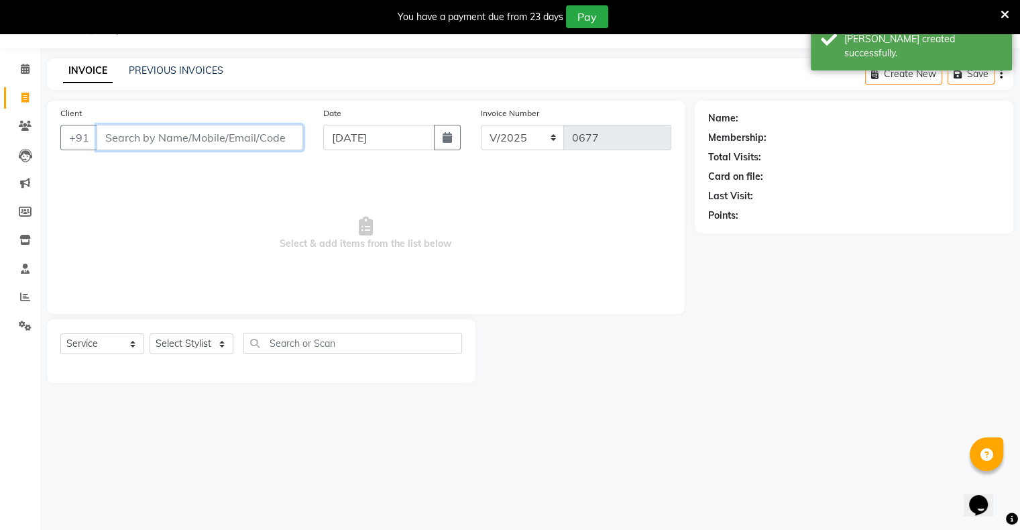
click at [288, 142] on input "Client" at bounding box center [200, 137] width 206 height 25
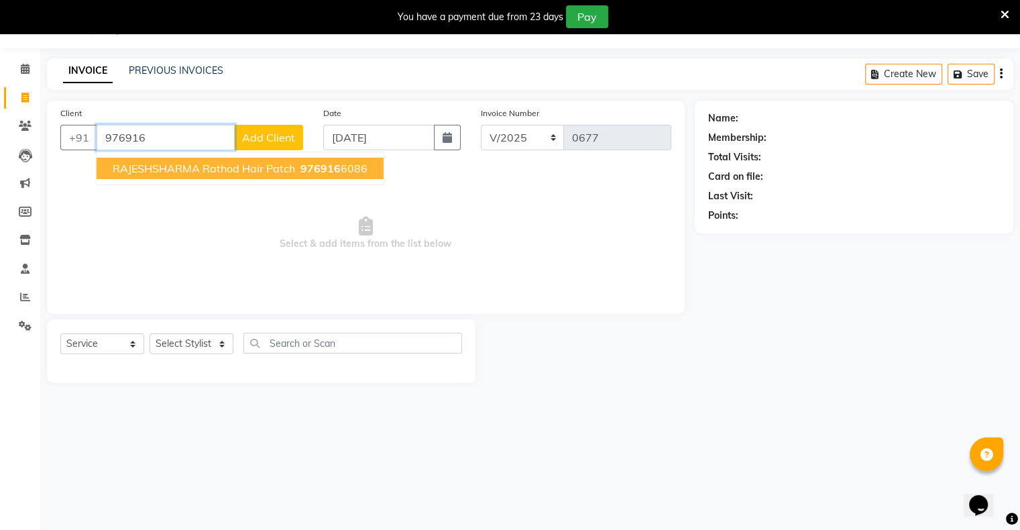
click at [327, 176] on button "RAJESHSHARMA Rathod Hair Patch 976916 6086" at bounding box center [240, 168] width 287 height 21
type input "9769166086"
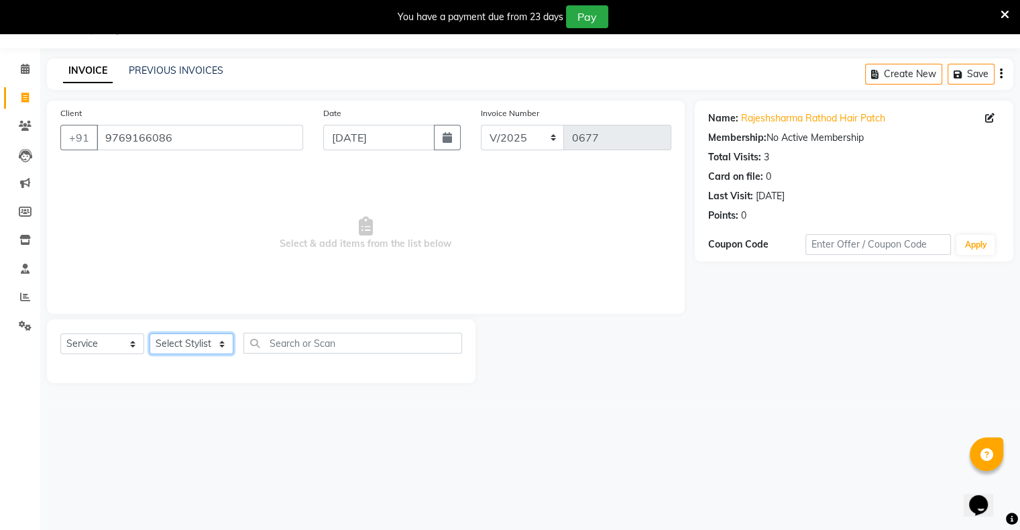
click at [202, 347] on select "Select Stylist [PERSON_NAME] owner Mohit [PERSON_NAME] [PERSON_NAME]" at bounding box center [191, 343] width 84 height 21
select select "88698"
click at [149, 334] on select "Select Stylist [PERSON_NAME] owner Mohit [PERSON_NAME] [PERSON_NAME]" at bounding box center [191, 343] width 84 height 21
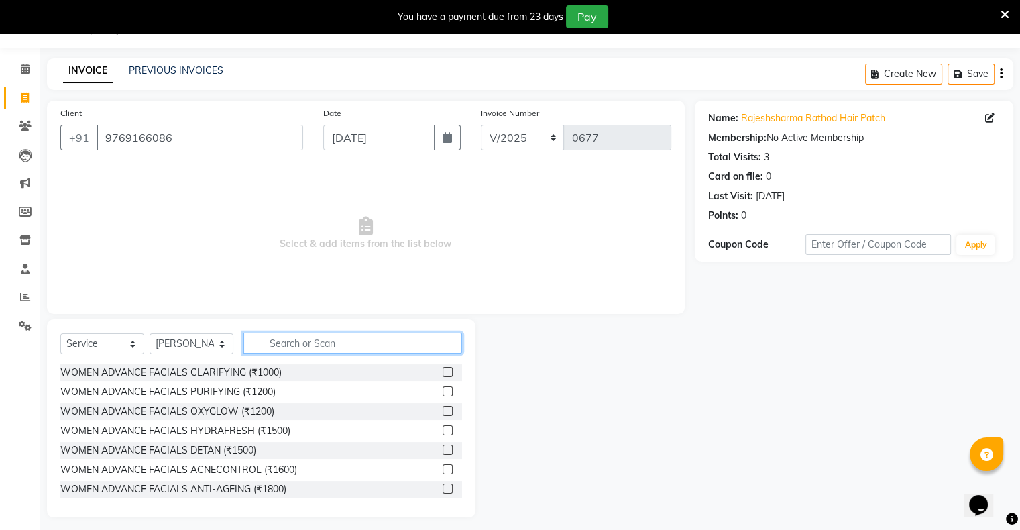
click at [294, 340] on input "text" at bounding box center [352, 342] width 219 height 21
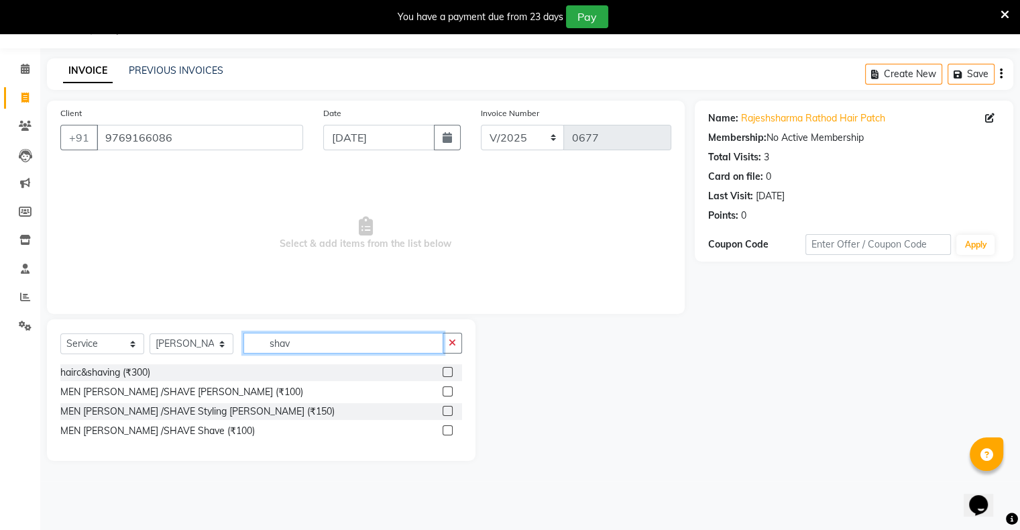
type input "shav"
click at [450, 390] on label at bounding box center [447, 391] width 10 height 10
click at [450, 390] on input "checkbox" at bounding box center [446, 391] width 9 height 9
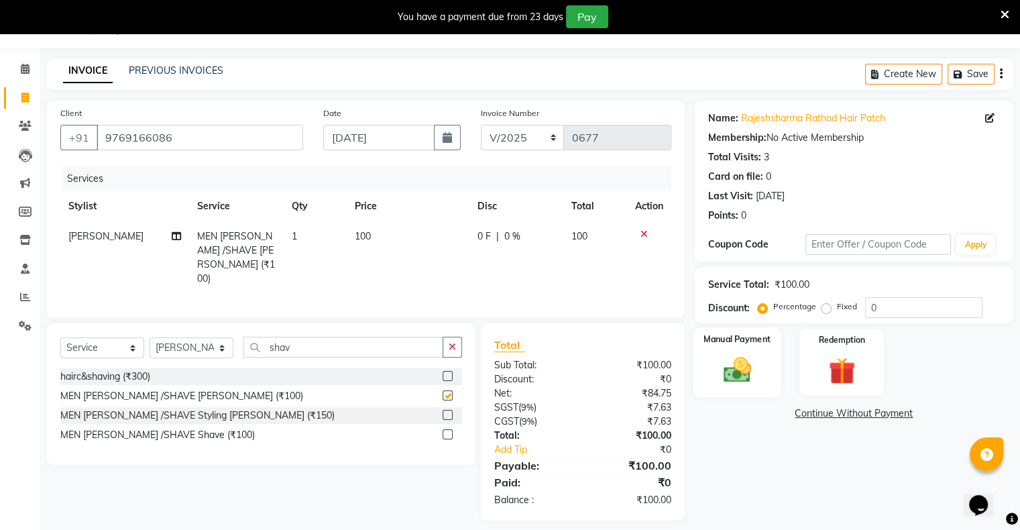
checkbox input "false"
drag, startPoint x: 729, startPoint y: 358, endPoint x: 732, endPoint y: 369, distance: 11.2
click at [729, 358] on img at bounding box center [736, 370] width 45 height 32
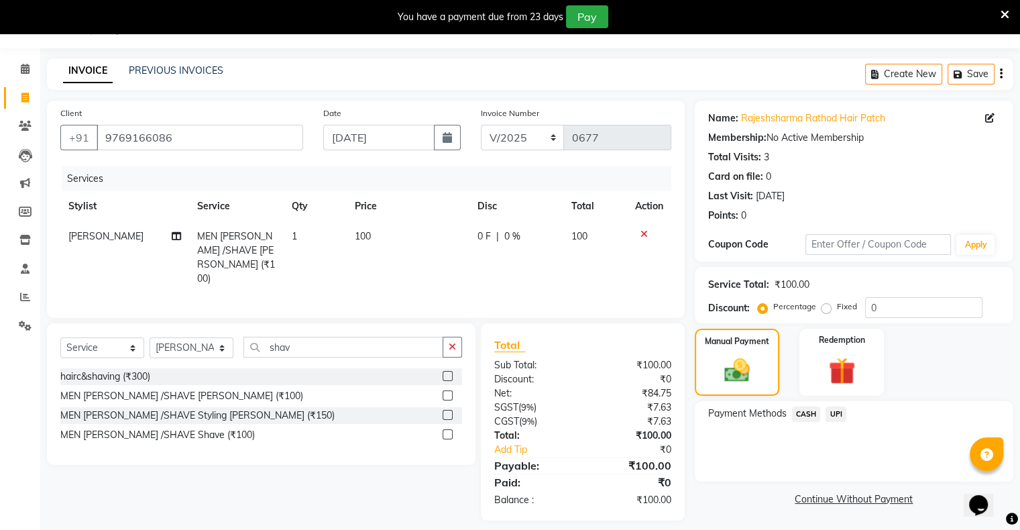
click at [837, 410] on span "UPI" at bounding box center [835, 413] width 21 height 15
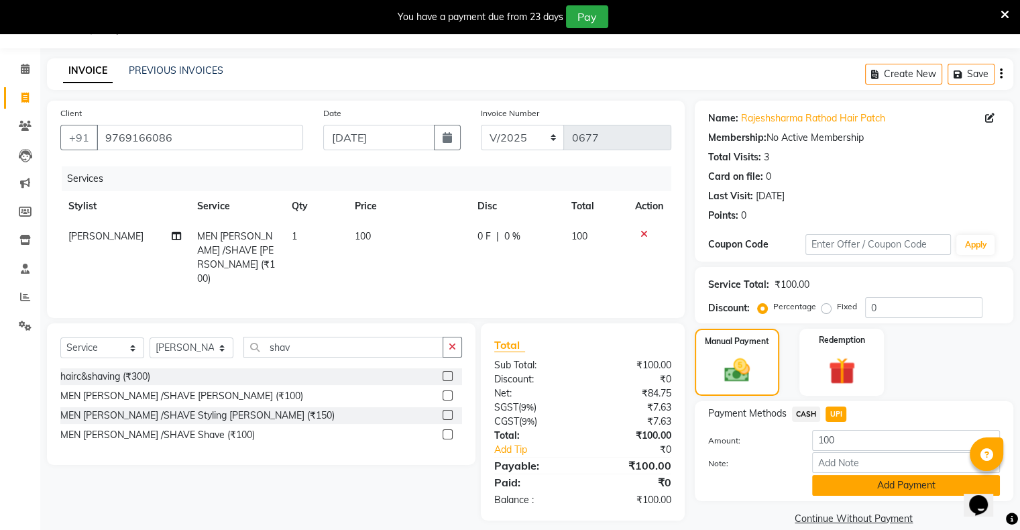
click at [863, 483] on button "Add Payment" at bounding box center [906, 485] width 188 height 21
click at [863, 483] on div "Name: [PERSON_NAME] Hair Patch Membership: No Active Membership Total Visits: 3…" at bounding box center [858, 315] width 328 height 428
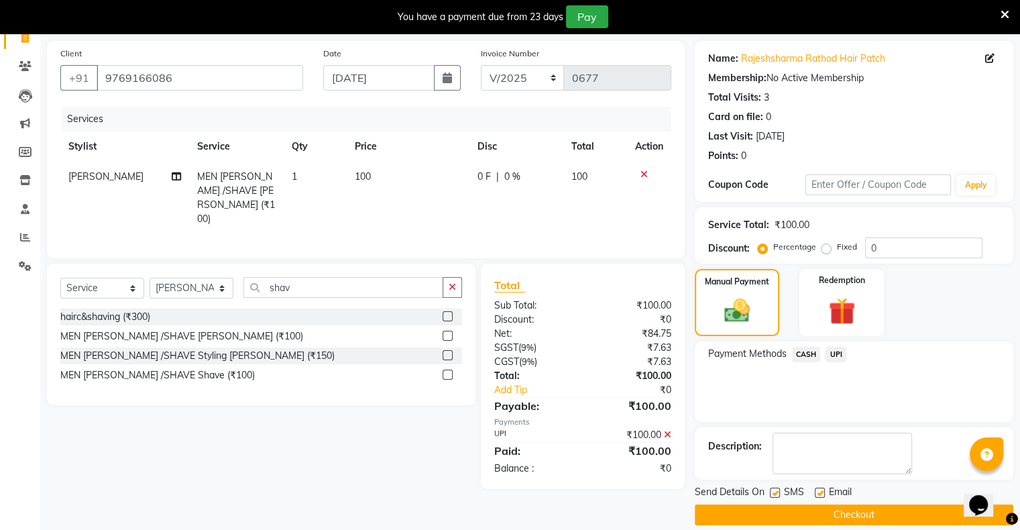
scroll to position [107, 0]
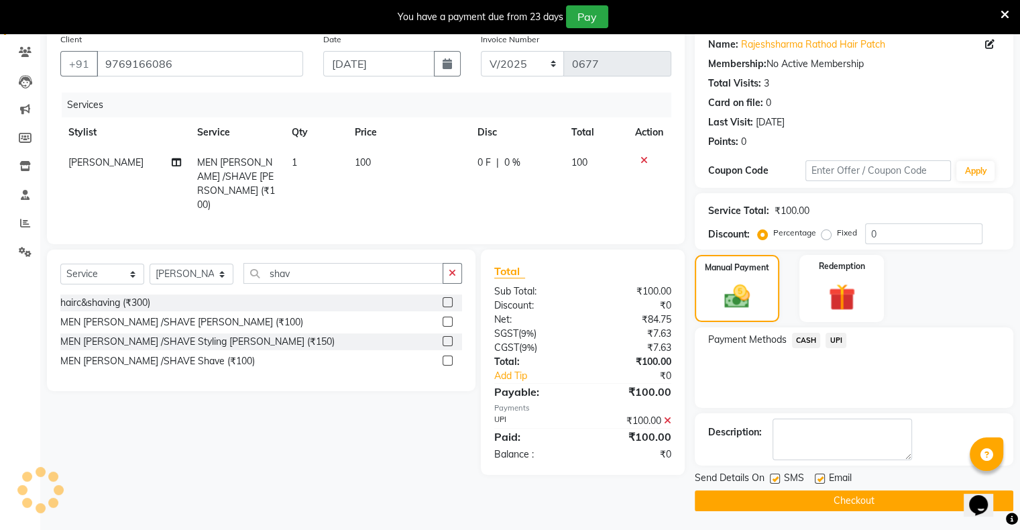
click at [861, 503] on button "Checkout" at bounding box center [853, 500] width 318 height 21
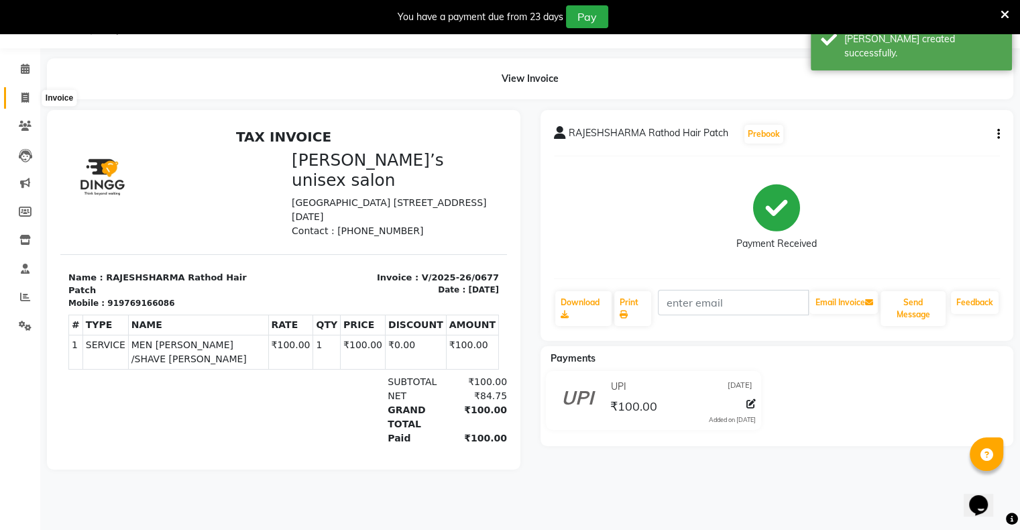
click at [16, 97] on span at bounding box center [24, 97] width 23 height 15
select select "8735"
select select "service"
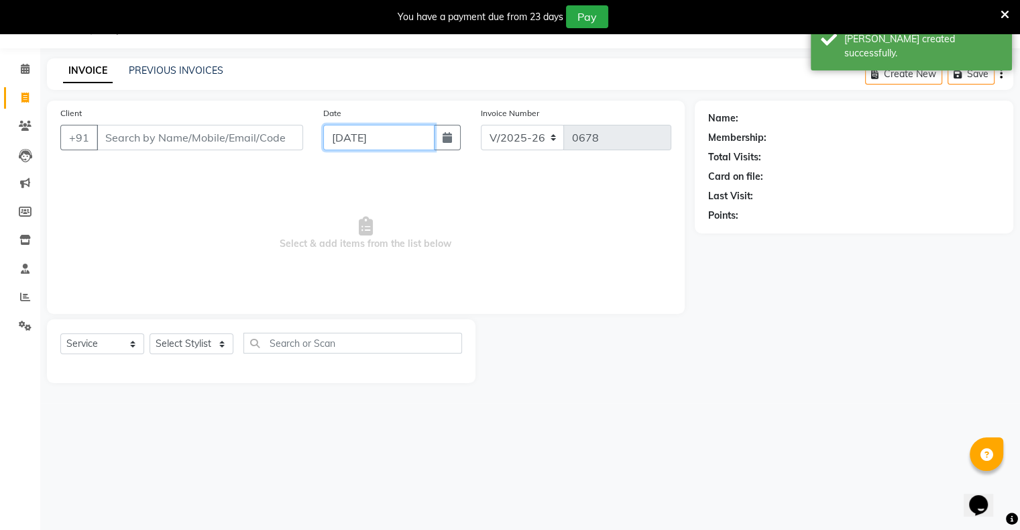
click at [342, 143] on input "[DATE]" at bounding box center [378, 137] width 111 height 25
select select "9"
select select "2025"
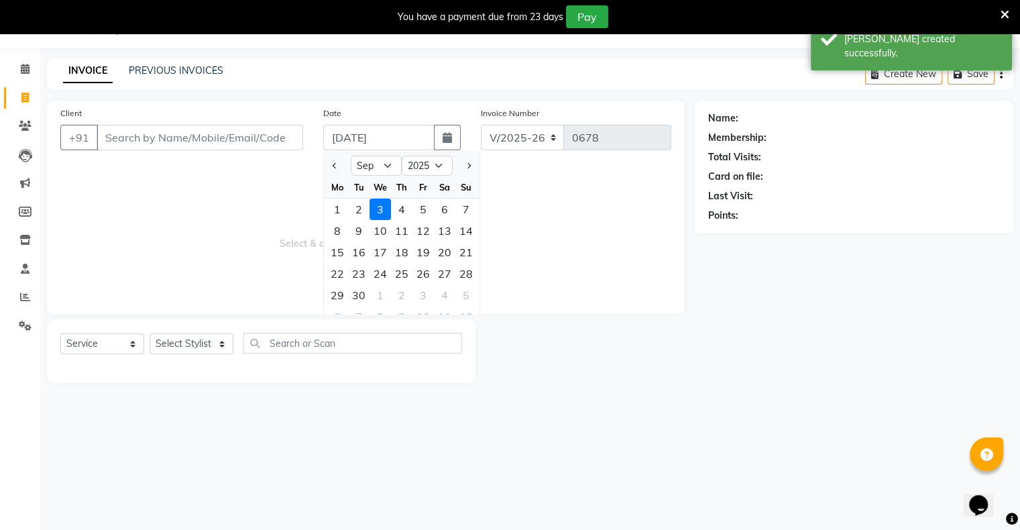
drag, startPoint x: 337, startPoint y: 166, endPoint x: 362, endPoint y: 192, distance: 37.0
click at [337, 167] on button "Previous month" at bounding box center [334, 165] width 11 height 21
select select "8"
click at [469, 298] on div "31" at bounding box center [465, 294] width 21 height 21
type input "[DATE]"
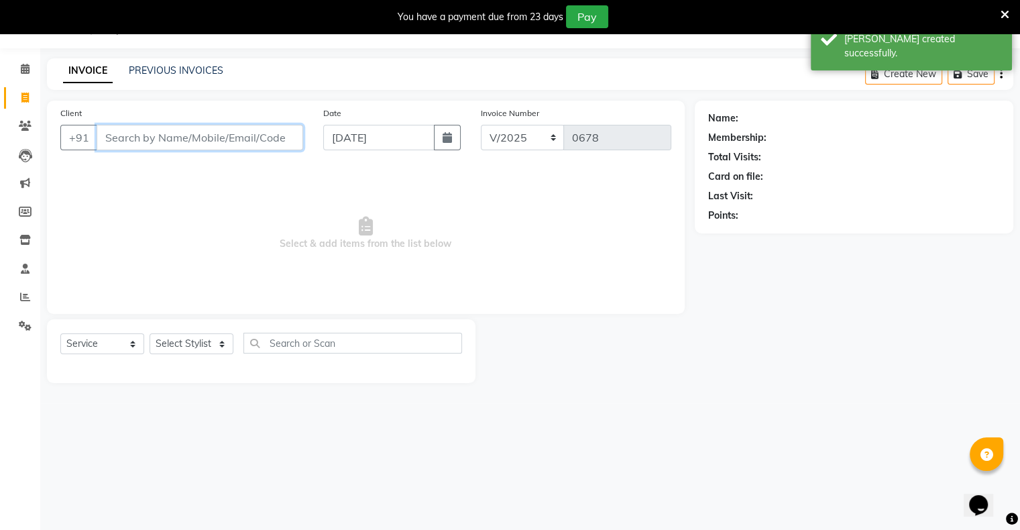
click at [237, 144] on input "Client" at bounding box center [200, 137] width 206 height 25
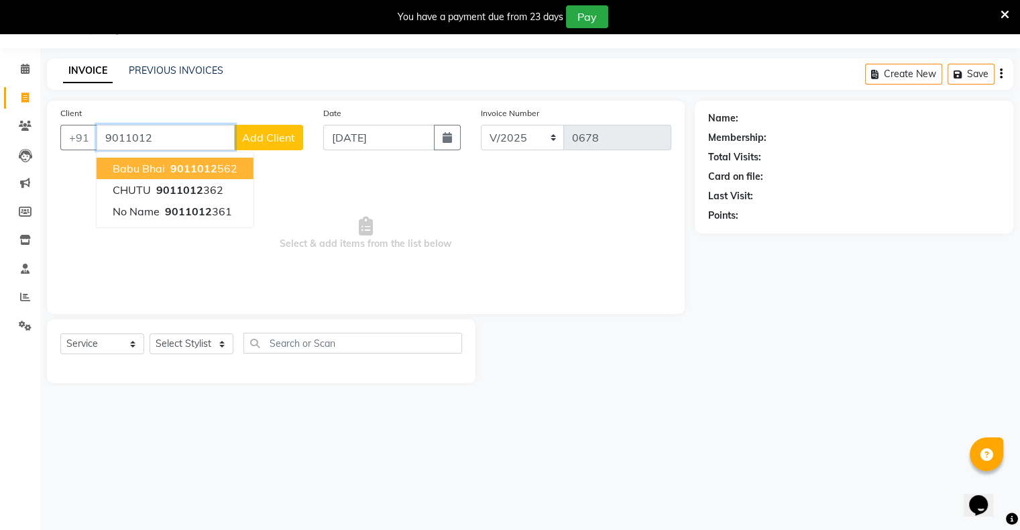
click at [186, 170] on span "9011012" at bounding box center [193, 168] width 47 height 13
type input "9011012562"
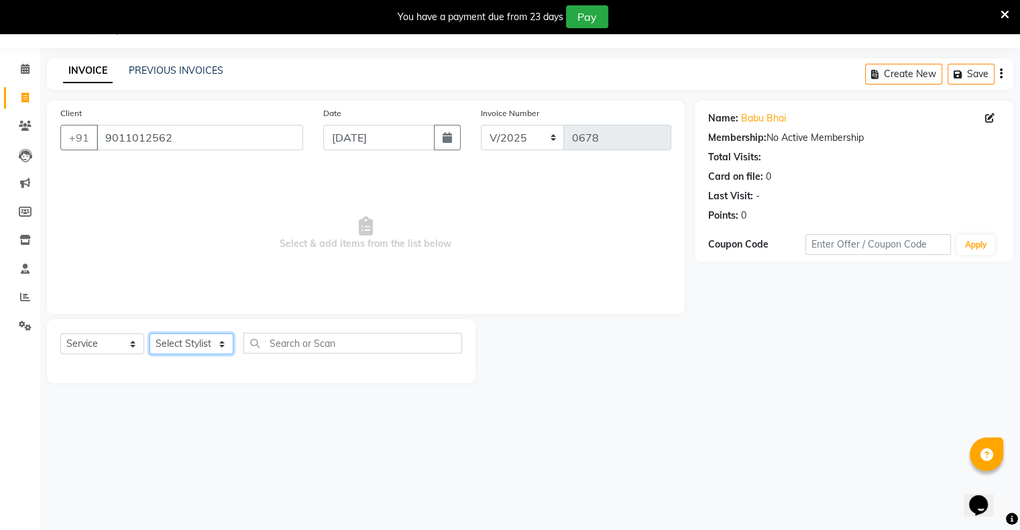
click at [190, 343] on select "Select Stylist [PERSON_NAME] owner Mohit [PERSON_NAME] [PERSON_NAME]" at bounding box center [191, 343] width 84 height 21
select select "88698"
click at [149, 334] on select "Select Stylist [PERSON_NAME] owner Mohit [PERSON_NAME] [PERSON_NAME]" at bounding box center [191, 343] width 84 height 21
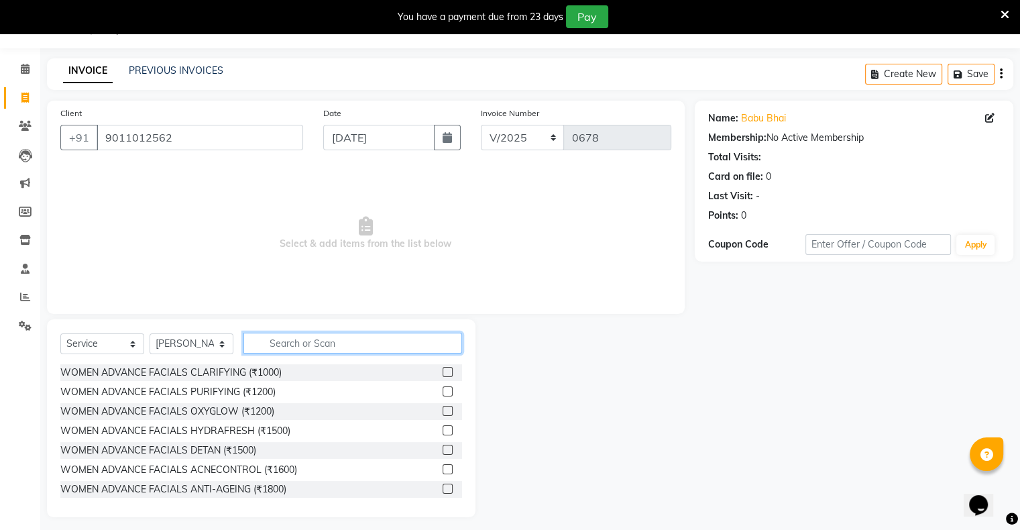
click at [286, 344] on input "text" at bounding box center [352, 342] width 219 height 21
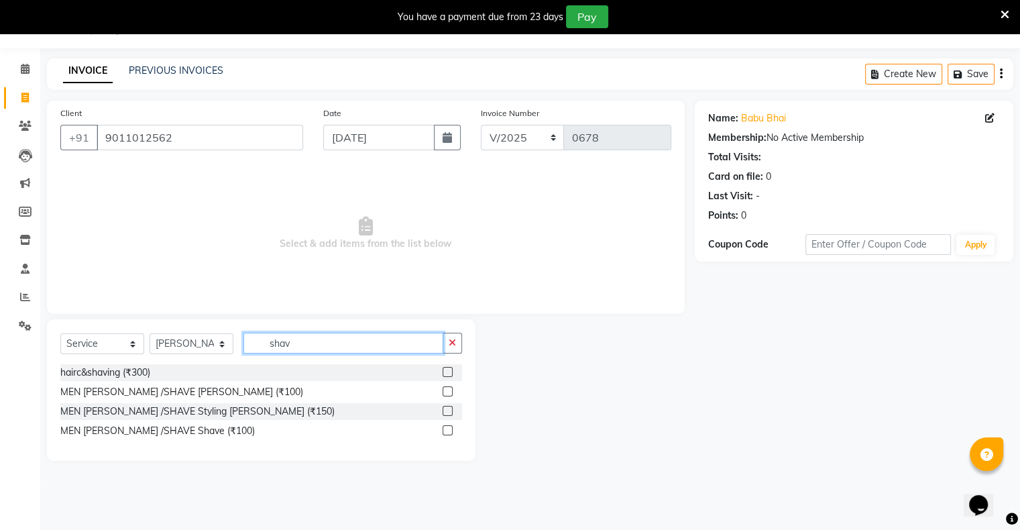
type input "shav"
click at [445, 395] on label at bounding box center [447, 391] width 10 height 10
click at [445, 395] on input "checkbox" at bounding box center [446, 391] width 9 height 9
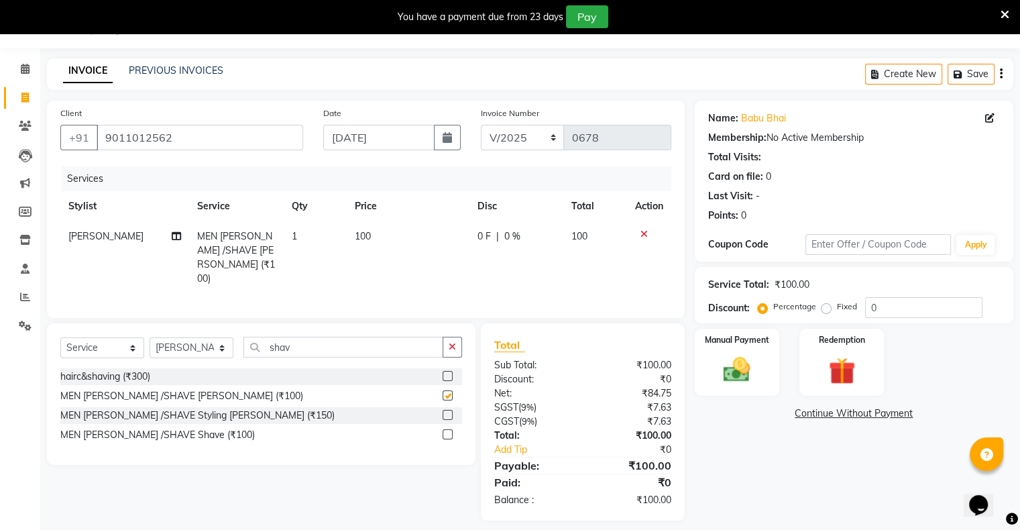
checkbox input "false"
click at [761, 379] on div "Manual Payment" at bounding box center [736, 361] width 88 height 69
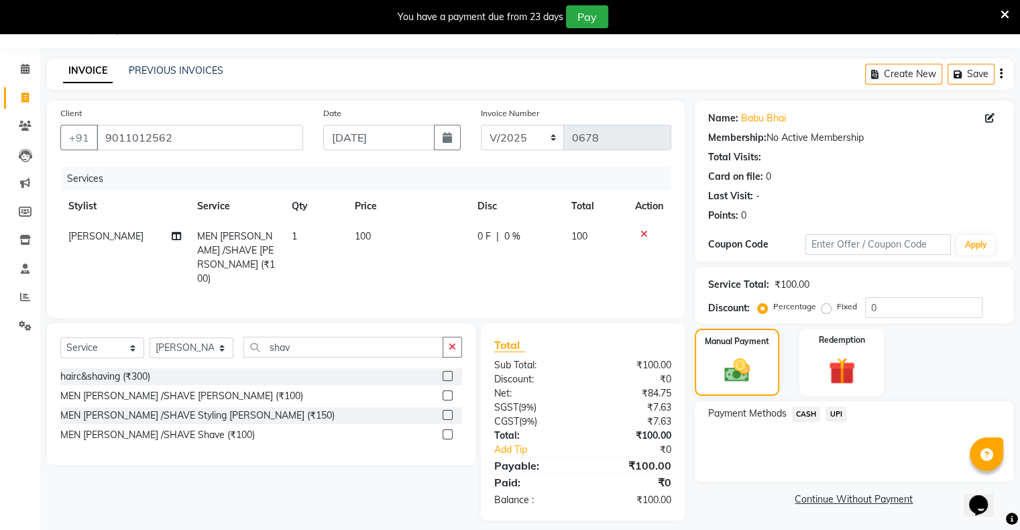
click at [836, 412] on span "UPI" at bounding box center [835, 413] width 21 height 15
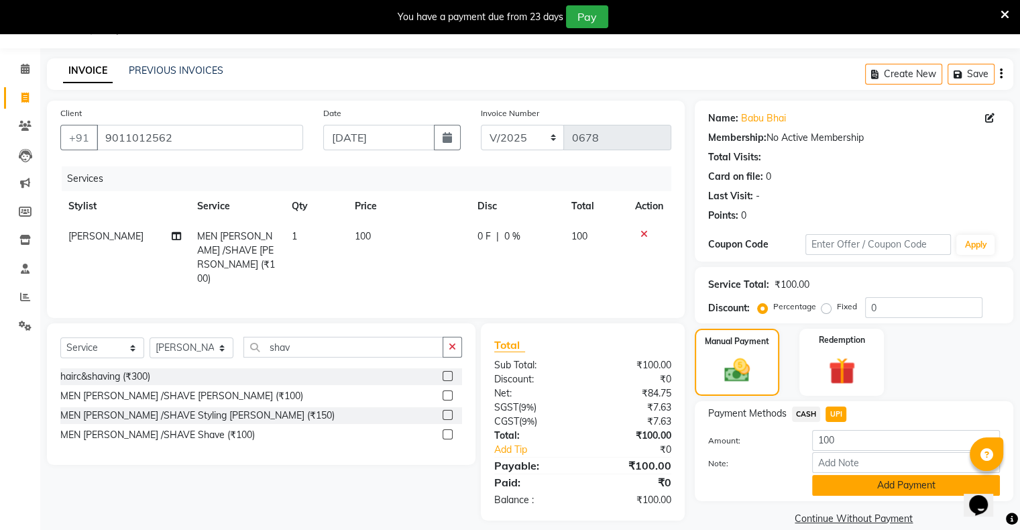
click at [855, 479] on button "Add Payment" at bounding box center [906, 485] width 188 height 21
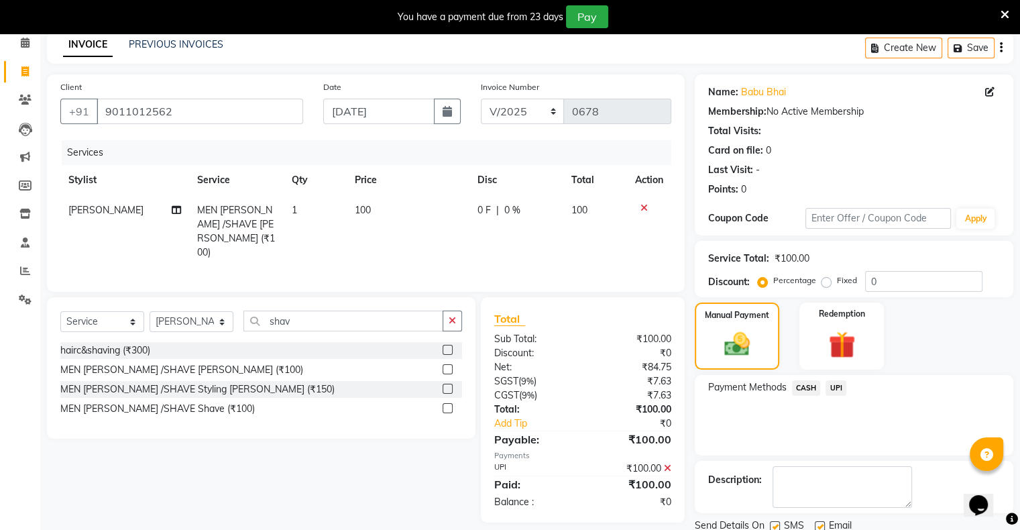
scroll to position [107, 0]
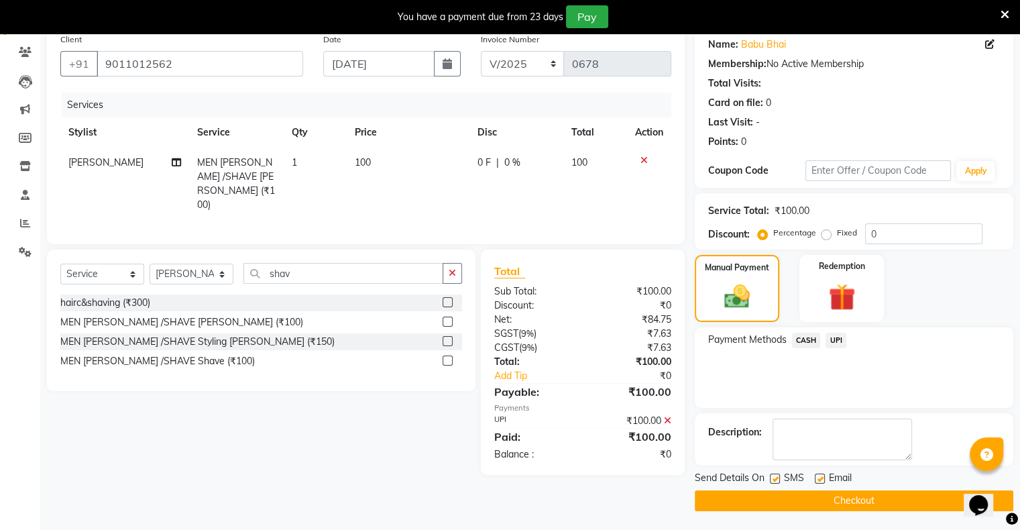
click at [855, 501] on button "Checkout" at bounding box center [853, 500] width 318 height 21
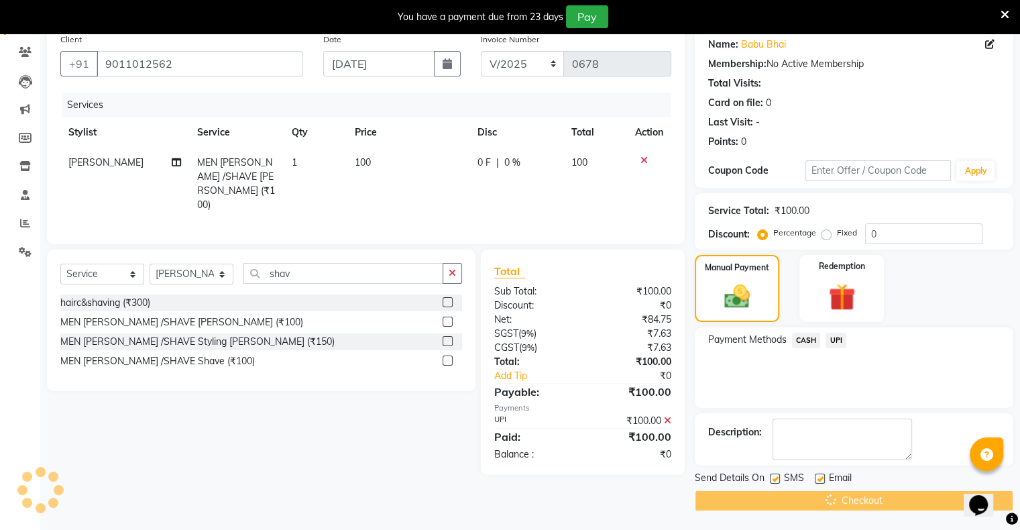
scroll to position [34, 0]
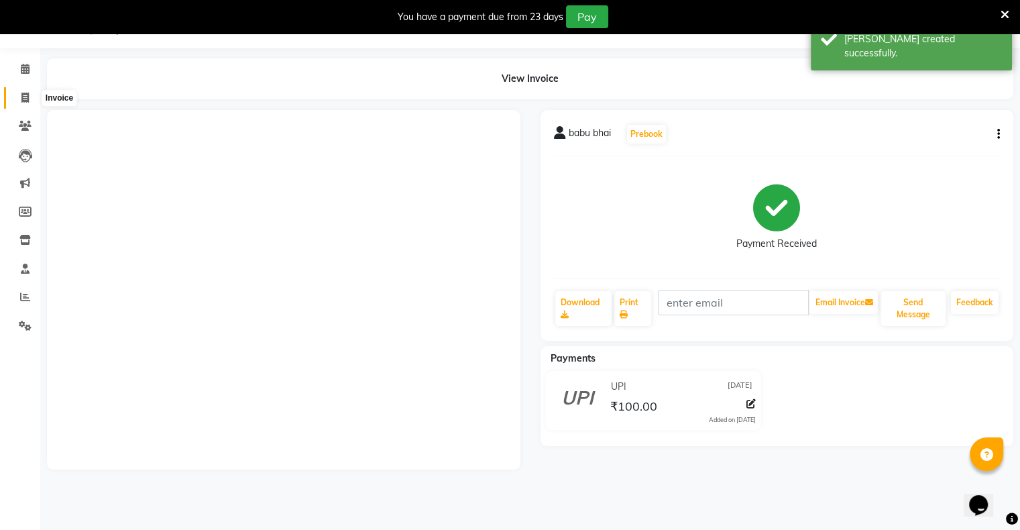
click at [30, 103] on span at bounding box center [24, 97] width 23 height 15
select select "8735"
select select "service"
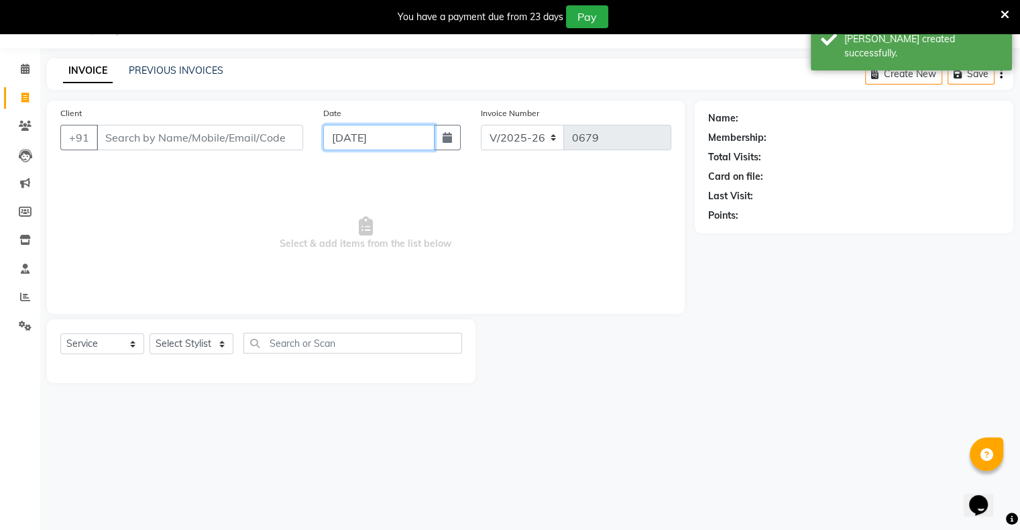
click at [375, 148] on input "[DATE]" at bounding box center [378, 137] width 111 height 25
select select "9"
select select "2025"
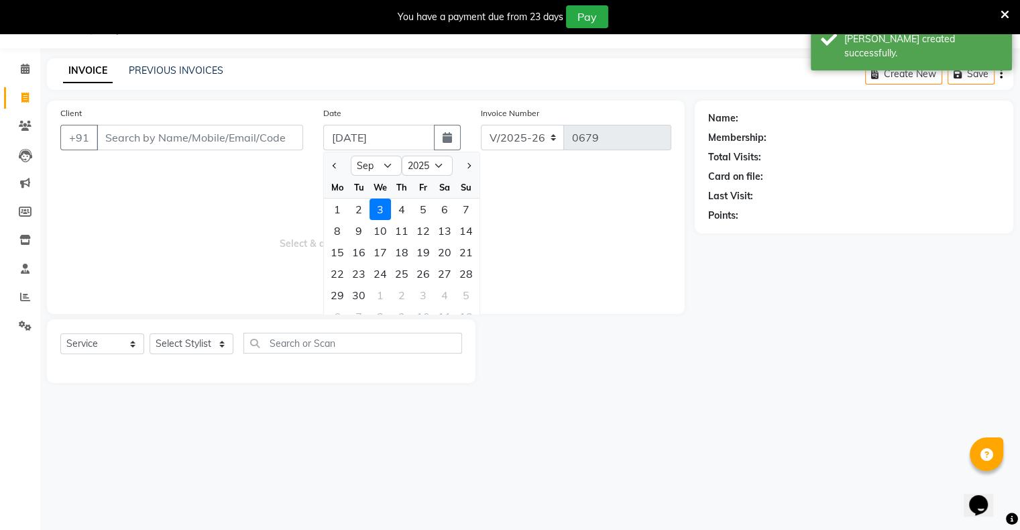
click at [359, 176] on ngb-datepicker-navigation "Jan Feb Mar Apr May Jun [DATE] Aug Sep Oct Nov [DATE] 2016 2017 2018 2019 2020 …" at bounding box center [402, 165] width 156 height 21
click at [338, 166] on button "Previous month" at bounding box center [334, 165] width 11 height 21
select select "8"
click at [462, 294] on div "31" at bounding box center [465, 294] width 21 height 21
type input "[DATE]"
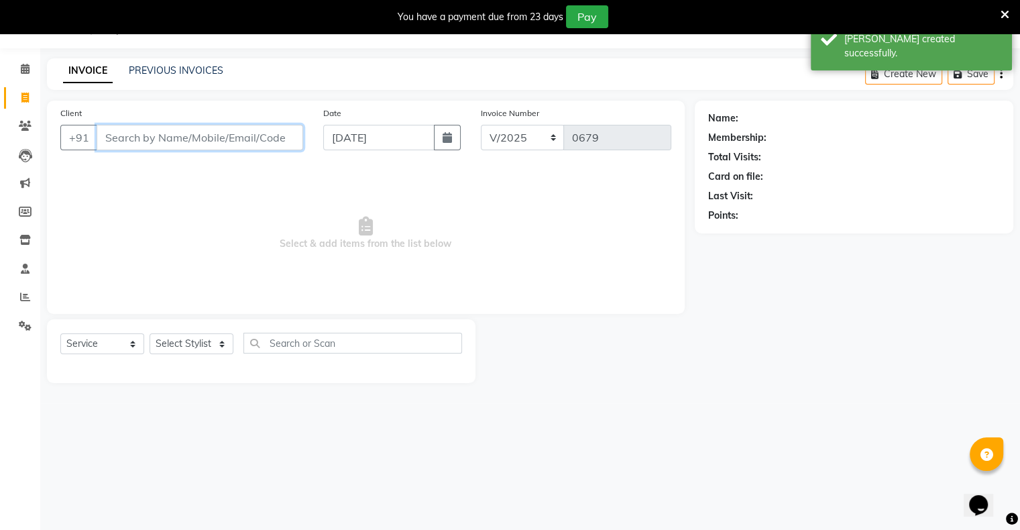
click at [275, 146] on input "Client" at bounding box center [200, 137] width 206 height 25
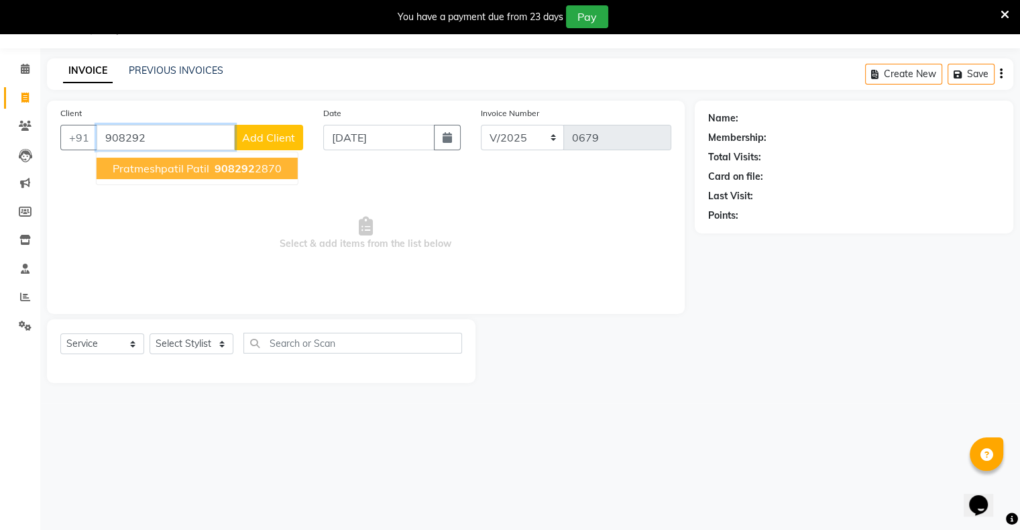
click at [257, 172] on ngb-highlight "908292 2870" at bounding box center [247, 168] width 70 height 13
type input "9082922870"
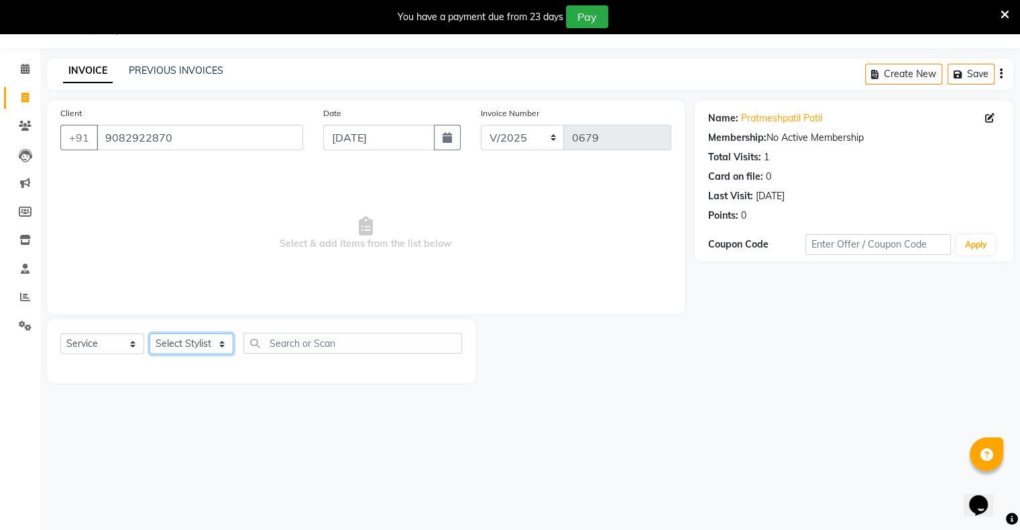
click at [190, 335] on select "Select Stylist [PERSON_NAME] owner Mohit [PERSON_NAME] [PERSON_NAME]" at bounding box center [191, 343] width 84 height 21
select select "88697"
click at [149, 334] on select "Select Stylist [PERSON_NAME] owner Mohit [PERSON_NAME] [PERSON_NAME]" at bounding box center [191, 343] width 84 height 21
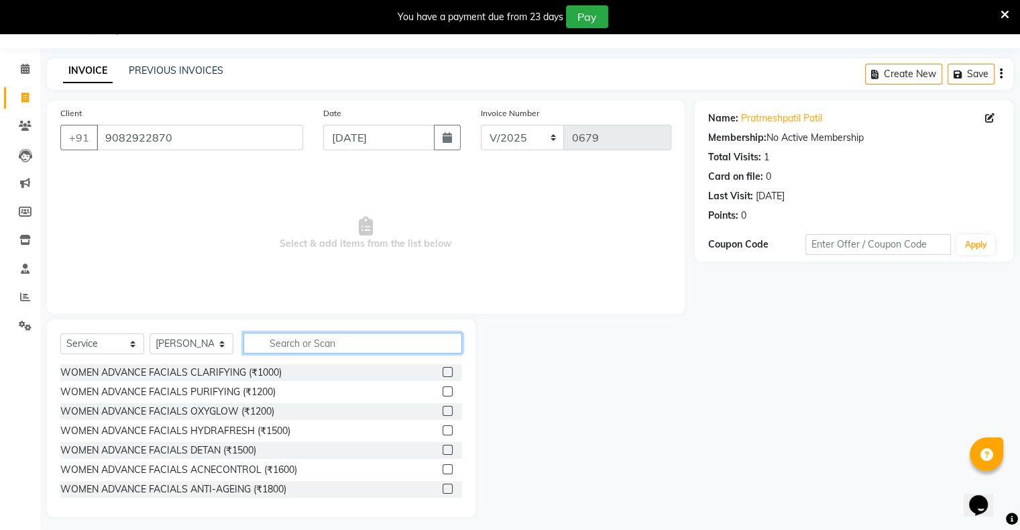
click at [287, 345] on input "text" at bounding box center [352, 342] width 219 height 21
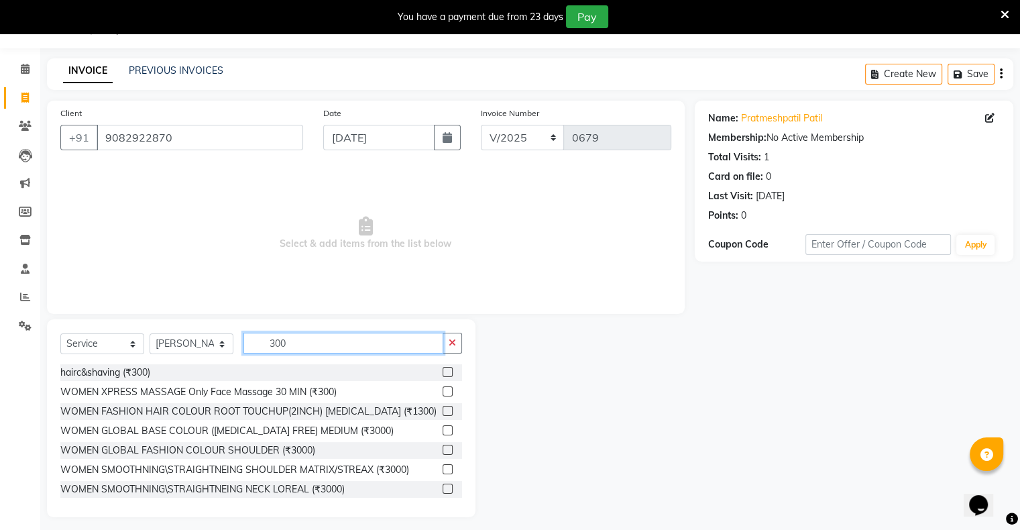
type input "300"
click at [442, 376] on label at bounding box center [447, 372] width 10 height 10
click at [442, 376] on input "checkbox" at bounding box center [446, 372] width 9 height 9
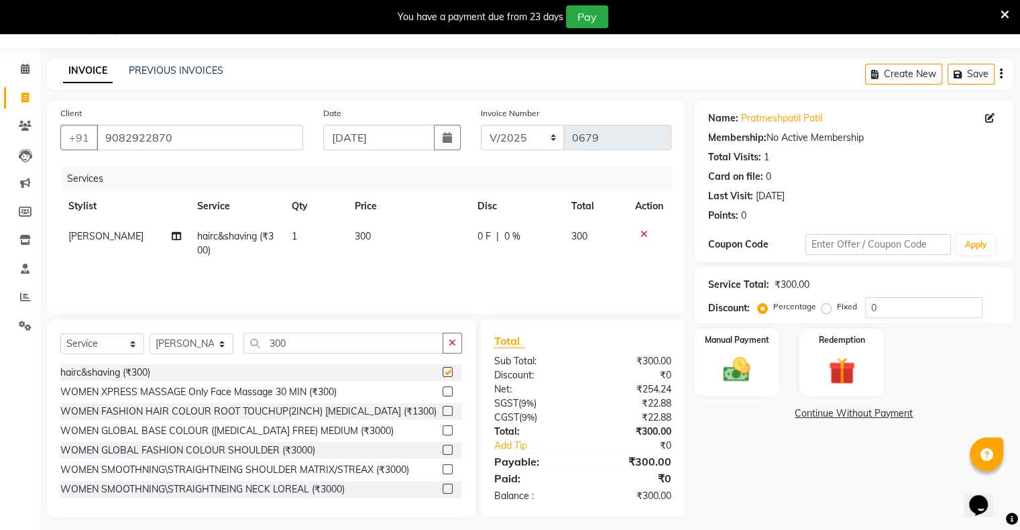
checkbox input "false"
click at [456, 342] on button "button" at bounding box center [451, 342] width 19 height 21
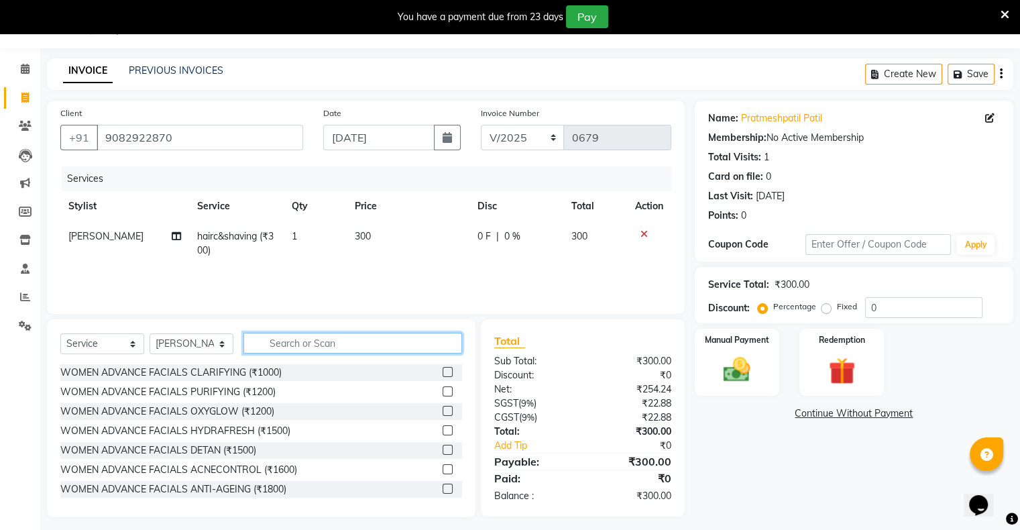
click at [402, 346] on input "text" at bounding box center [352, 342] width 219 height 21
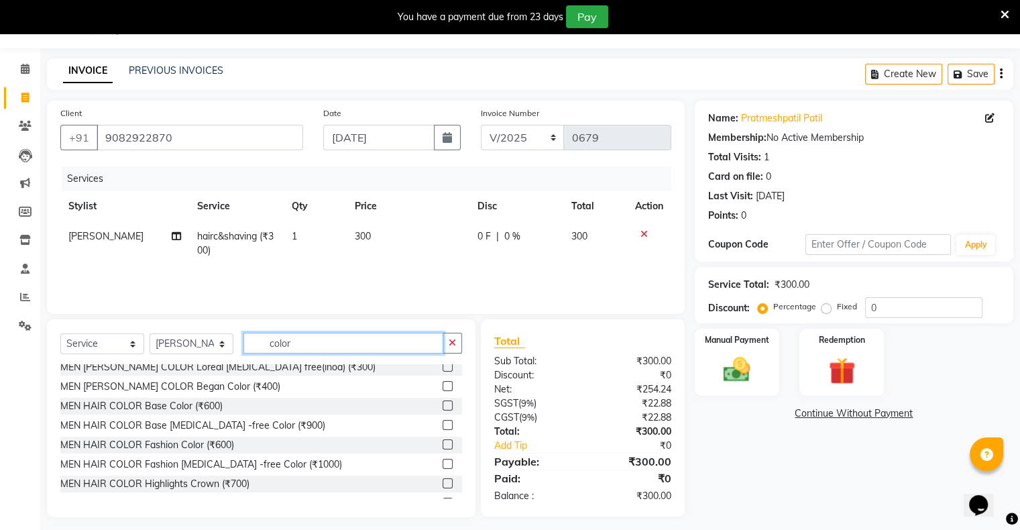
scroll to position [134, 0]
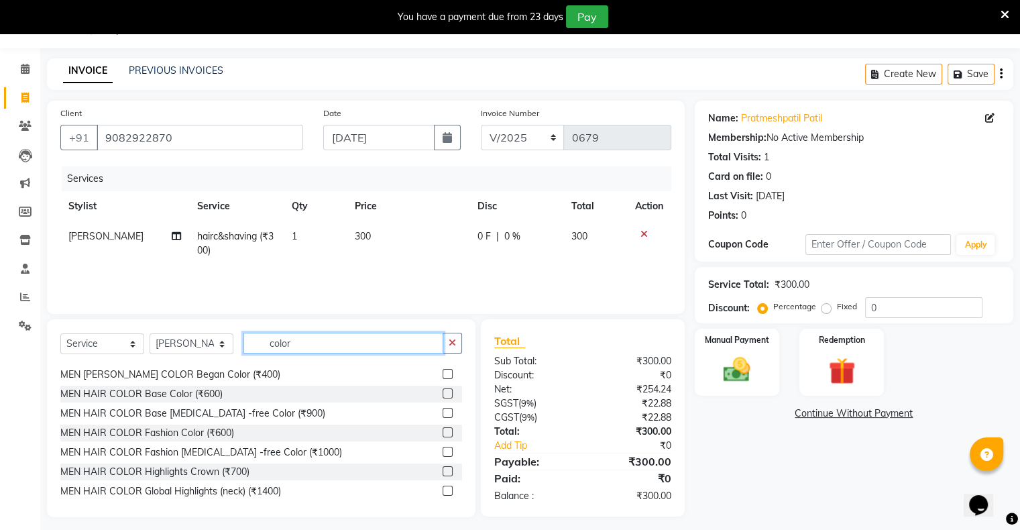
type input "color"
click at [442, 412] on label at bounding box center [447, 413] width 10 height 10
click at [442, 412] on input "checkbox" at bounding box center [446, 413] width 9 height 9
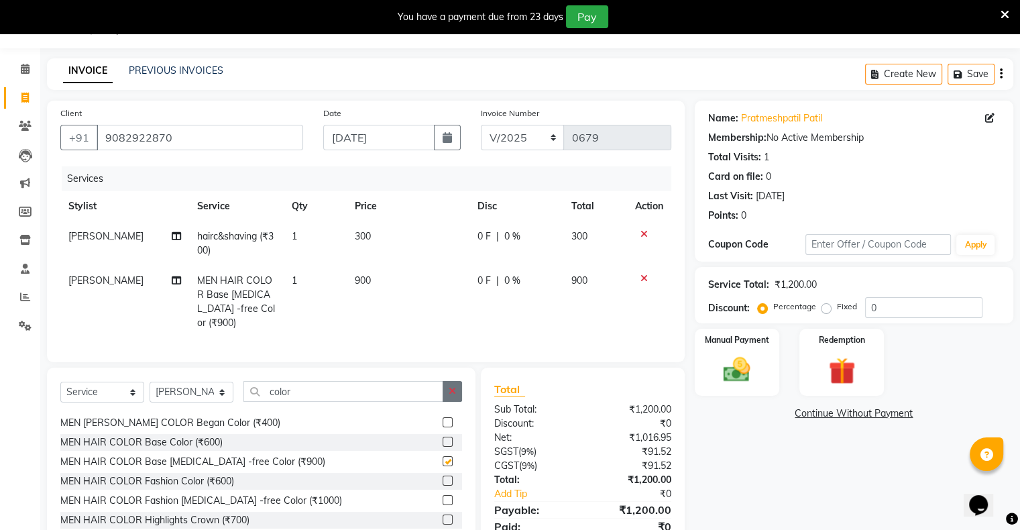
checkbox input "false"
click at [459, 383] on button "button" at bounding box center [451, 391] width 19 height 21
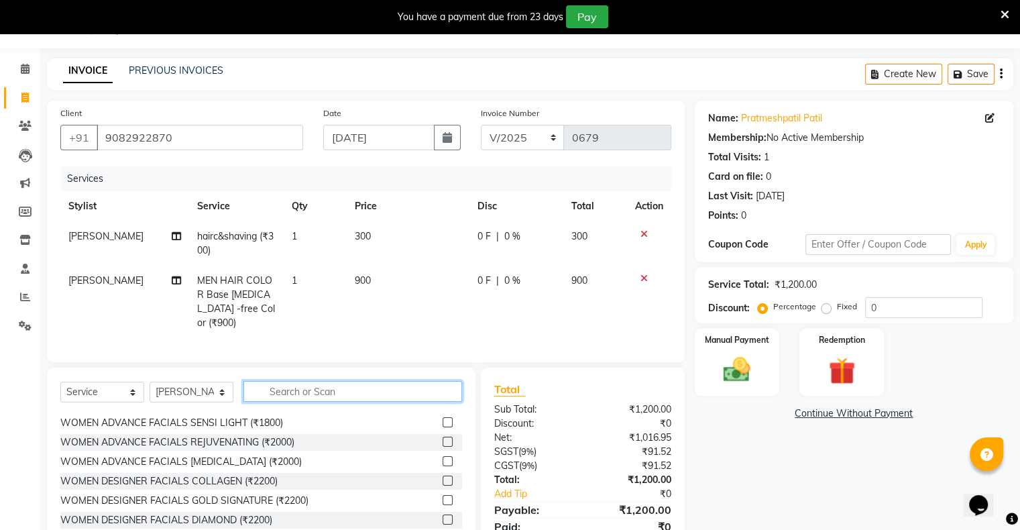
click at [400, 389] on input "text" at bounding box center [352, 391] width 219 height 21
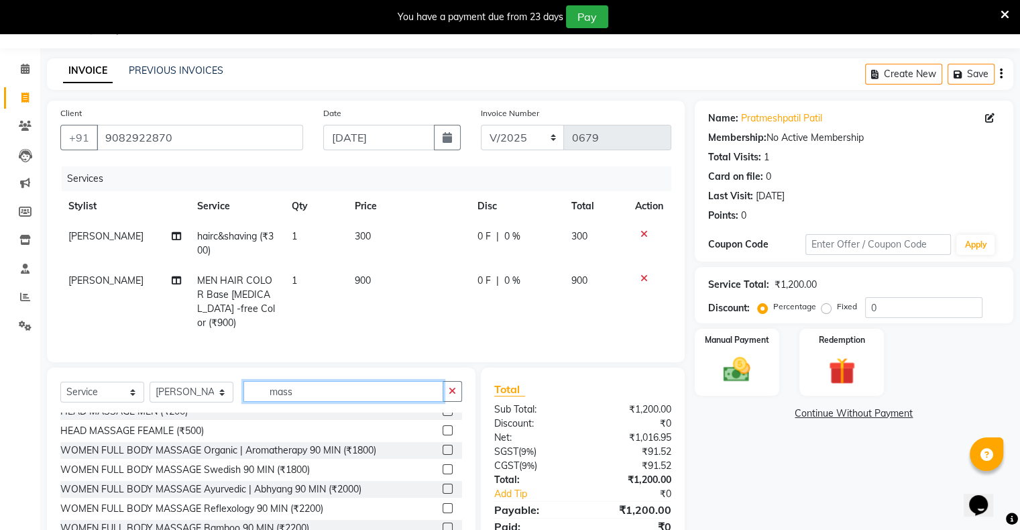
scroll to position [0, 0]
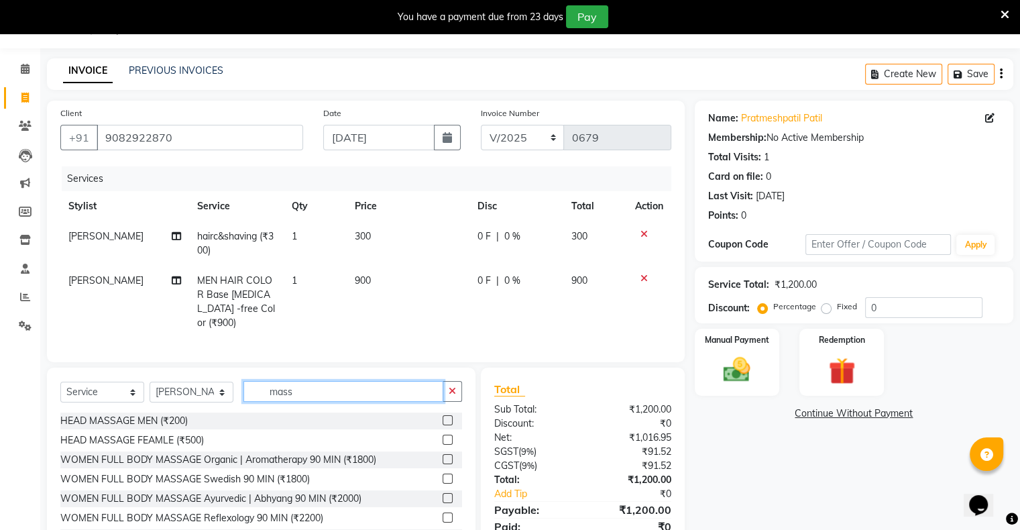
type input "mass"
click at [442, 417] on label at bounding box center [447, 420] width 10 height 10
click at [442, 417] on input "checkbox" at bounding box center [446, 420] width 9 height 9
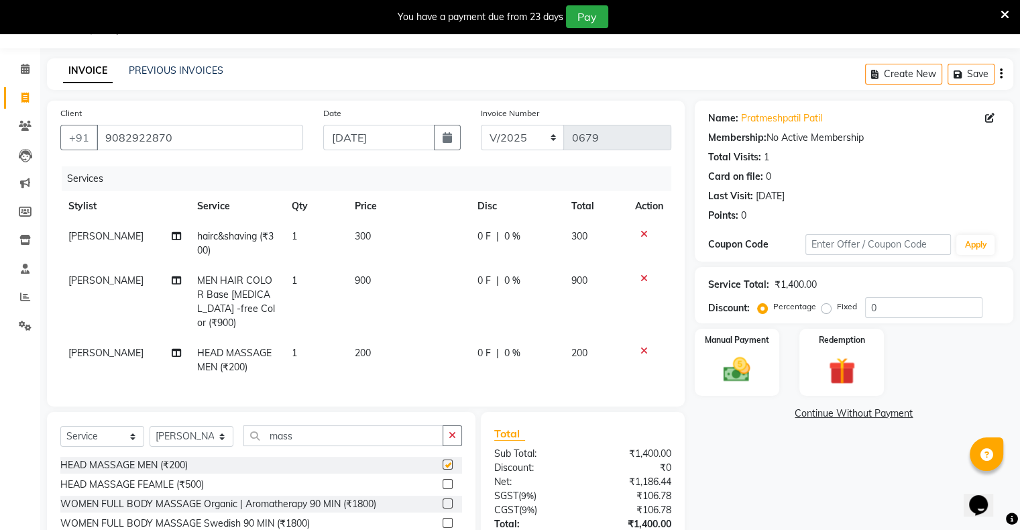
checkbox input "false"
click at [451, 430] on icon "button" at bounding box center [451, 434] width 7 height 9
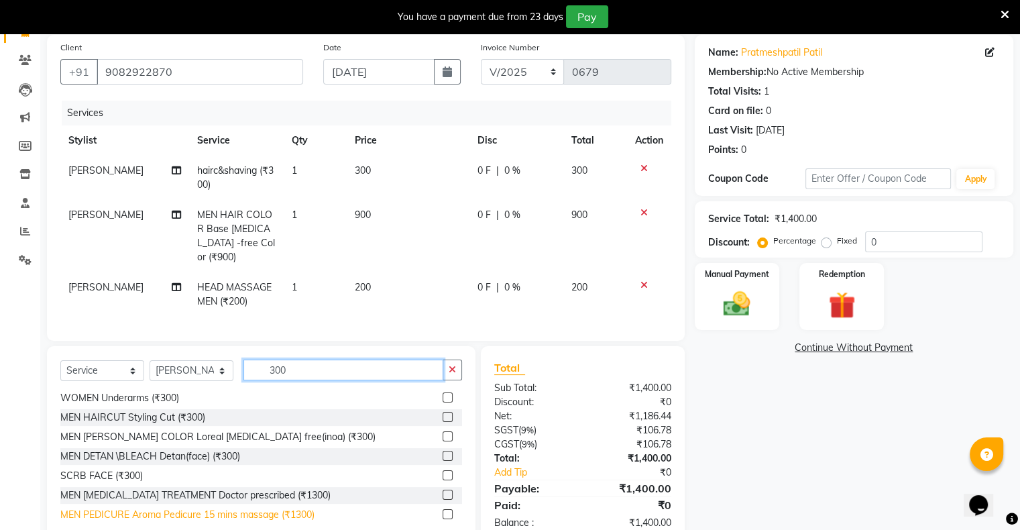
scroll to position [101, 0]
type input "300"
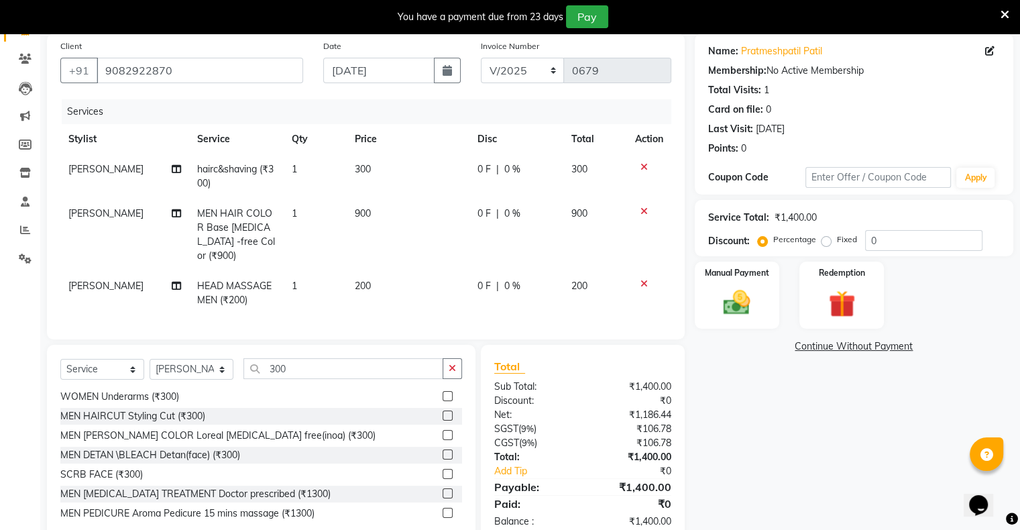
click at [442, 450] on label at bounding box center [447, 454] width 10 height 10
click at [442, 450] on input "checkbox" at bounding box center [446, 454] width 9 height 9
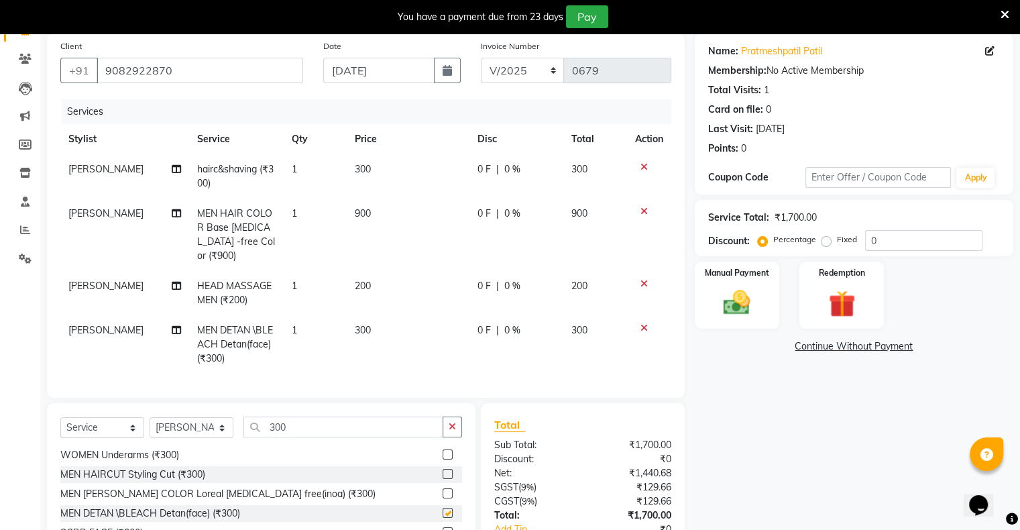
checkbox input "false"
click at [456, 420] on button "button" at bounding box center [451, 426] width 19 height 21
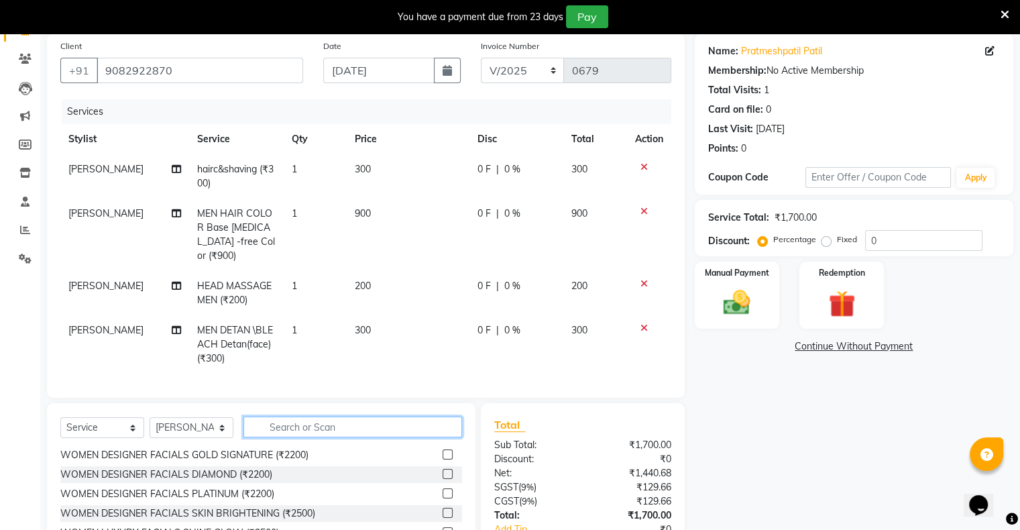
click at [426, 425] on input "text" at bounding box center [352, 426] width 219 height 21
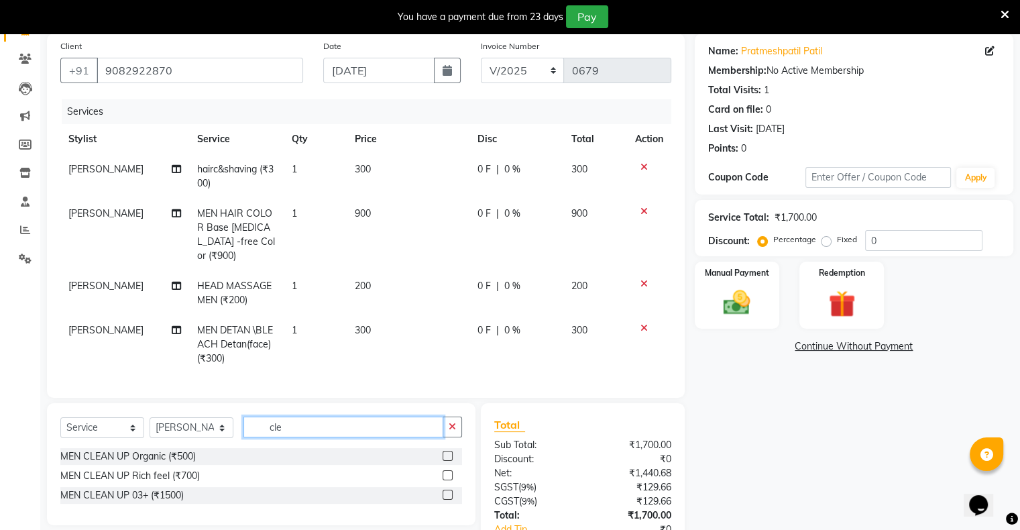
scroll to position [0, 0]
type input "cle"
click at [450, 454] on label at bounding box center [447, 455] width 10 height 10
click at [450, 454] on input "checkbox" at bounding box center [446, 456] width 9 height 9
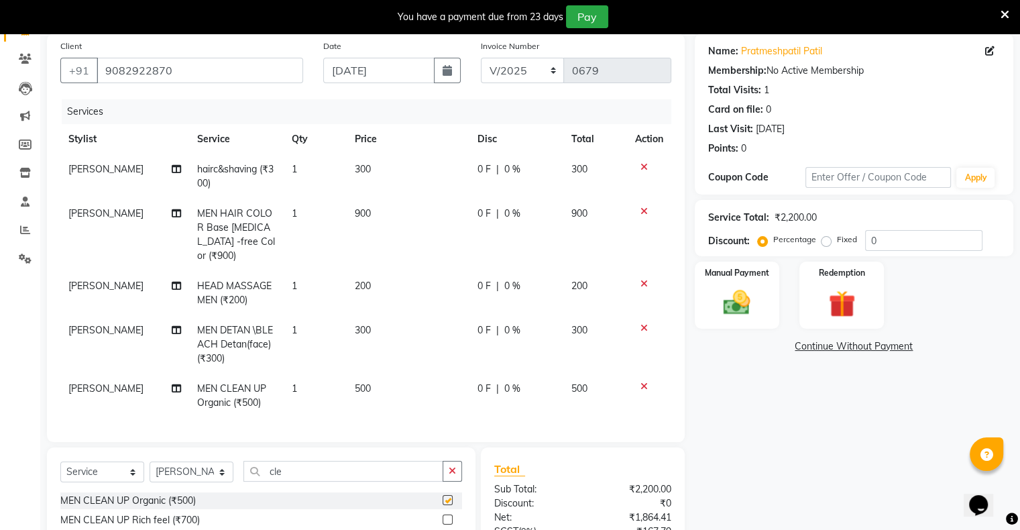
checkbox input "false"
click at [644, 279] on icon at bounding box center [643, 283] width 7 height 9
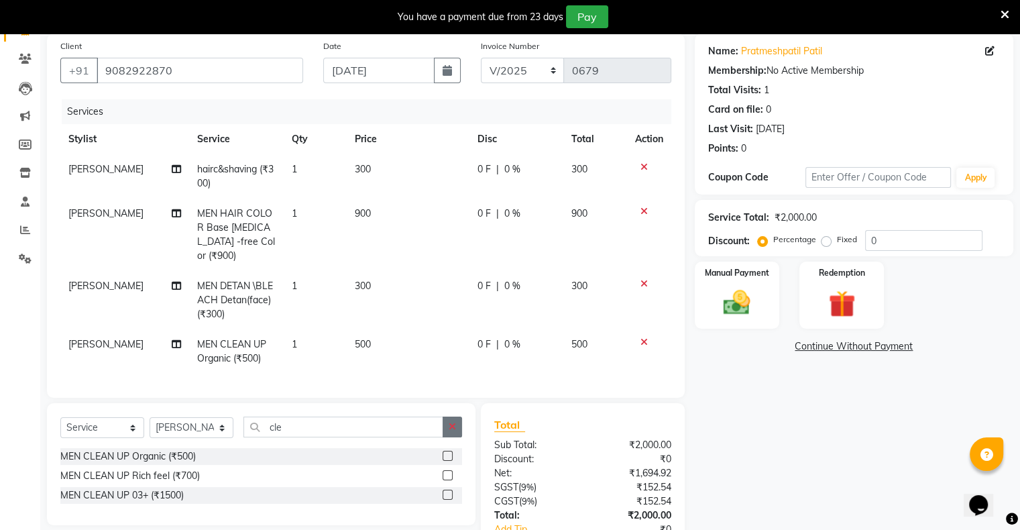
click at [454, 422] on icon "button" at bounding box center [451, 426] width 7 height 9
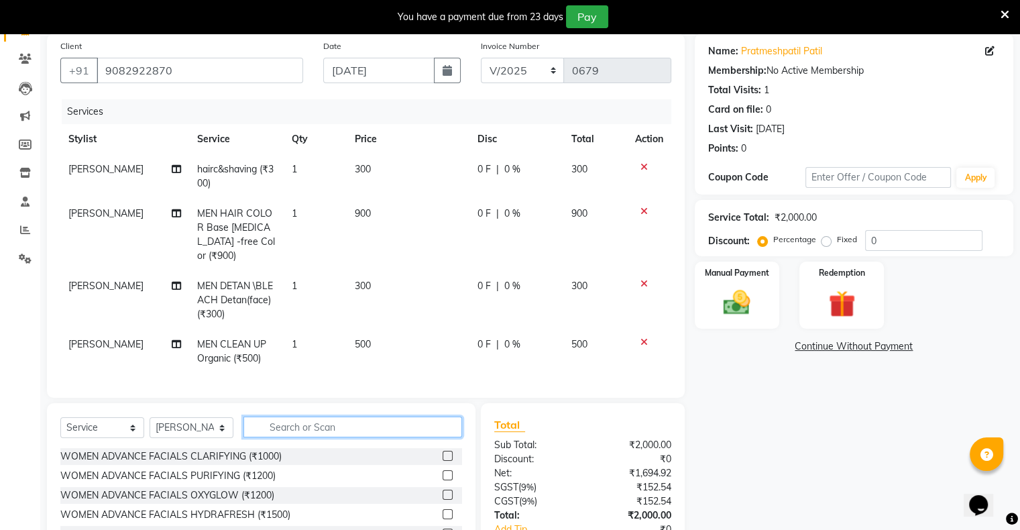
click at [403, 420] on input "text" at bounding box center [352, 426] width 219 height 21
type input "shav"
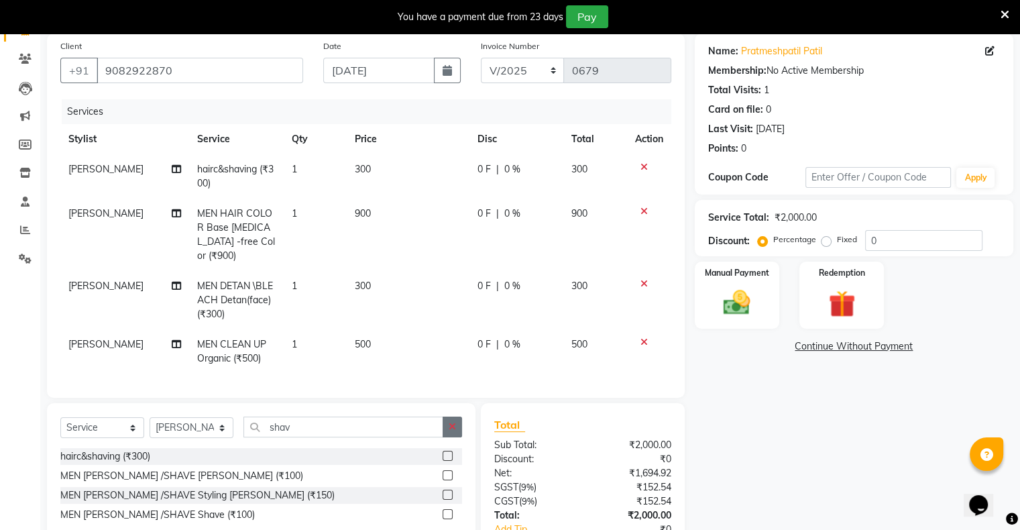
click at [449, 470] on label at bounding box center [447, 475] width 10 height 10
click at [449, 471] on input "checkbox" at bounding box center [446, 475] width 9 height 9
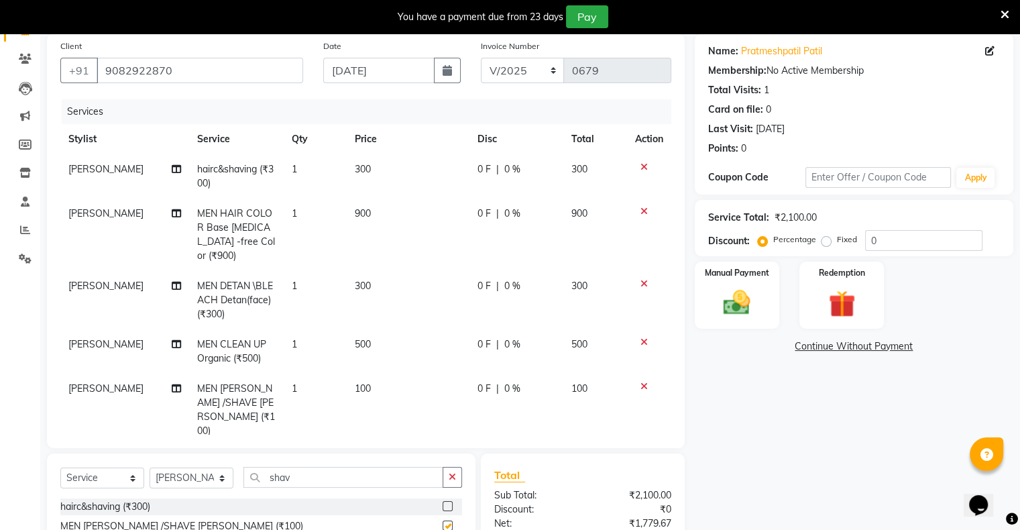
checkbox input "false"
click at [761, 317] on div "Manual Payment" at bounding box center [736, 294] width 88 height 69
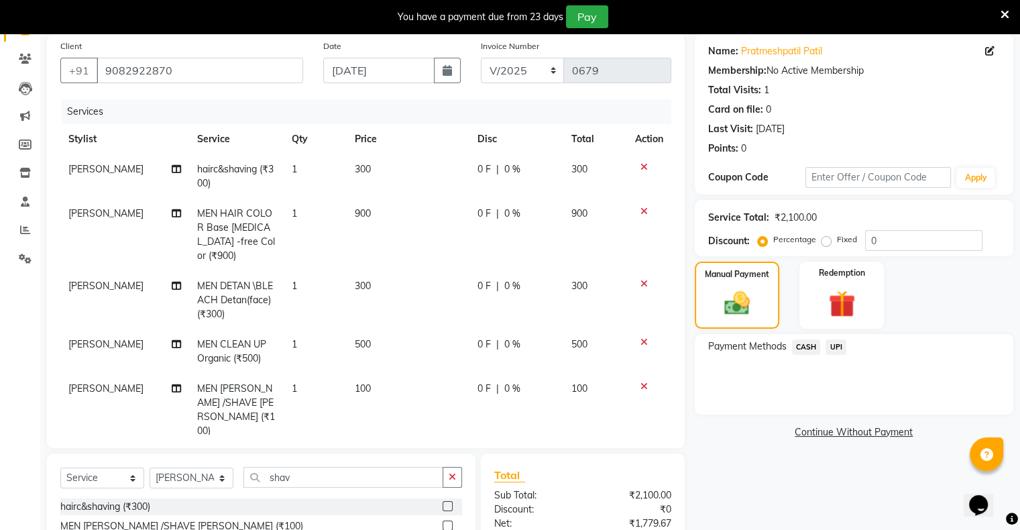
click at [840, 351] on span "UPI" at bounding box center [835, 346] width 21 height 15
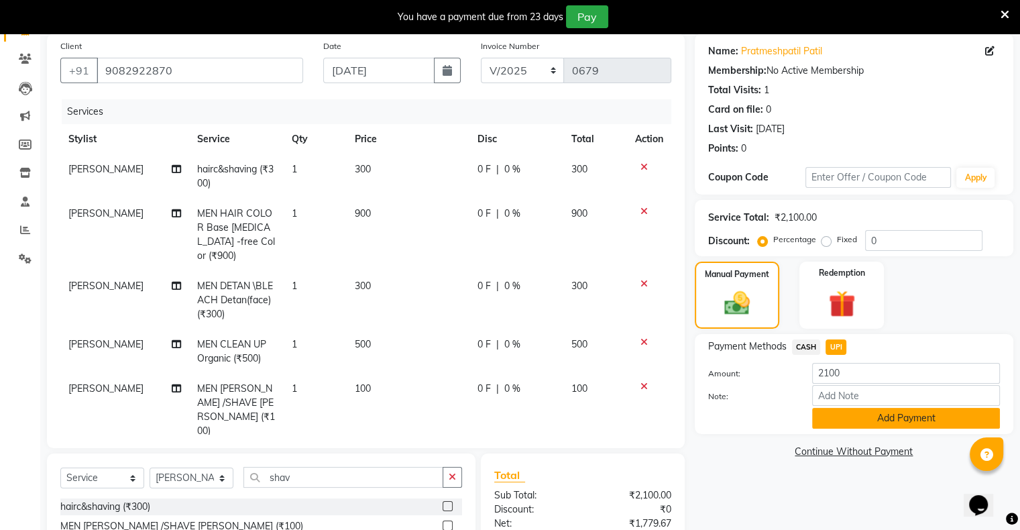
click at [859, 420] on button "Add Payment" at bounding box center [906, 418] width 188 height 21
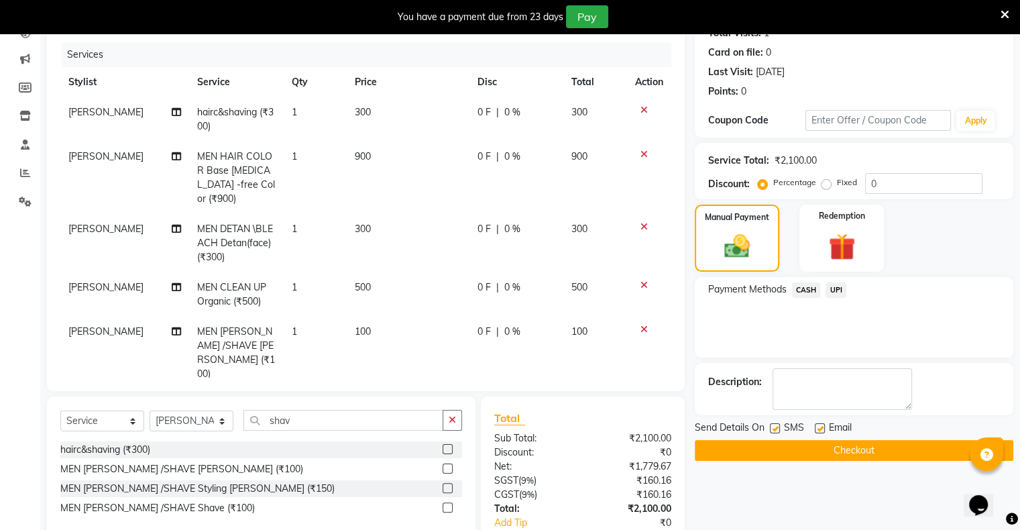
scroll to position [101, 0]
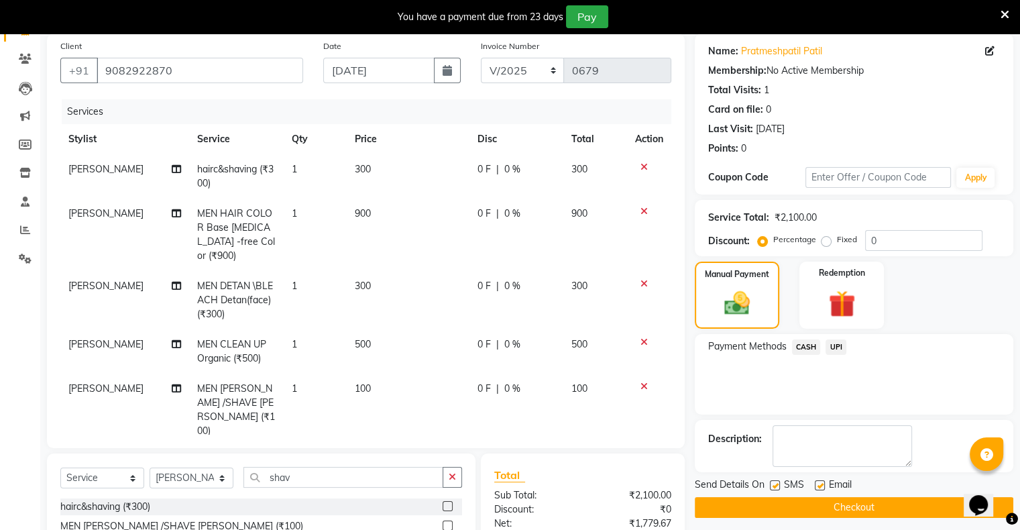
click at [816, 498] on button "Checkout" at bounding box center [853, 507] width 318 height 21
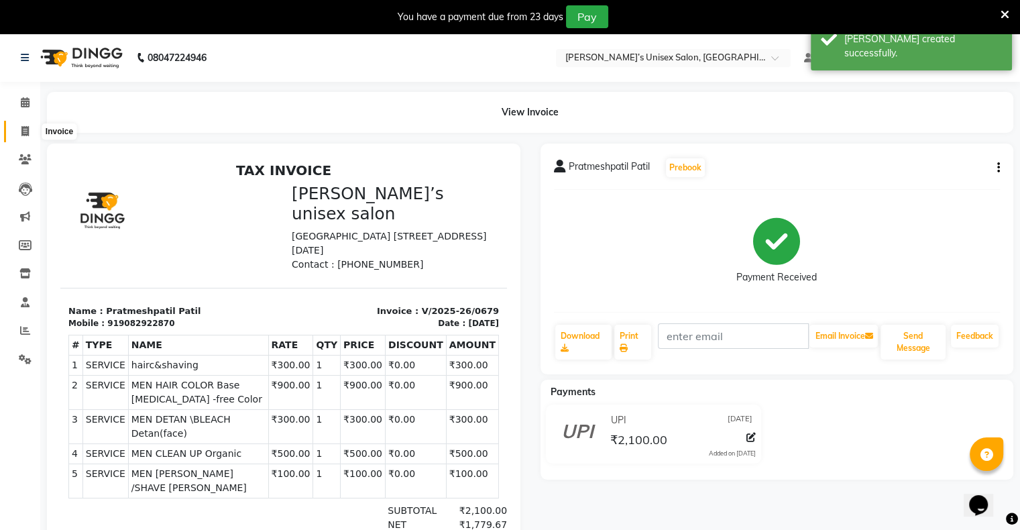
click at [21, 132] on icon at bounding box center [24, 131] width 7 height 10
select select "8735"
select select "service"
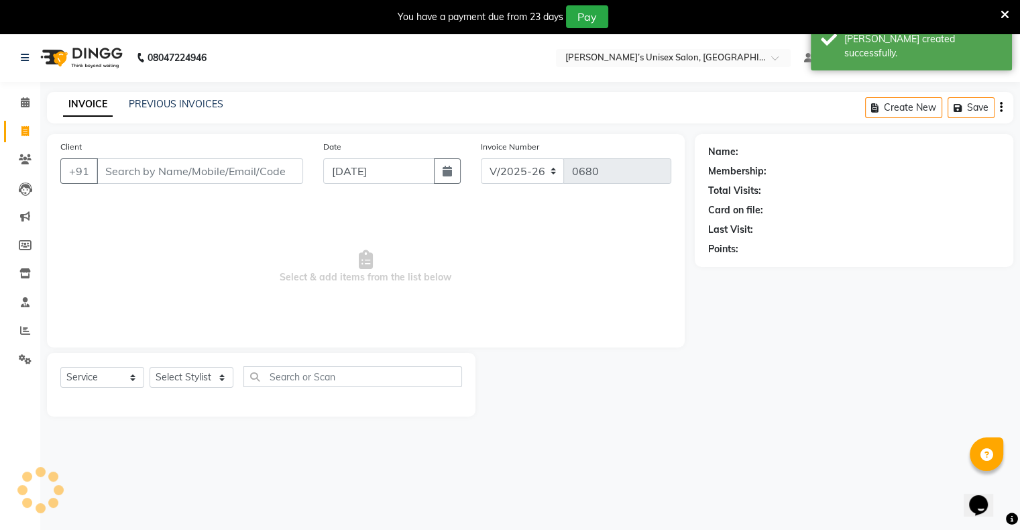
scroll to position [34, 0]
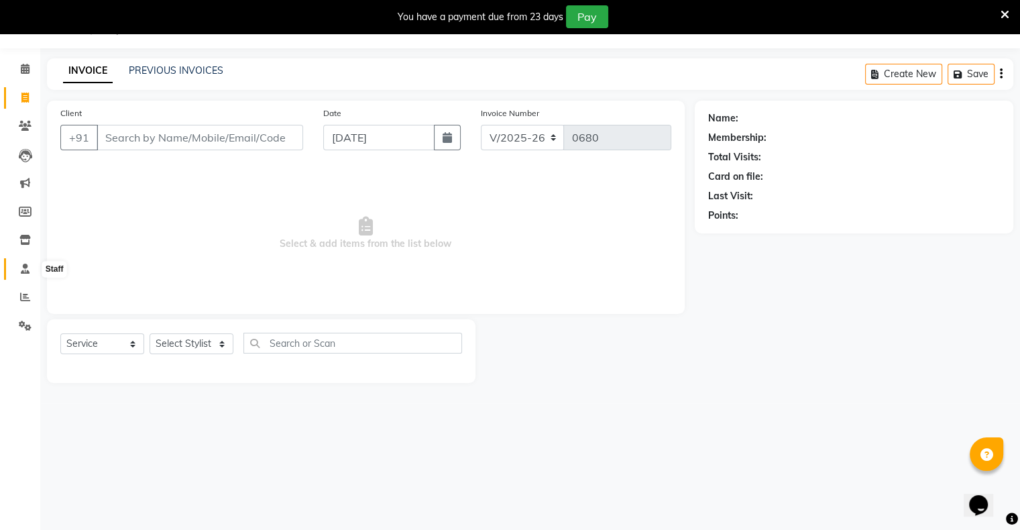
click at [25, 267] on icon at bounding box center [25, 268] width 9 height 10
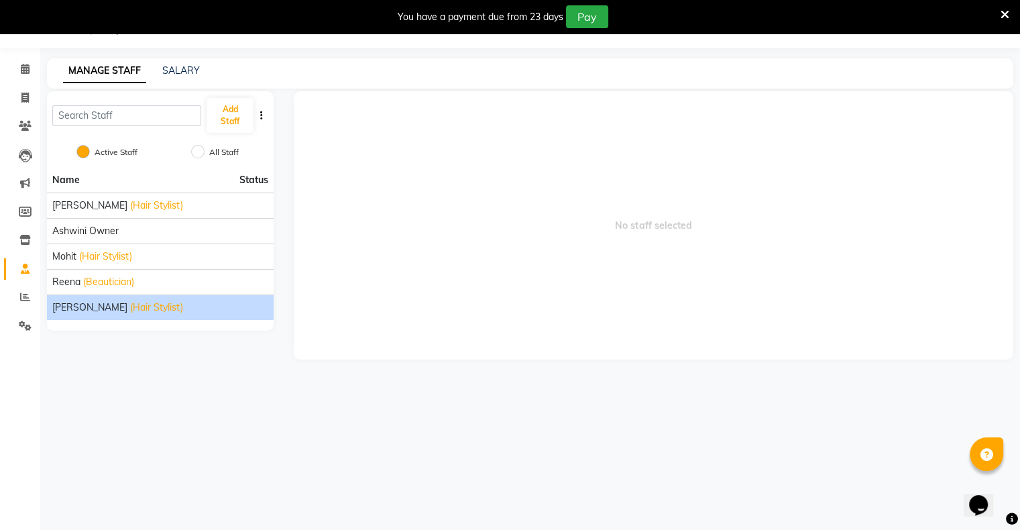
click at [130, 302] on span "(Hair Stylist)" at bounding box center [156, 307] width 53 height 14
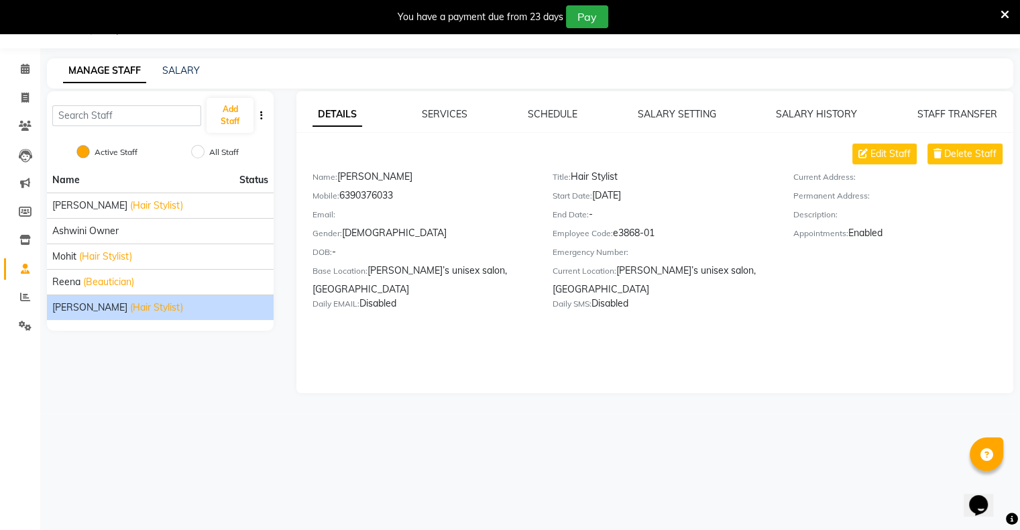
click at [158, 168] on li "Name Status" at bounding box center [160, 180] width 227 height 25
click at [221, 346] on div "Add Staff Active Staff All Staff Name Status [PERSON_NAME] (Hair Stylist) Ashwi…" at bounding box center [160, 242] width 247 height 302
click at [999, 21] on div "You have a payment due from 23 days Pay" at bounding box center [502, 16] width 995 height 23
click at [1000, 16] on icon at bounding box center [1004, 15] width 9 height 12
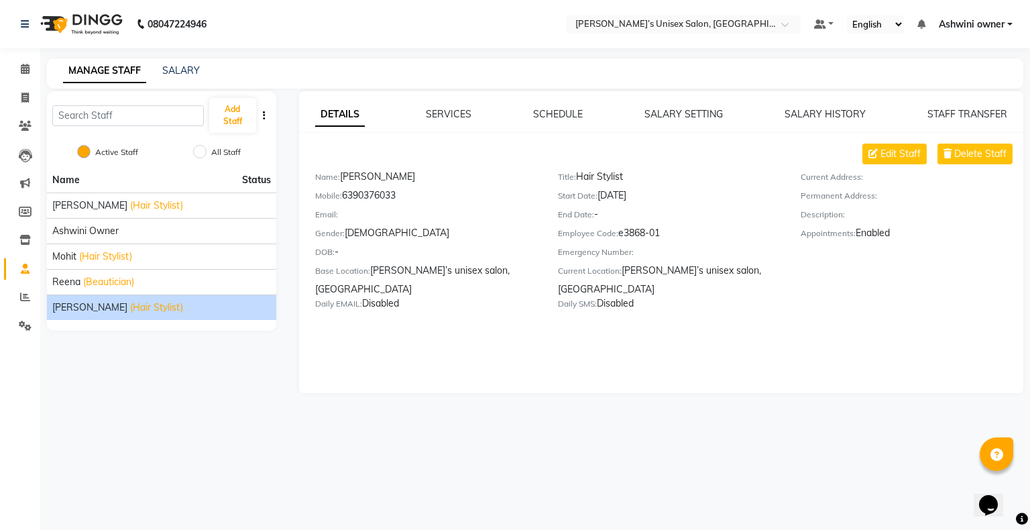
click at [414, 456] on div "08047224946 Select Location × [PERSON_NAME]’s Unisex Salon, Runwal Gardens Defa…" at bounding box center [515, 265] width 1030 height 530
click at [123, 219] on li "Ashwini owner" at bounding box center [161, 230] width 229 height 25
click at [107, 184] on li "Name Status" at bounding box center [161, 180] width 229 height 25
click at [110, 111] on input "text" at bounding box center [127, 115] width 151 height 21
click at [113, 259] on span "(Hair Stylist)" at bounding box center [105, 256] width 53 height 14
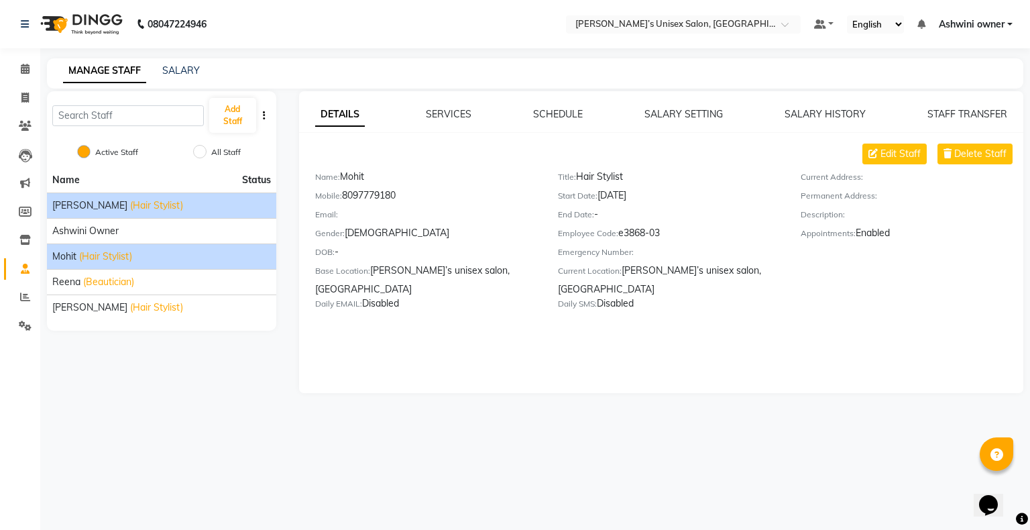
click at [133, 209] on div "[PERSON_NAME] (Hair Stylist)" at bounding box center [161, 205] width 219 height 14
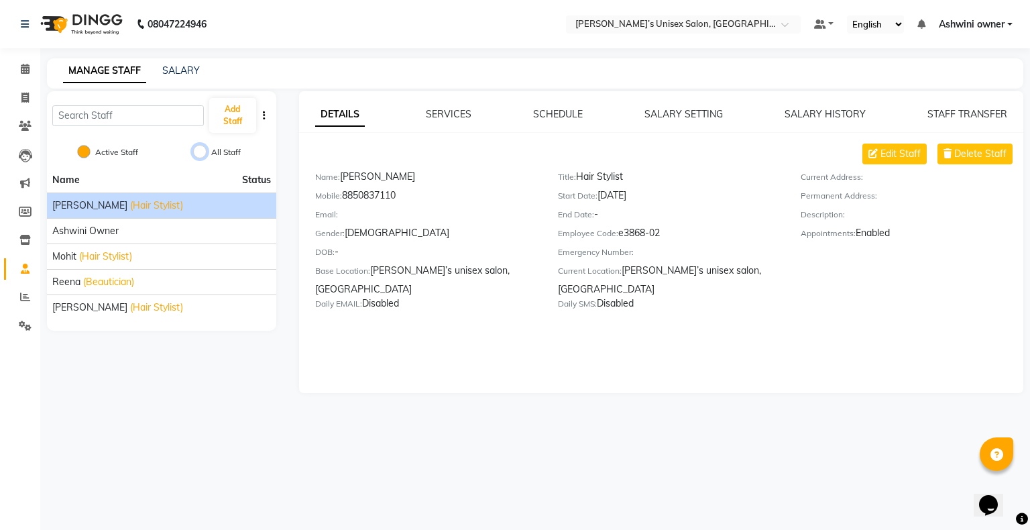
click at [204, 154] on input "All Staff" at bounding box center [199, 151] width 13 height 13
radio input "true"
click at [81, 153] on input "Active Staff" at bounding box center [83, 151] width 13 height 13
radio input "true"
radio input "false"
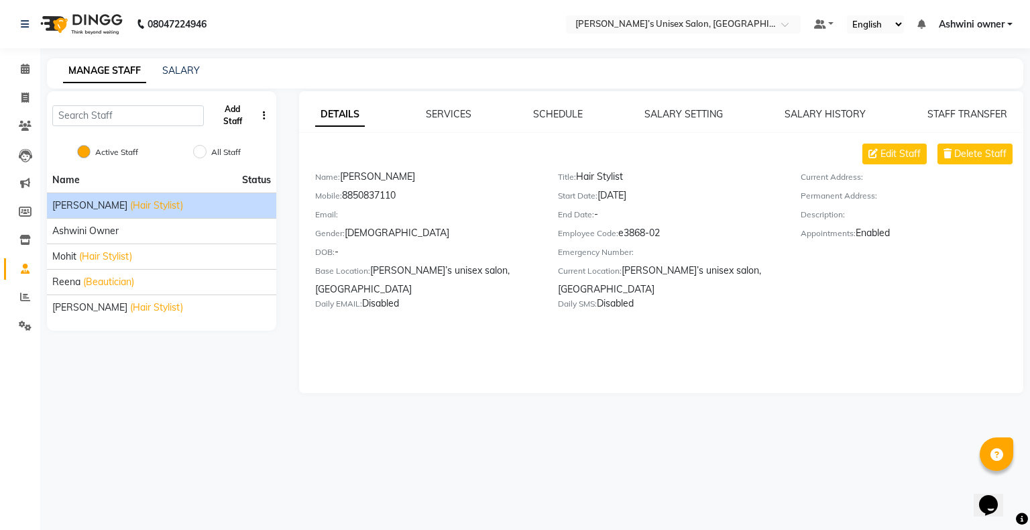
click at [221, 125] on button "Add Staff" at bounding box center [232, 115] width 47 height 35
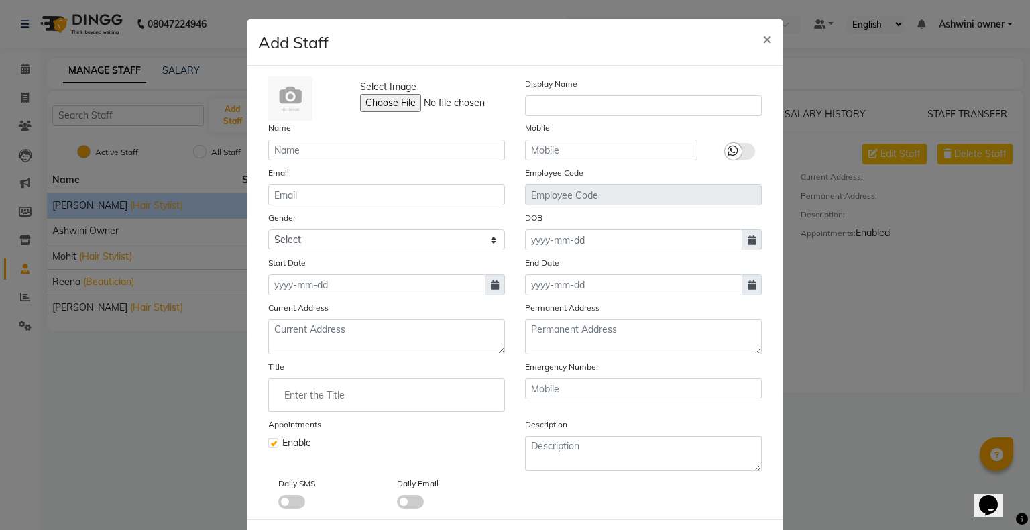
click at [129, 371] on ngb-modal-window "Add Staff × Select Image Display Name Name Mobile Email Employee Code Gender Se…" at bounding box center [515, 265] width 1030 height 530
click at [755, 38] on button "×" at bounding box center [766, 38] width 31 height 38
checkbox input "false"
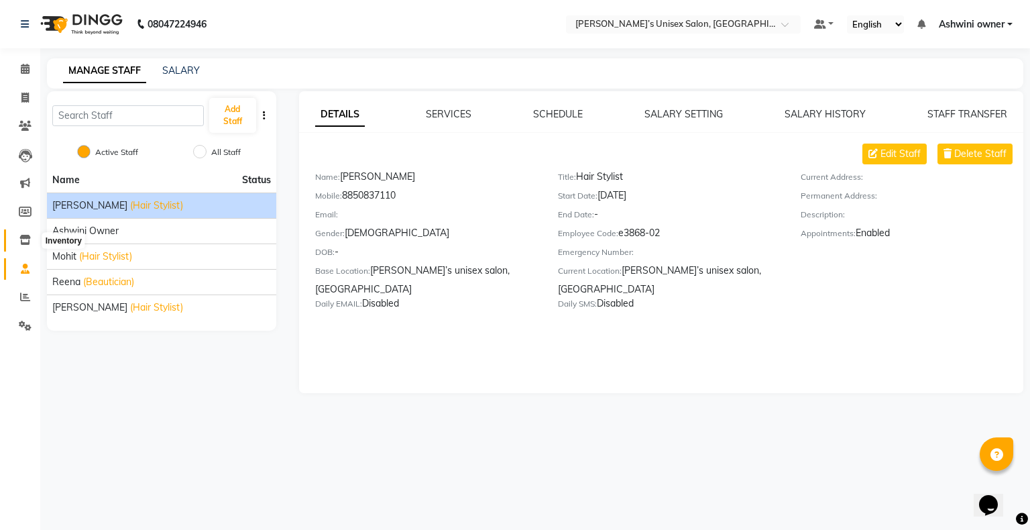
click at [27, 237] on icon at bounding box center [24, 240] width 11 height 10
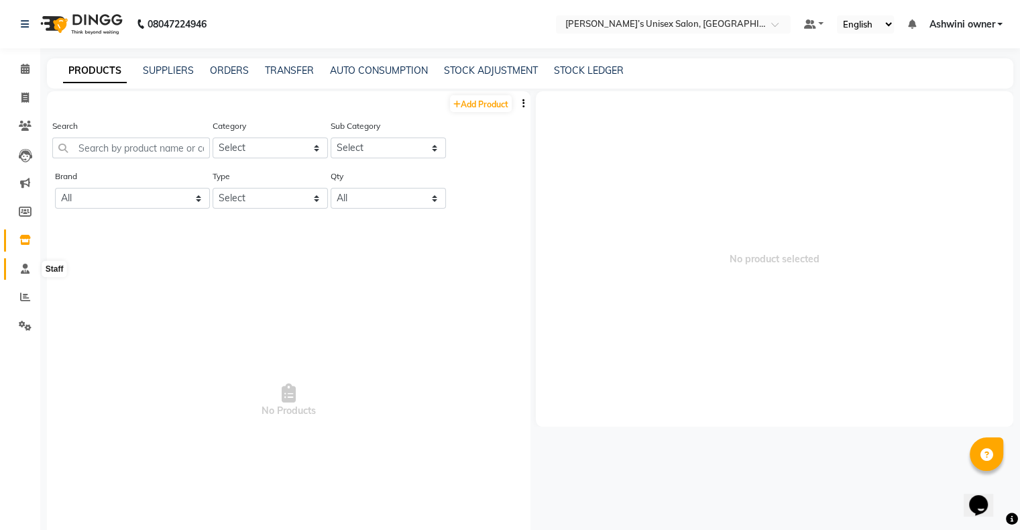
click at [32, 265] on span at bounding box center [24, 268] width 23 height 15
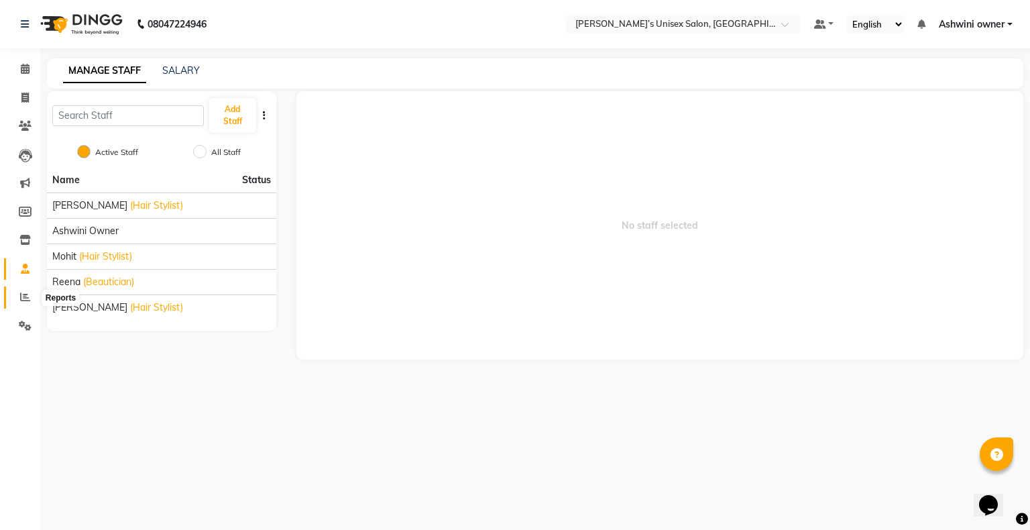
click at [28, 298] on icon at bounding box center [25, 297] width 10 height 10
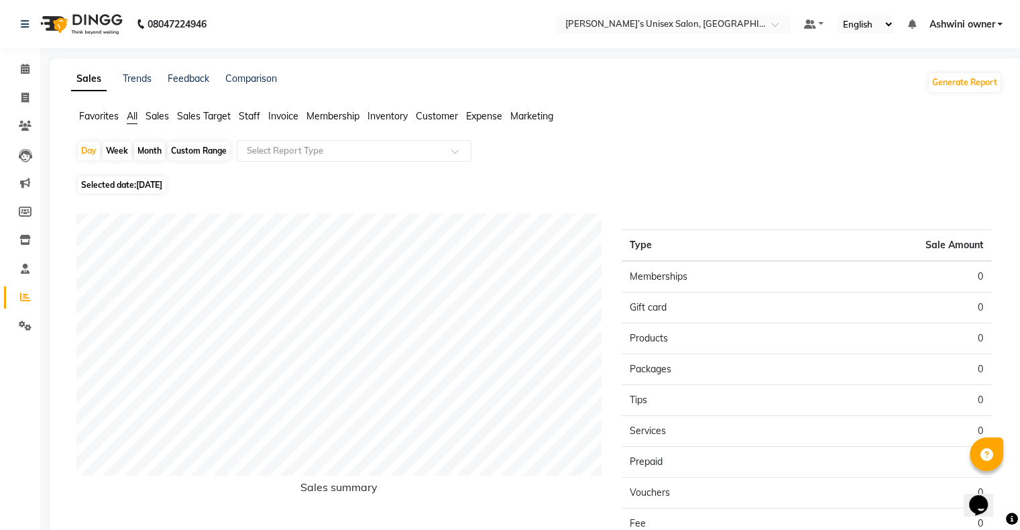
click at [246, 119] on span "Staff" at bounding box center [249, 116] width 21 height 12
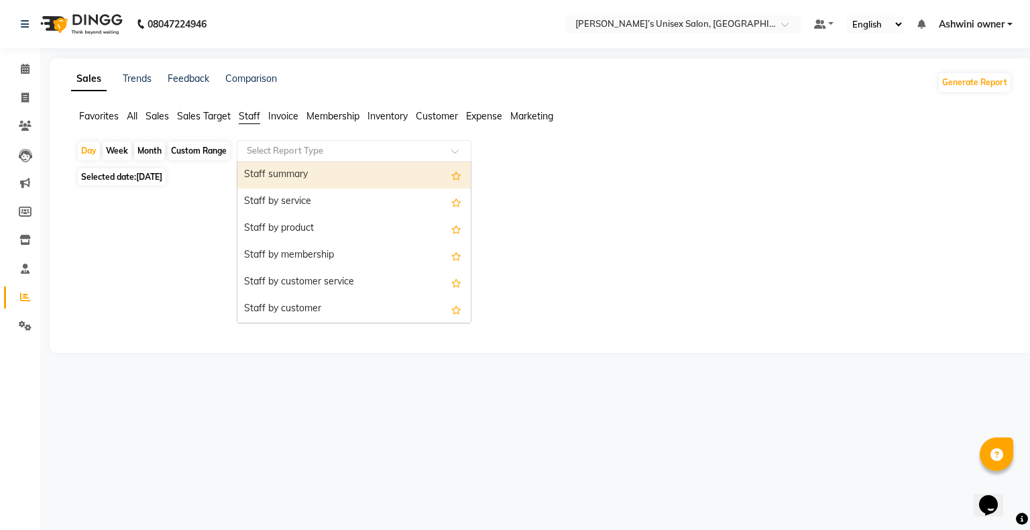
click at [291, 149] on input "text" at bounding box center [340, 150] width 193 height 13
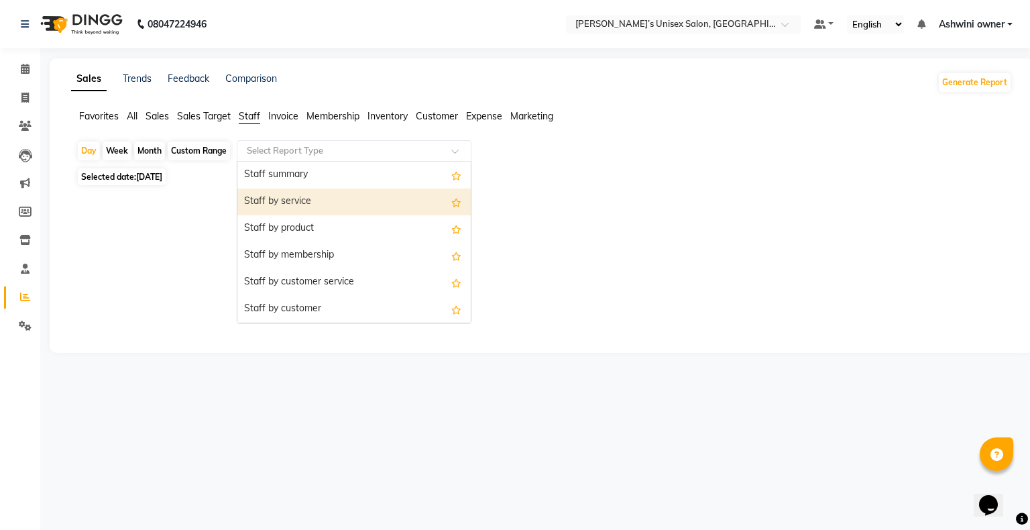
click at [400, 203] on div "Staff by service" at bounding box center [353, 201] width 233 height 27
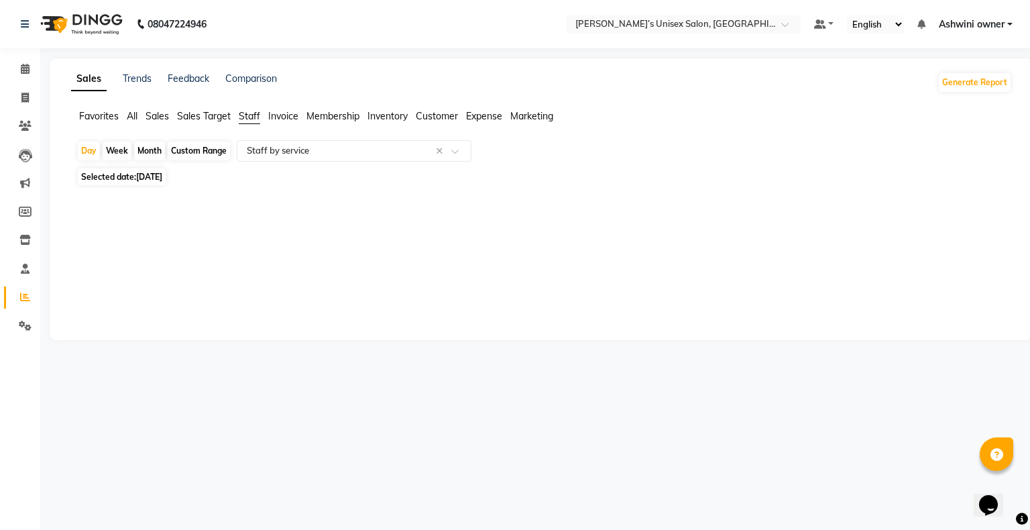
click at [186, 156] on div "Custom Range" at bounding box center [199, 150] width 62 height 19
select select "9"
select select "2025"
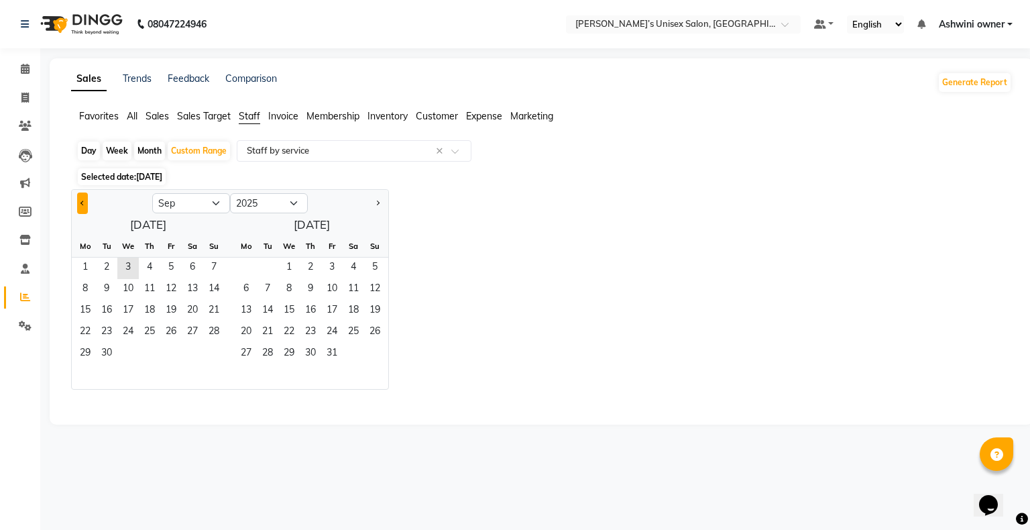
click at [83, 206] on button "Previous month" at bounding box center [82, 202] width 11 height 21
select select "8"
click at [175, 261] on span "1" at bounding box center [170, 267] width 21 height 21
click at [215, 347] on span "31" at bounding box center [213, 353] width 21 height 21
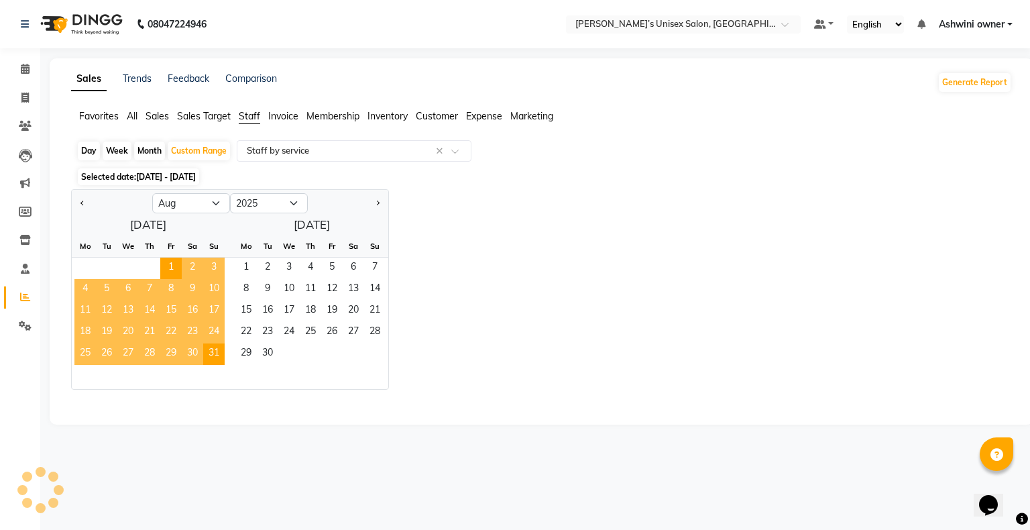
select select "csv"
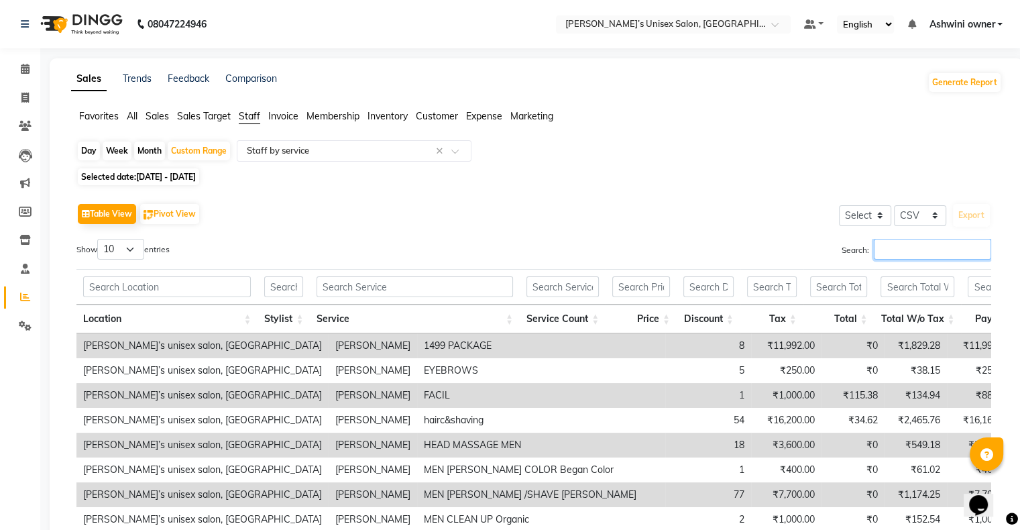
click at [923, 251] on input "Search:" at bounding box center [931, 249] width 117 height 21
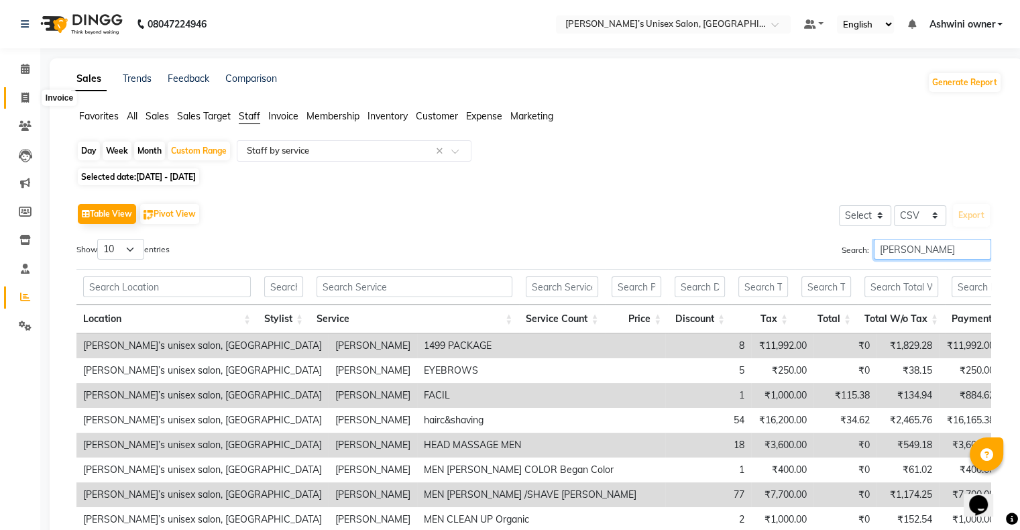
type input "[PERSON_NAME]"
click at [25, 90] on span at bounding box center [24, 97] width 23 height 15
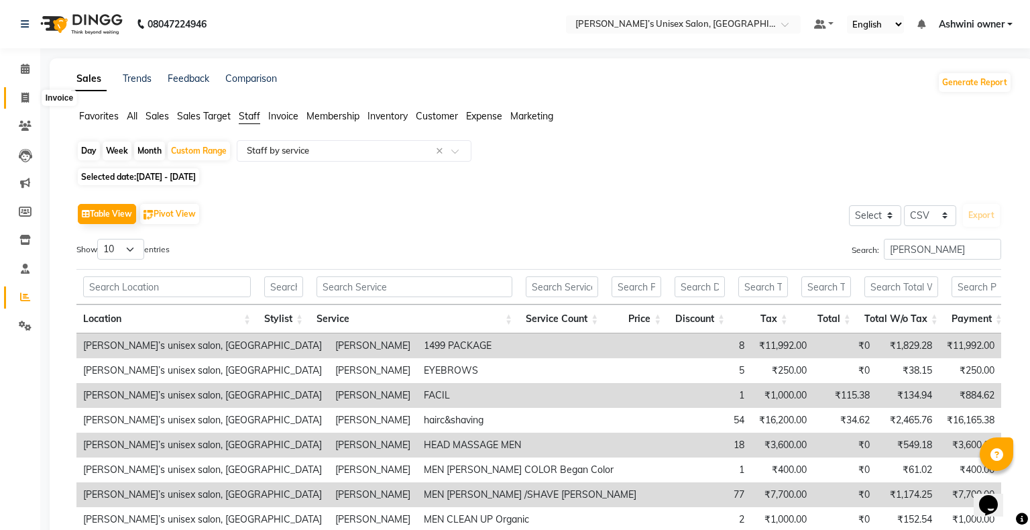
select select "8735"
select select "service"
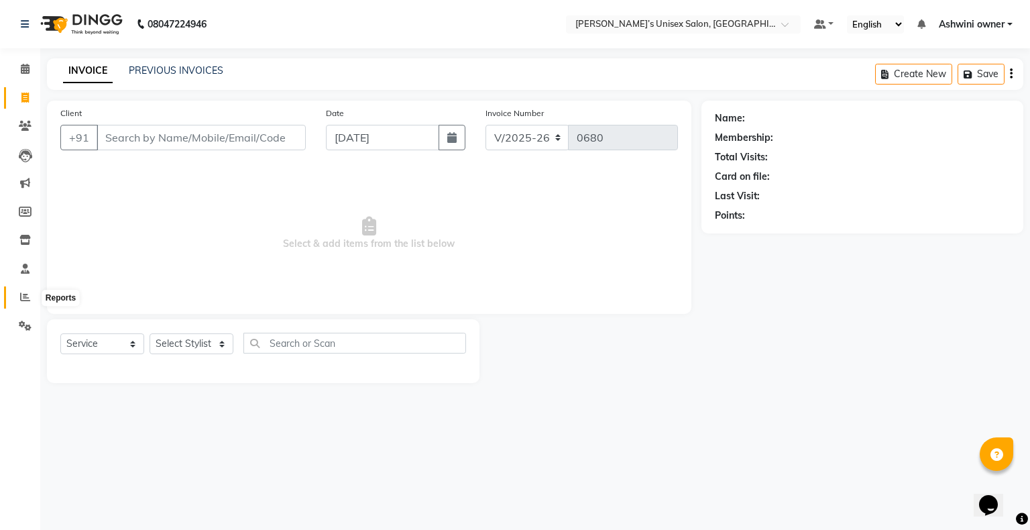
click at [21, 294] on icon at bounding box center [25, 297] width 10 height 10
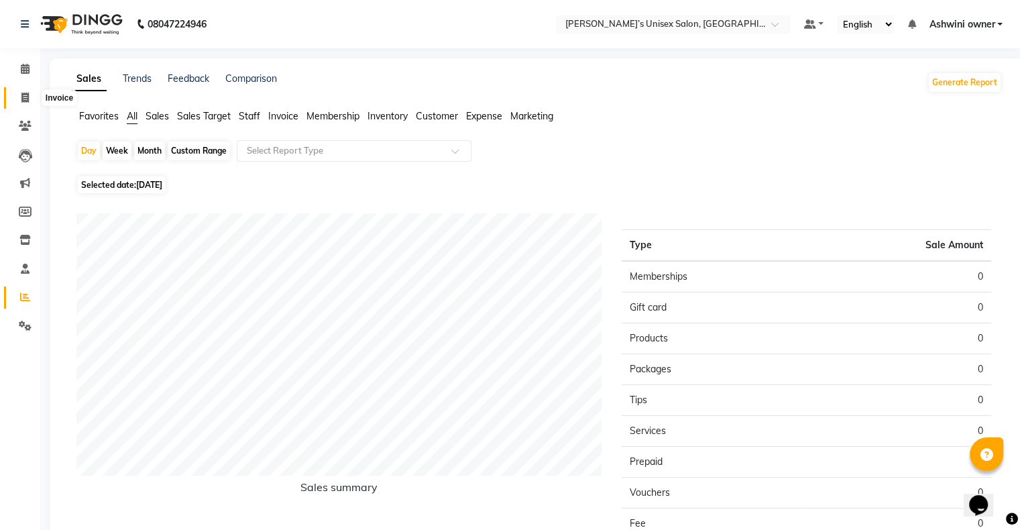
click at [23, 93] on icon at bounding box center [24, 98] width 7 height 10
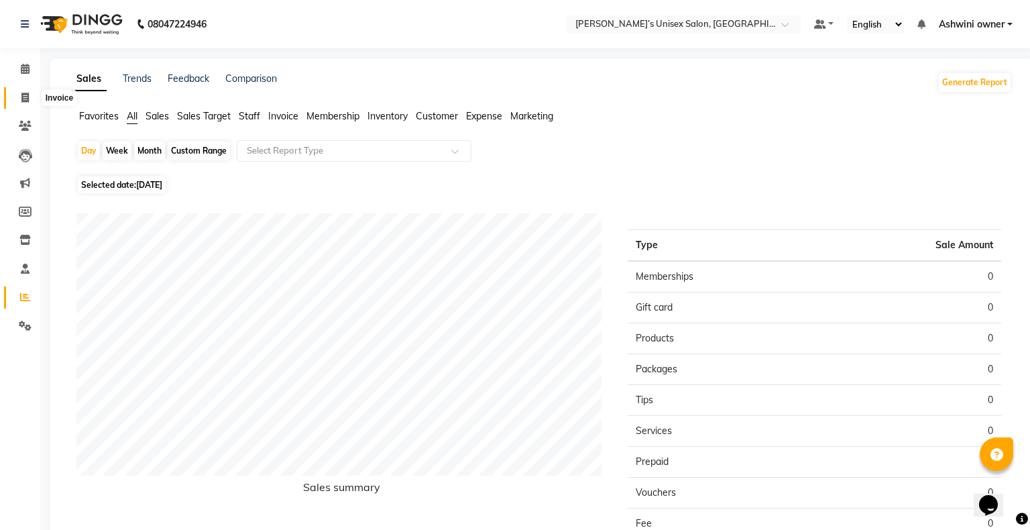
select select "service"
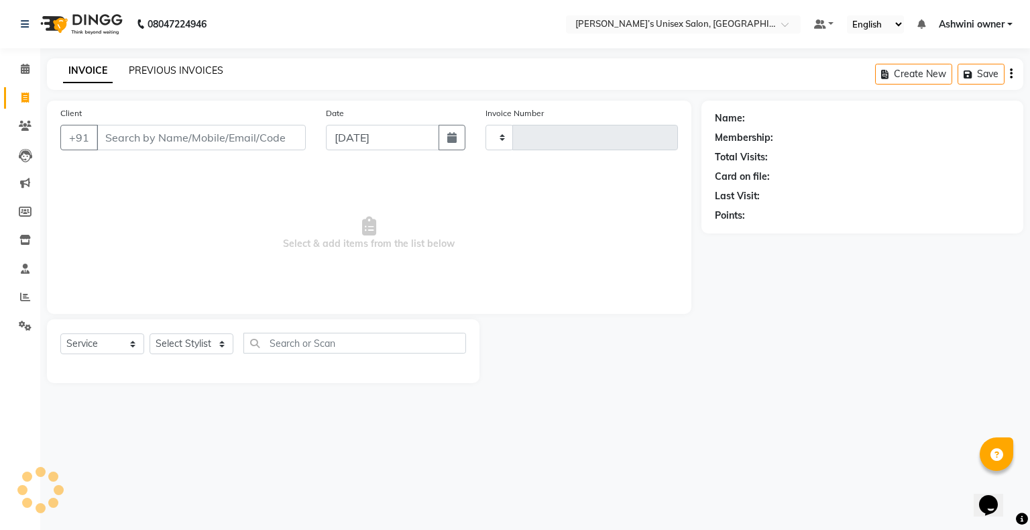
type input "0680"
select select "8735"
click at [160, 68] on link "PREVIOUS INVOICES" at bounding box center [176, 70] width 95 height 12
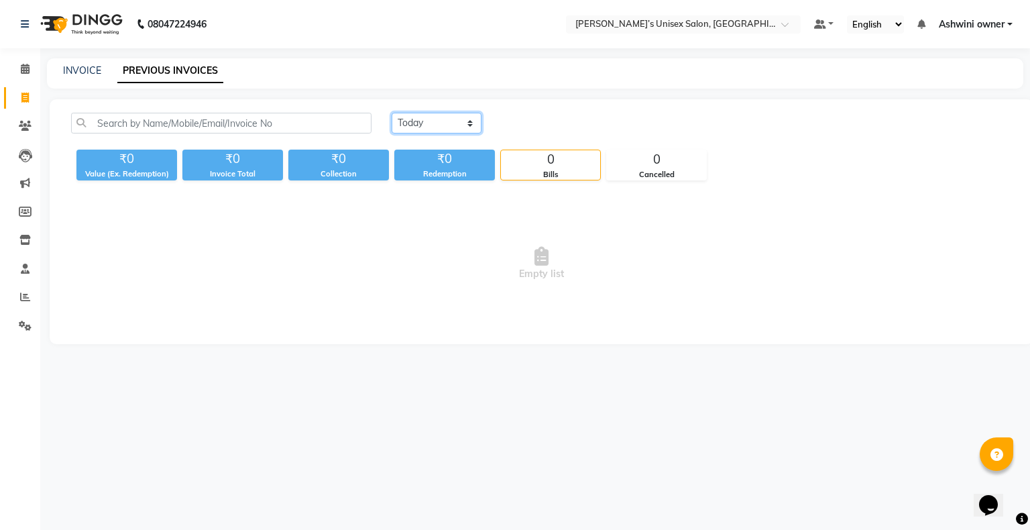
click at [442, 119] on select "[DATE] [DATE] Custom Range" at bounding box center [436, 123] width 90 height 21
select select "range"
click at [391, 113] on select "[DATE] [DATE] Custom Range" at bounding box center [436, 123] width 90 height 21
click at [511, 125] on input "[DATE]" at bounding box center [546, 123] width 94 height 19
select select "9"
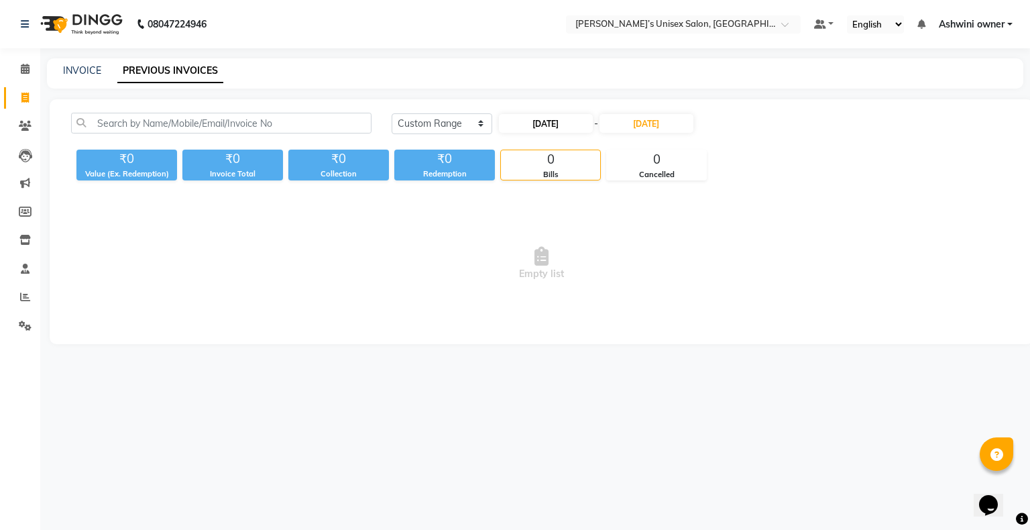
select select "2025"
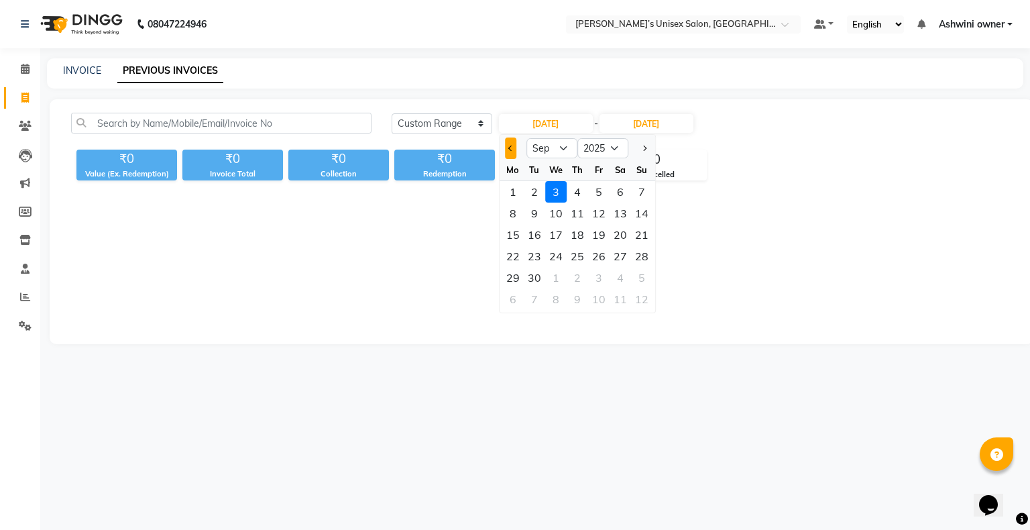
click at [509, 141] on button "Previous month" at bounding box center [510, 147] width 11 height 21
select select "8"
click at [594, 187] on div "1" at bounding box center [598, 191] width 21 height 21
type input "[DATE]"
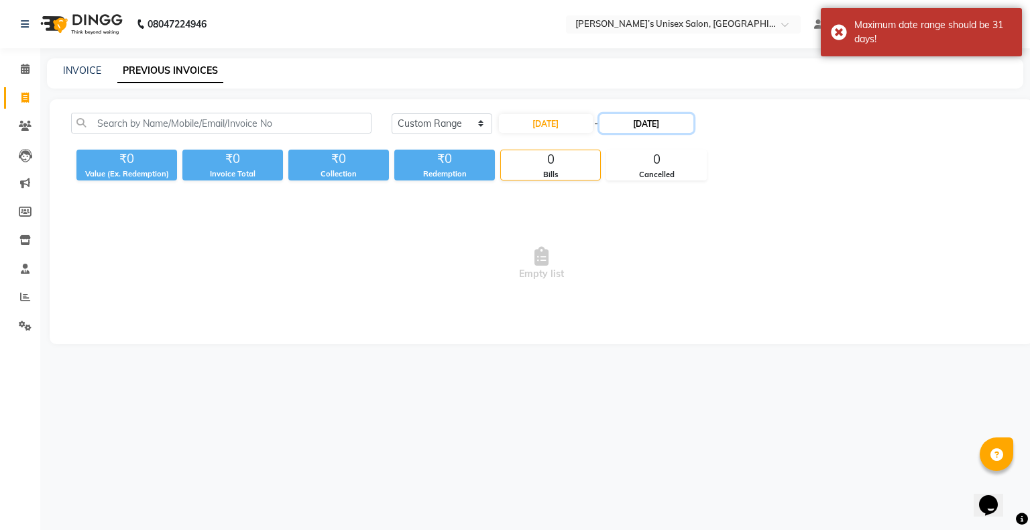
click at [628, 130] on input "[DATE]" at bounding box center [646, 123] width 94 height 19
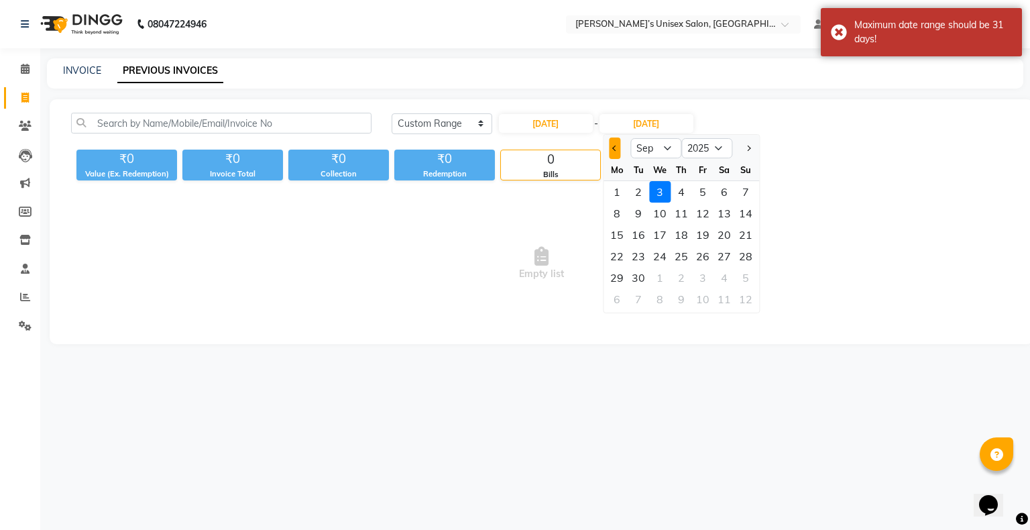
click at [611, 149] on button "Previous month" at bounding box center [614, 147] width 11 height 21
select select "8"
click at [741, 279] on div "31" at bounding box center [745, 277] width 21 height 21
type input "[DATE]"
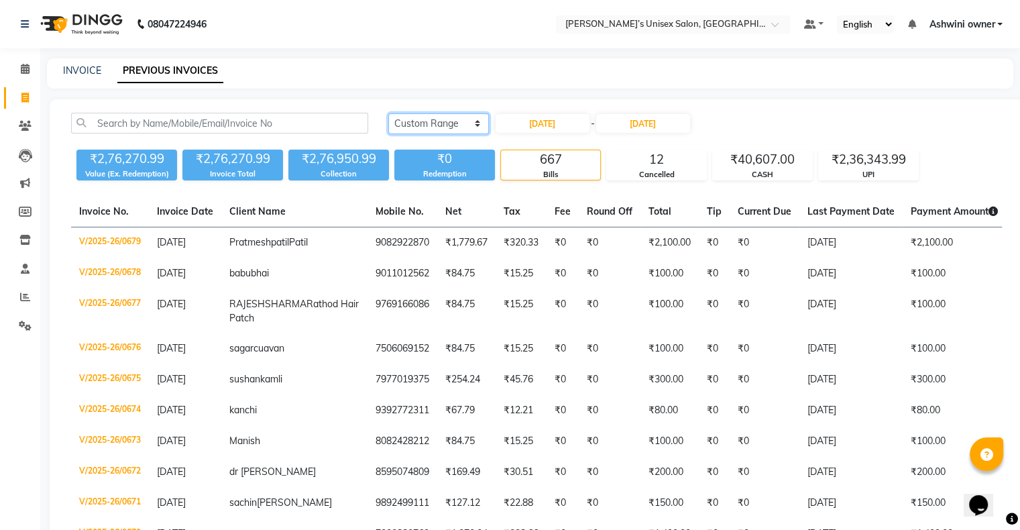
click at [413, 127] on select "[DATE] [DATE] Custom Range" at bounding box center [438, 123] width 101 height 21
click at [27, 97] on icon at bounding box center [24, 98] width 7 height 10
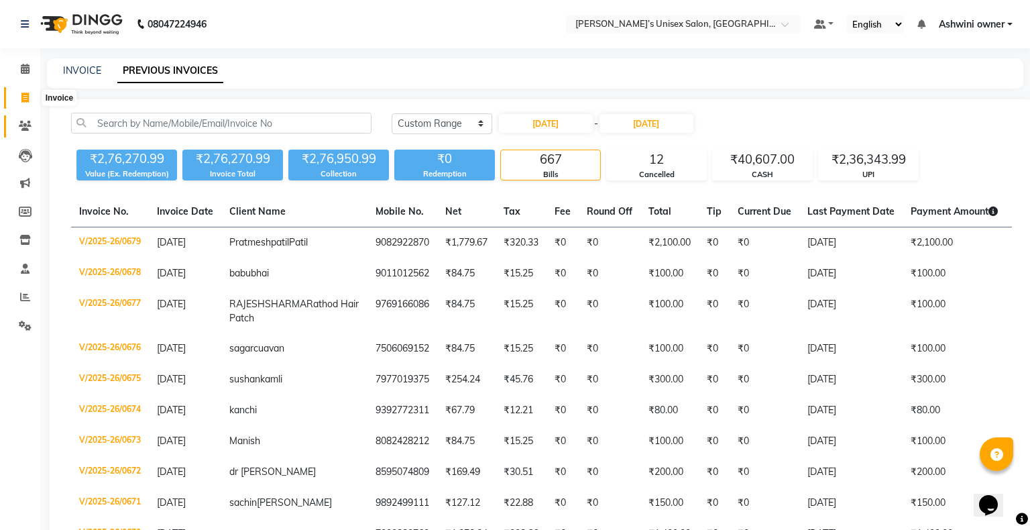
select select "8735"
select select "service"
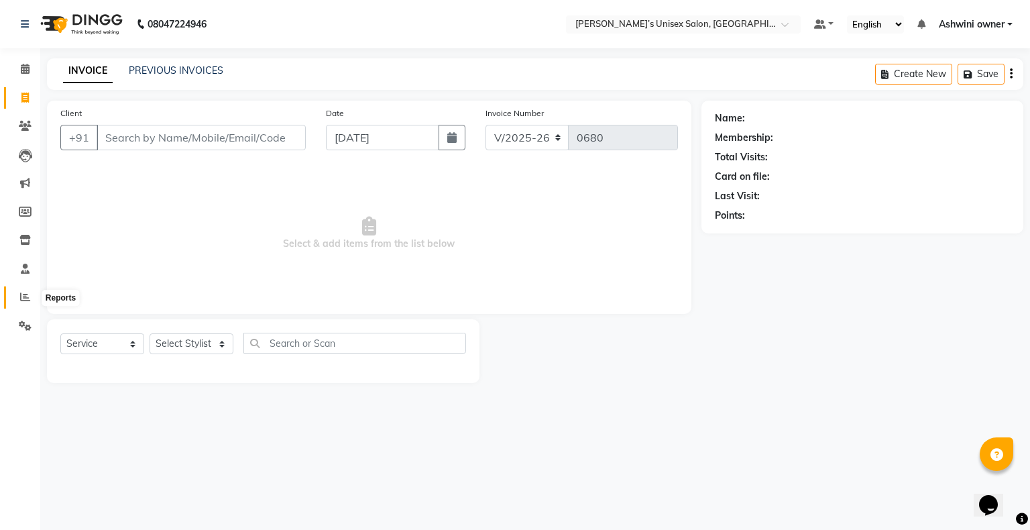
click at [18, 295] on span at bounding box center [24, 297] width 23 height 15
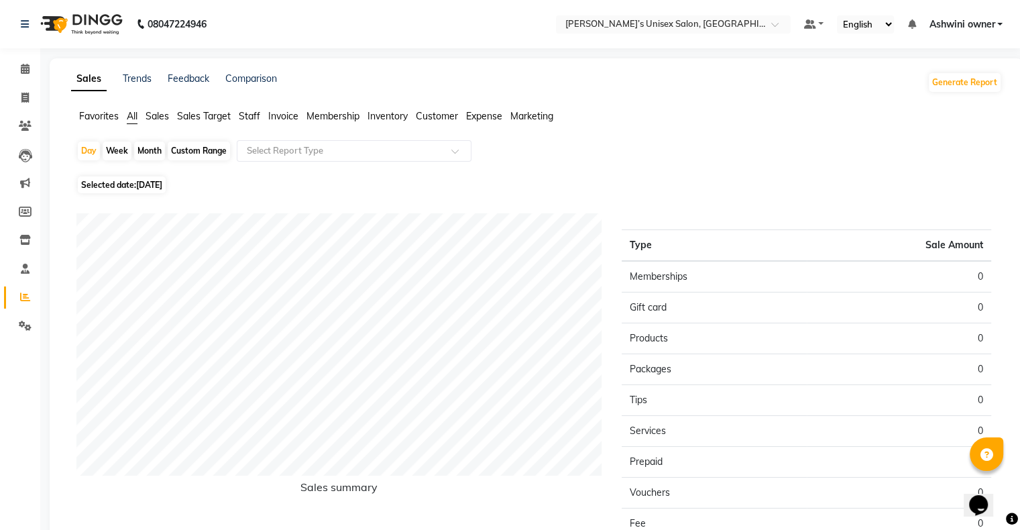
click at [187, 151] on div "Custom Range" at bounding box center [199, 150] width 62 height 19
select select "9"
select select "2025"
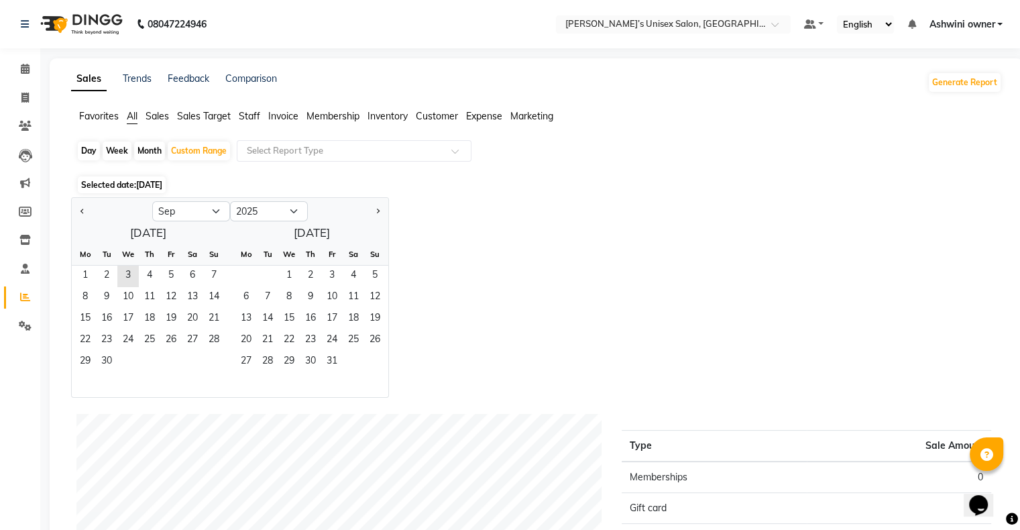
click at [244, 117] on span "Staff" at bounding box center [249, 116] width 21 height 12
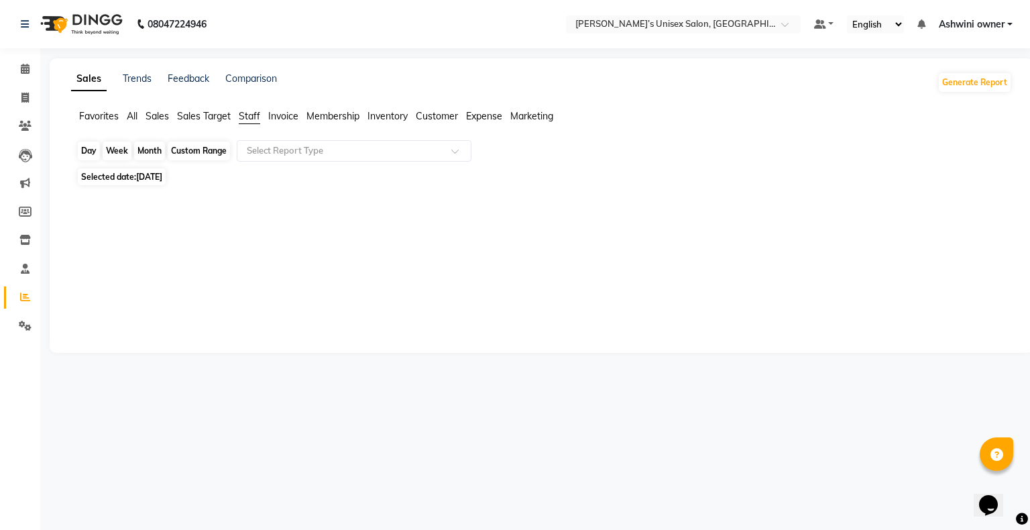
click at [206, 157] on div "Custom Range" at bounding box center [199, 150] width 62 height 19
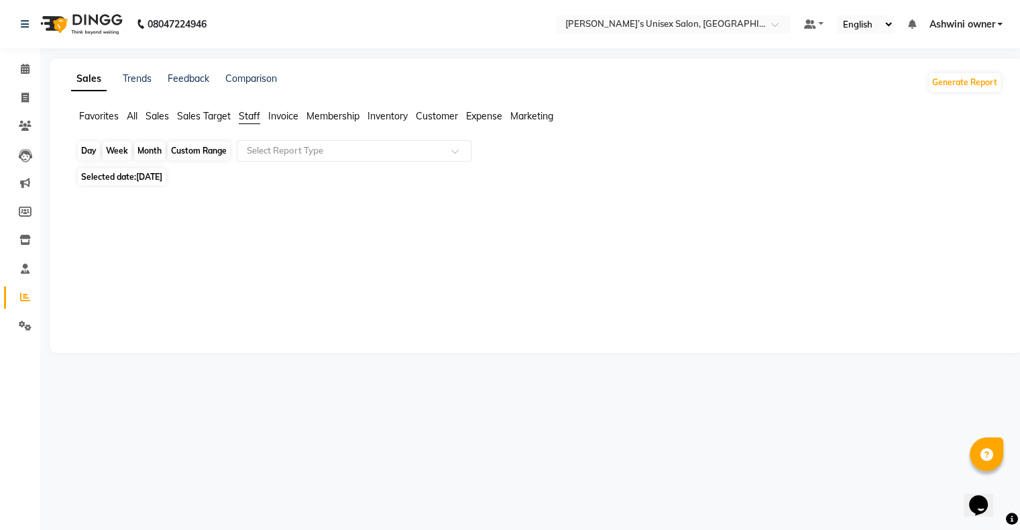
select select "9"
select select "2025"
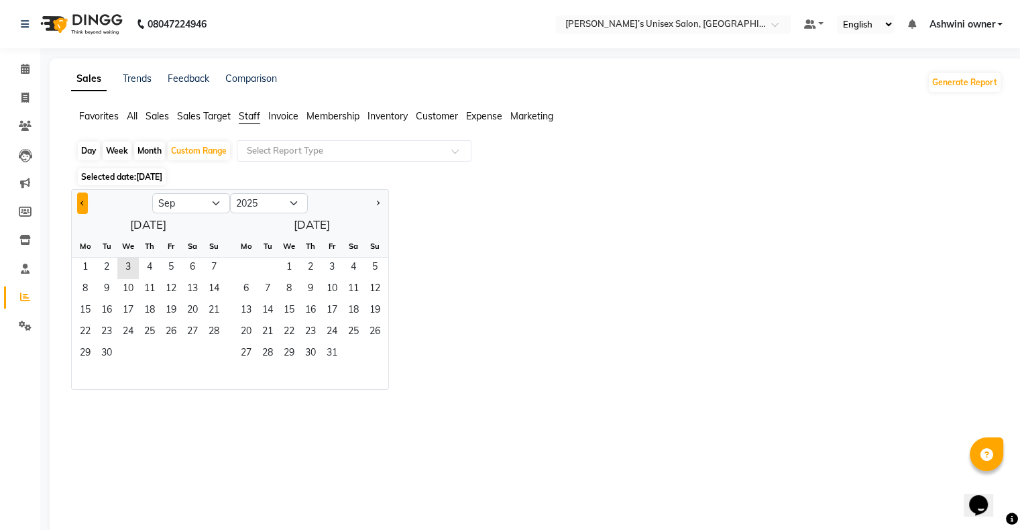
click at [83, 203] on span "Previous month" at bounding box center [82, 202] width 5 height 5
select select "8"
drag, startPoint x: 165, startPoint y: 266, endPoint x: 174, endPoint y: 263, distance: 10.0
click at [174, 263] on span "1" at bounding box center [170, 267] width 21 height 21
click at [215, 349] on span "31" at bounding box center [213, 353] width 21 height 21
